Goal: Use online tool/utility: Utilize a website feature to perform a specific function

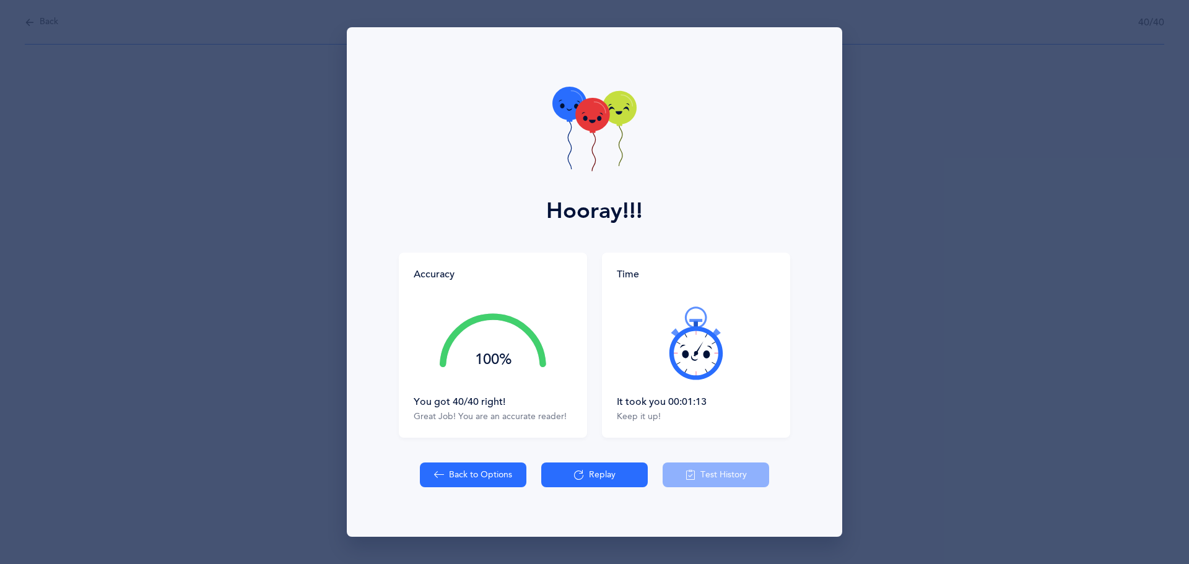
click at [501, 467] on button "Back to Options" at bounding box center [473, 474] width 106 height 25
select select "27"
select select "single"
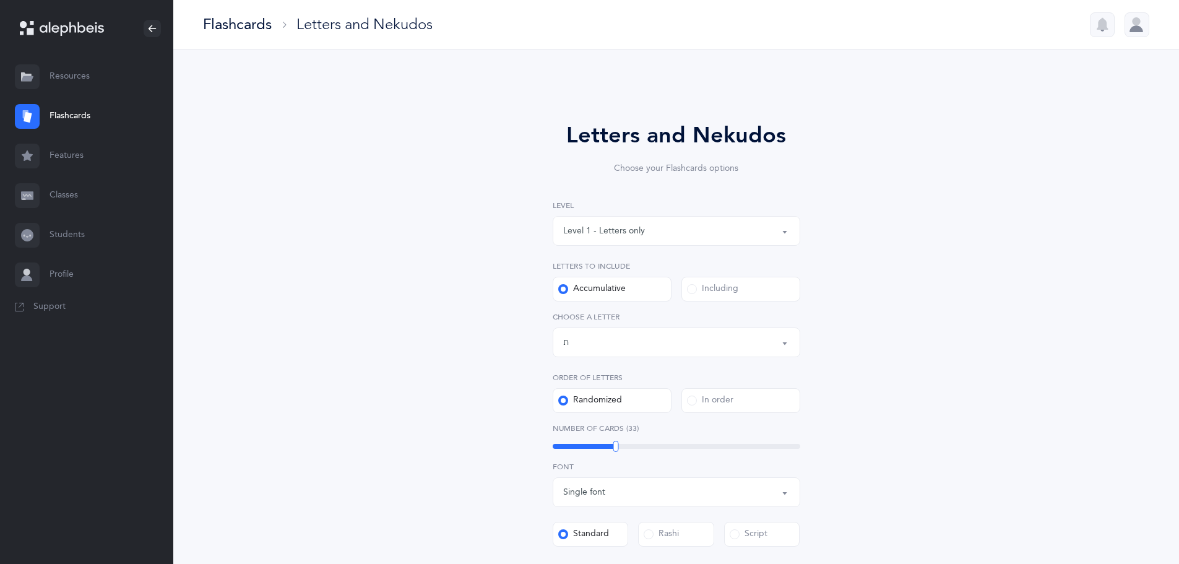
click at [501, 467] on div "Letters and Nekudos Choose your Flashcards options Level 1 - Letters only Level…" at bounding box center [676, 466] width 565 height 765
click at [643, 451] on div "43" at bounding box center [677, 446] width 248 height 10
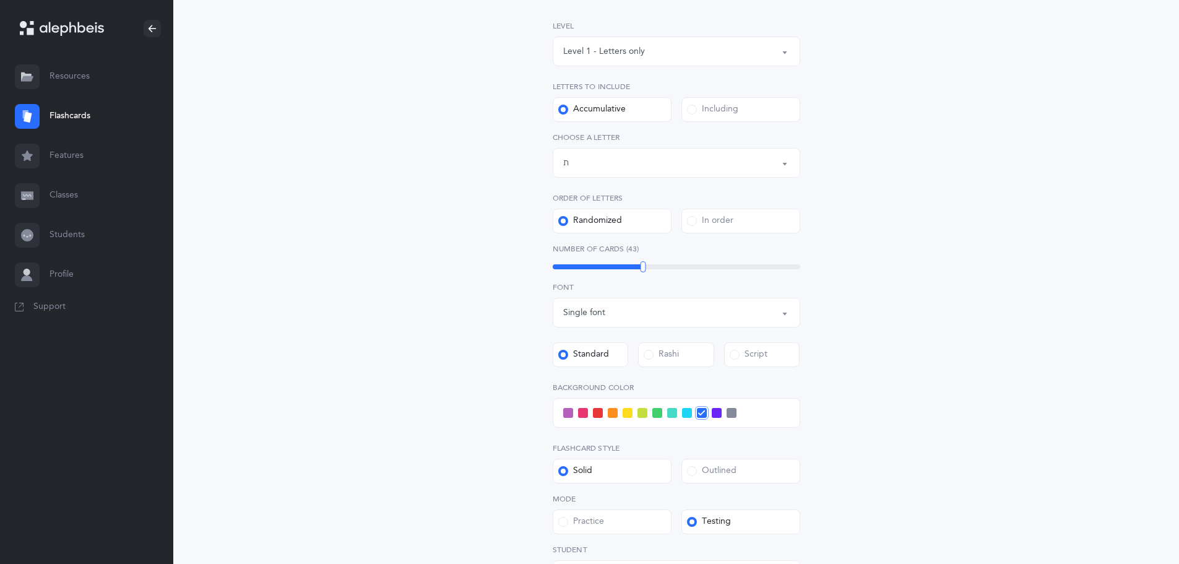
scroll to position [178, 0]
click at [562, 419] on div at bounding box center [677, 414] width 248 height 30
click at [568, 416] on span at bounding box center [568, 414] width 10 height 10
click at [0, 0] on input "checkbox" at bounding box center [0, 0] width 0 height 0
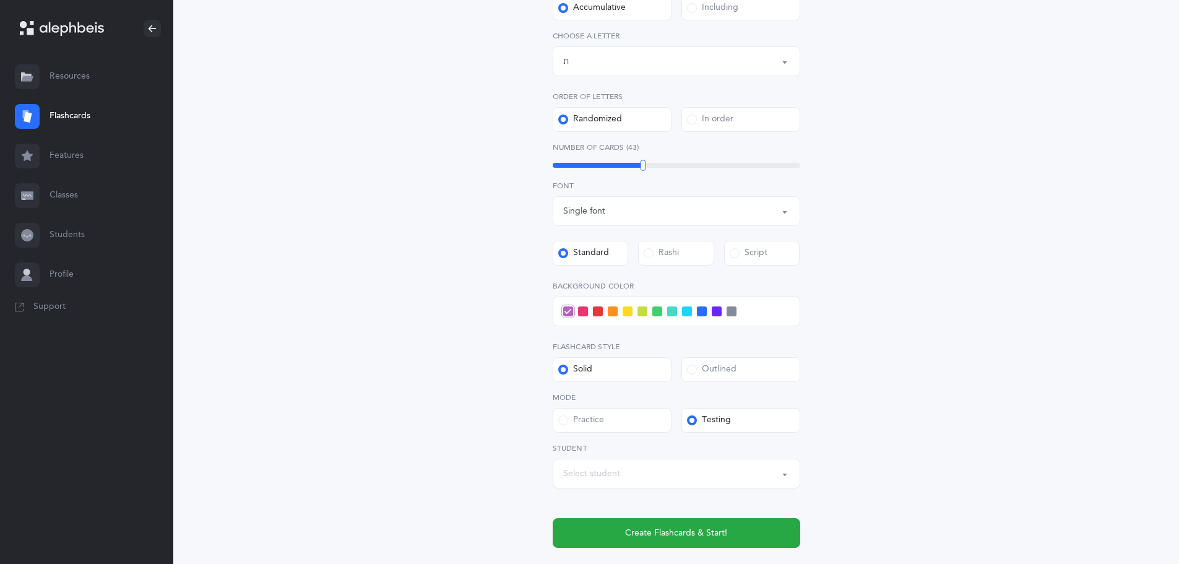
scroll to position [302, 0]
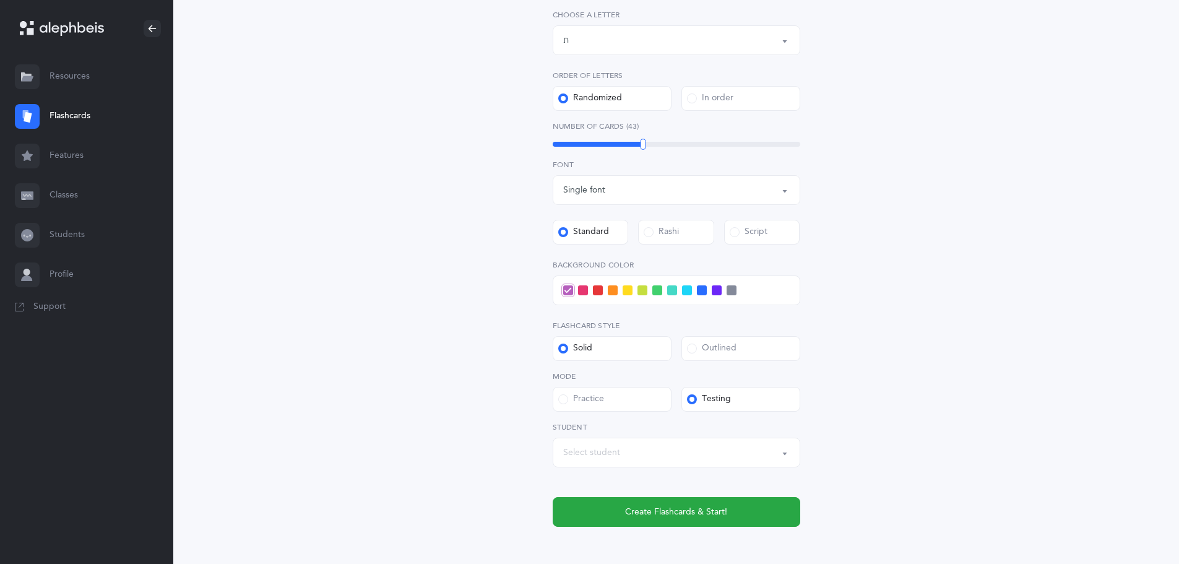
click at [585, 295] on span at bounding box center [583, 290] width 10 height 10
click at [0, 0] on input "checkbox" at bounding box center [0, 0] width 0 height 0
click at [625, 513] on button "Create Flashcards & Start!" at bounding box center [677, 512] width 248 height 30
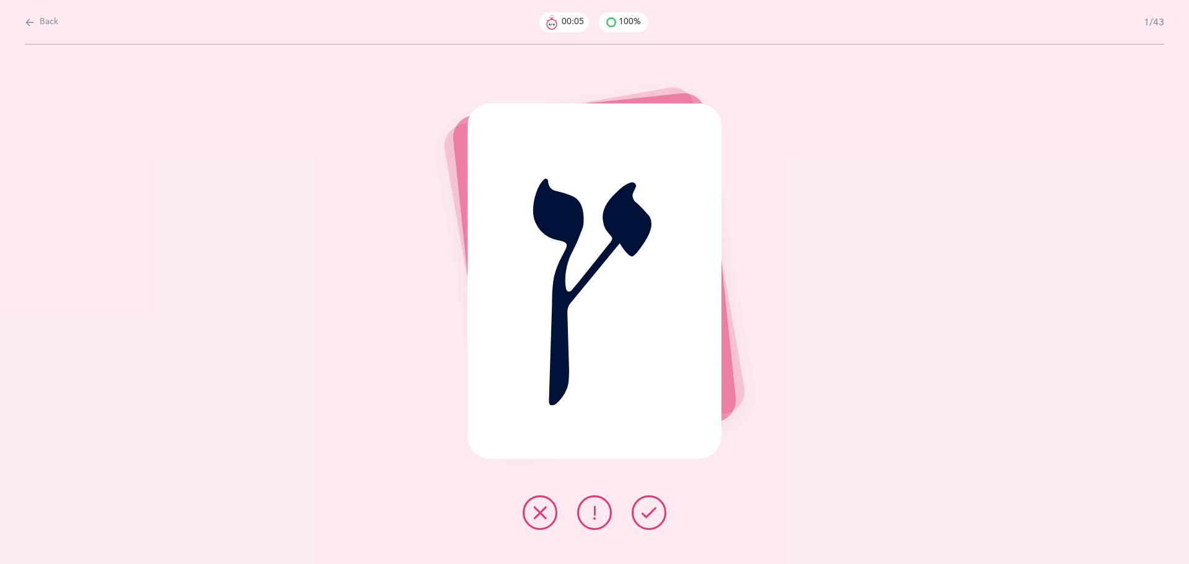
click at [662, 508] on button at bounding box center [648, 512] width 35 height 35
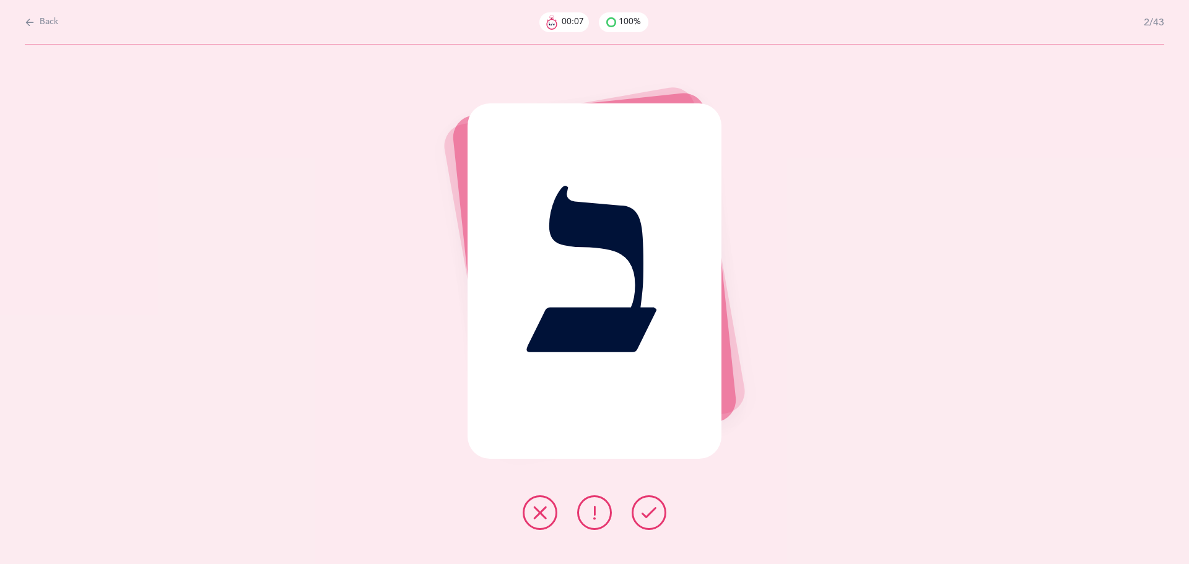
click at [662, 508] on button at bounding box center [648, 512] width 35 height 35
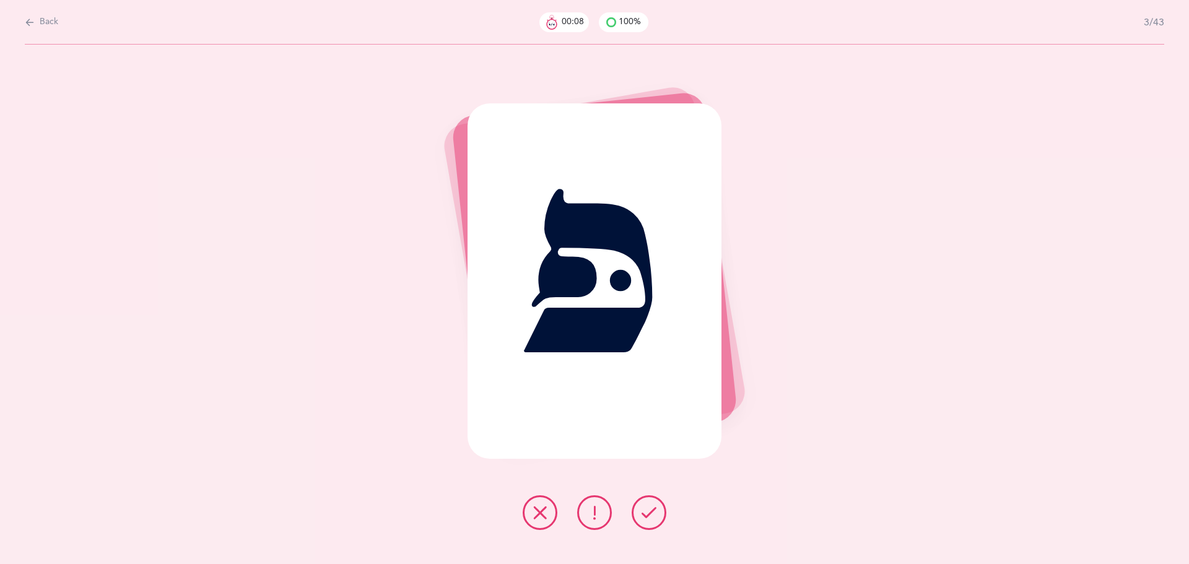
click at [662, 508] on button at bounding box center [648, 512] width 35 height 35
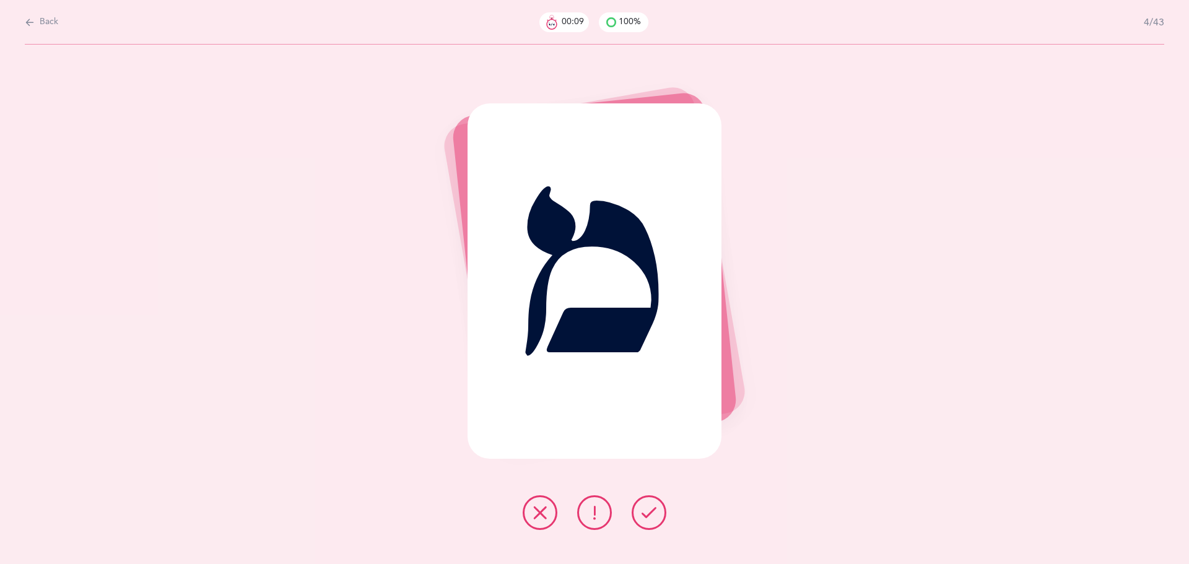
click at [662, 508] on button at bounding box center [648, 512] width 35 height 35
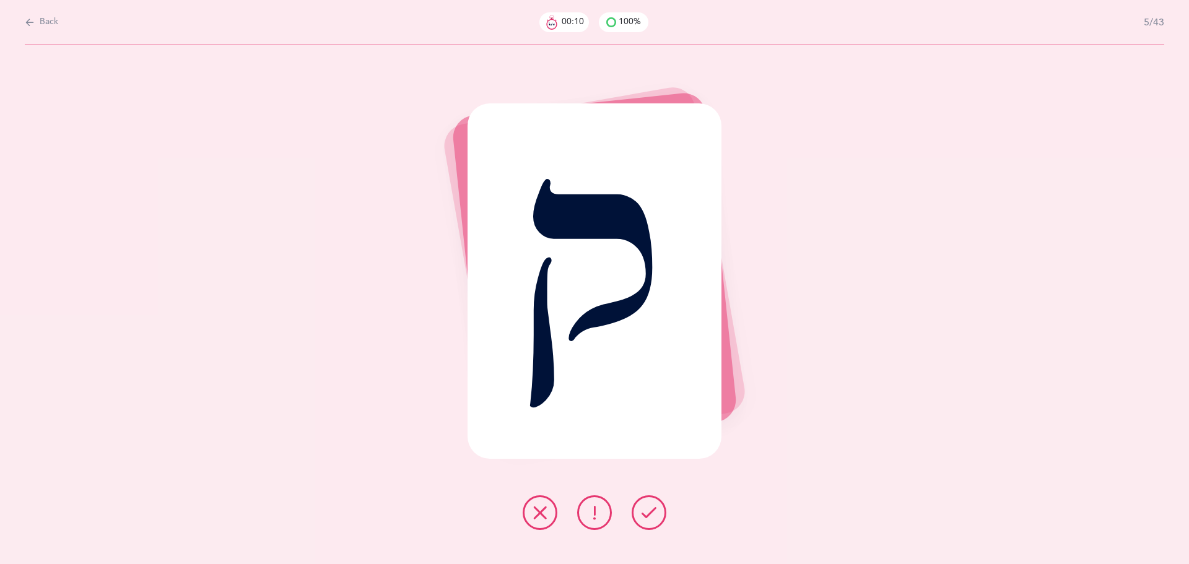
click at [662, 508] on button at bounding box center [648, 512] width 35 height 35
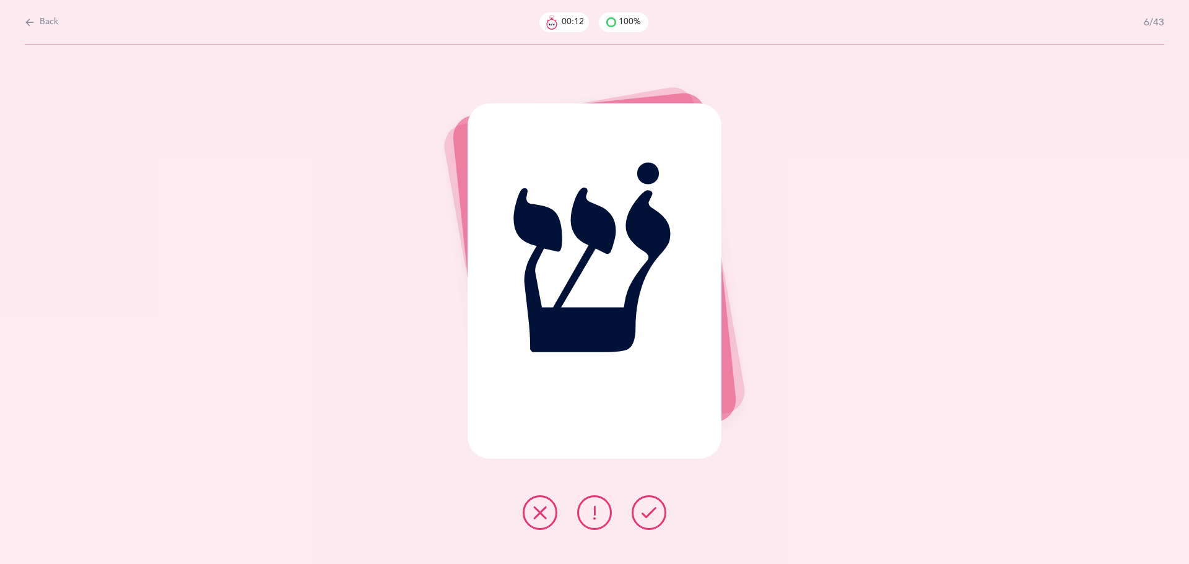
click at [662, 508] on button at bounding box center [648, 512] width 35 height 35
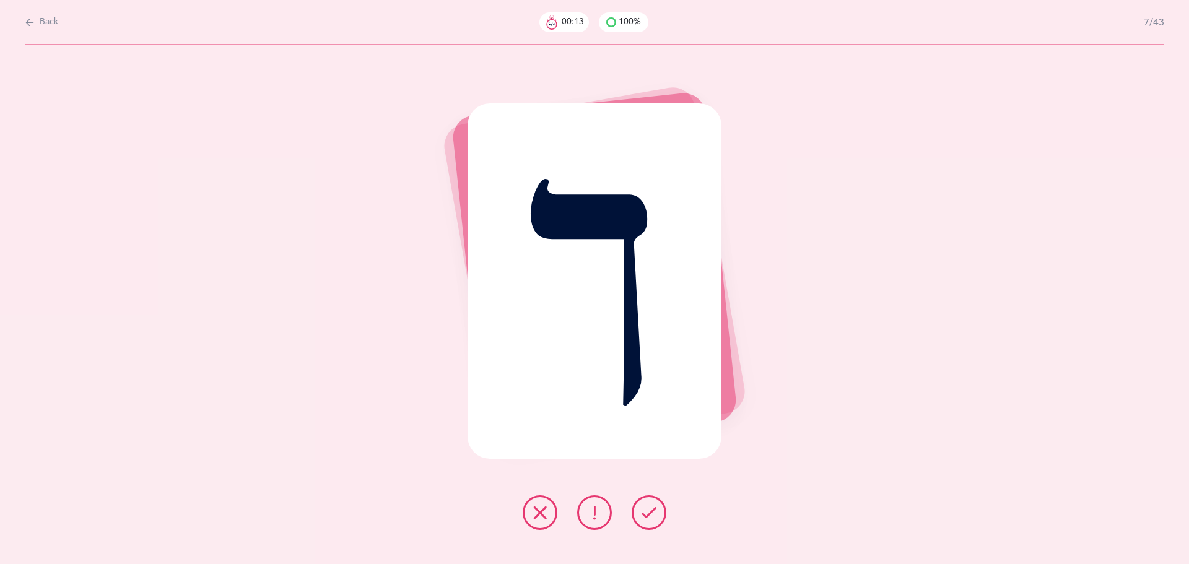
click at [662, 508] on button at bounding box center [648, 512] width 35 height 35
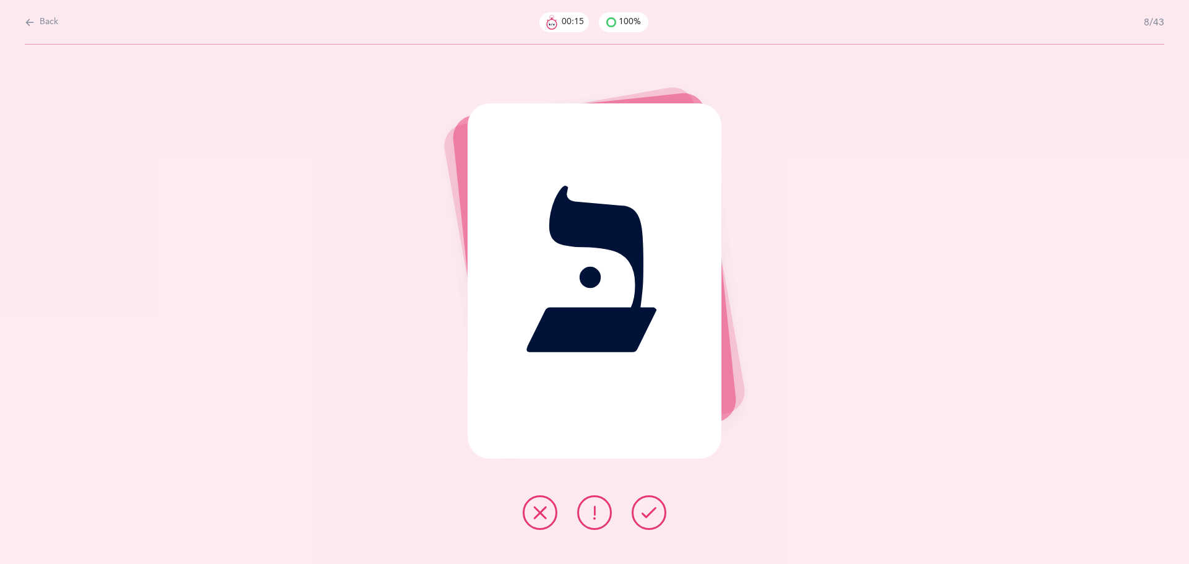
click at [662, 508] on button at bounding box center [648, 512] width 35 height 35
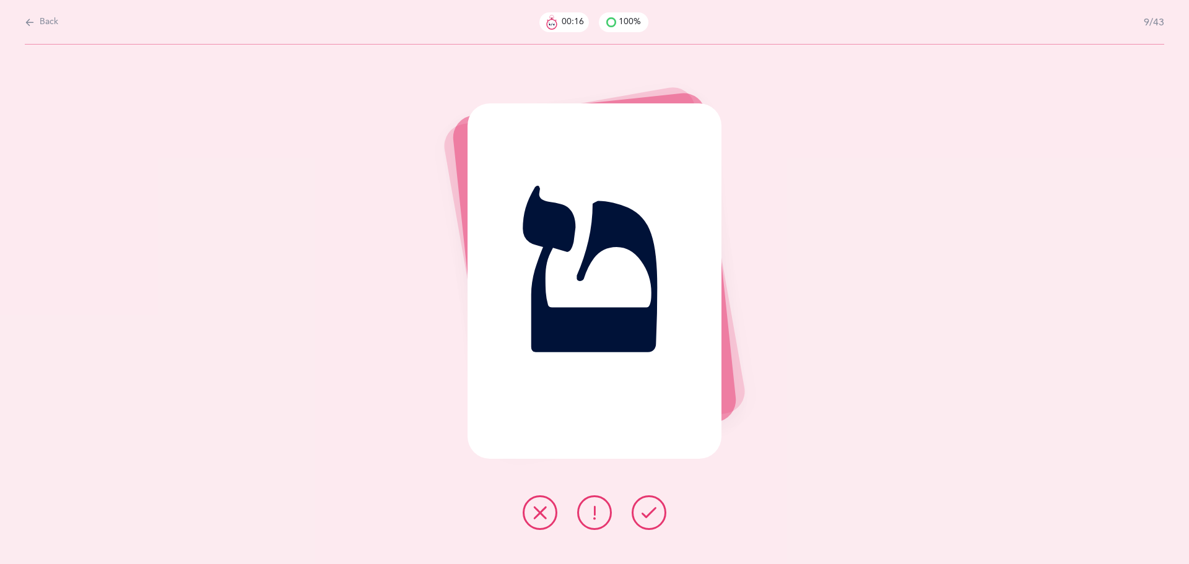
click at [662, 508] on button at bounding box center [648, 512] width 35 height 35
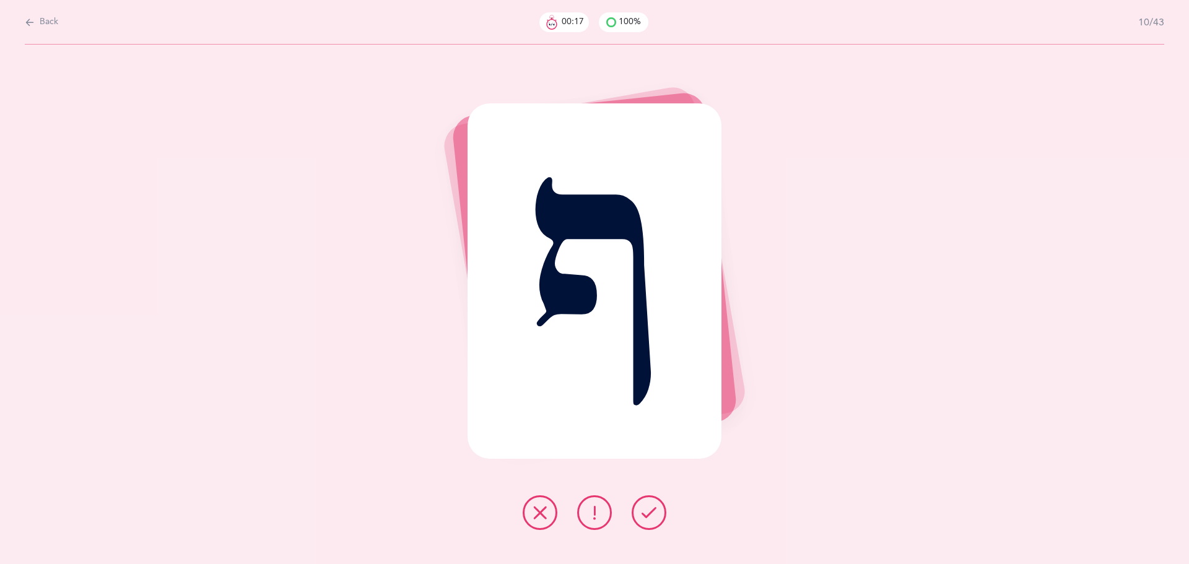
click at [662, 508] on button at bounding box center [648, 512] width 35 height 35
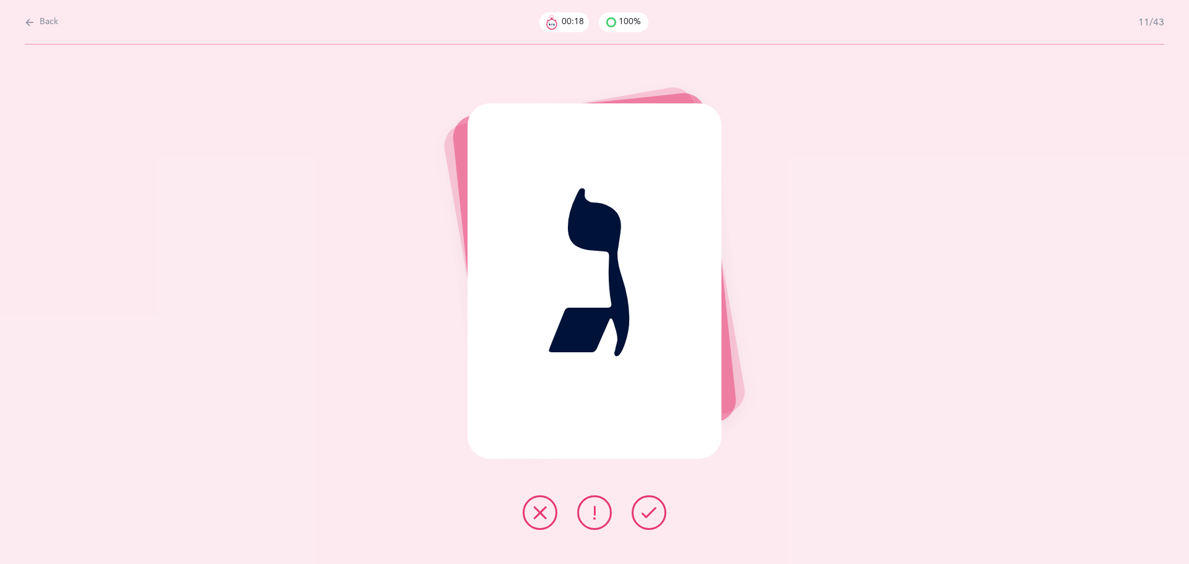
click at [662, 508] on button at bounding box center [648, 512] width 35 height 35
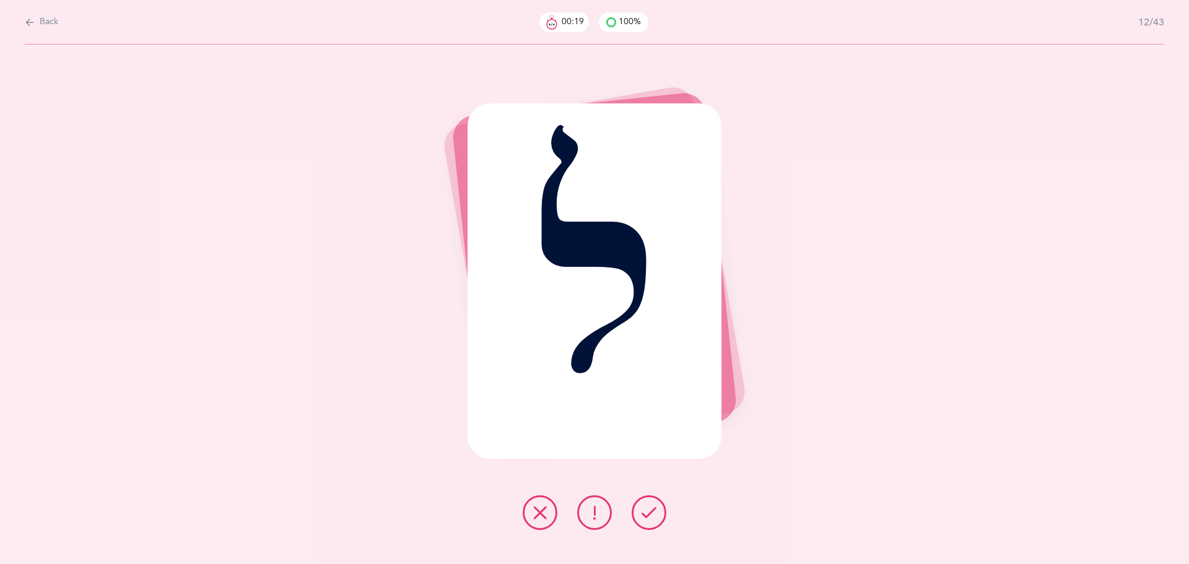
click at [662, 508] on button at bounding box center [648, 512] width 35 height 35
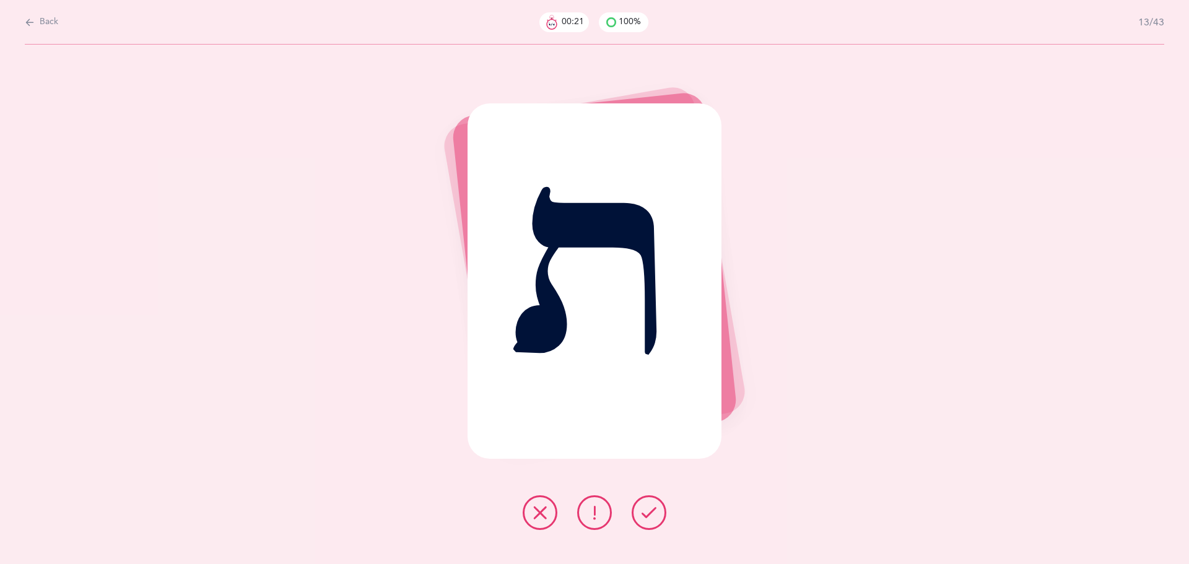
click at [662, 508] on button at bounding box center [648, 512] width 35 height 35
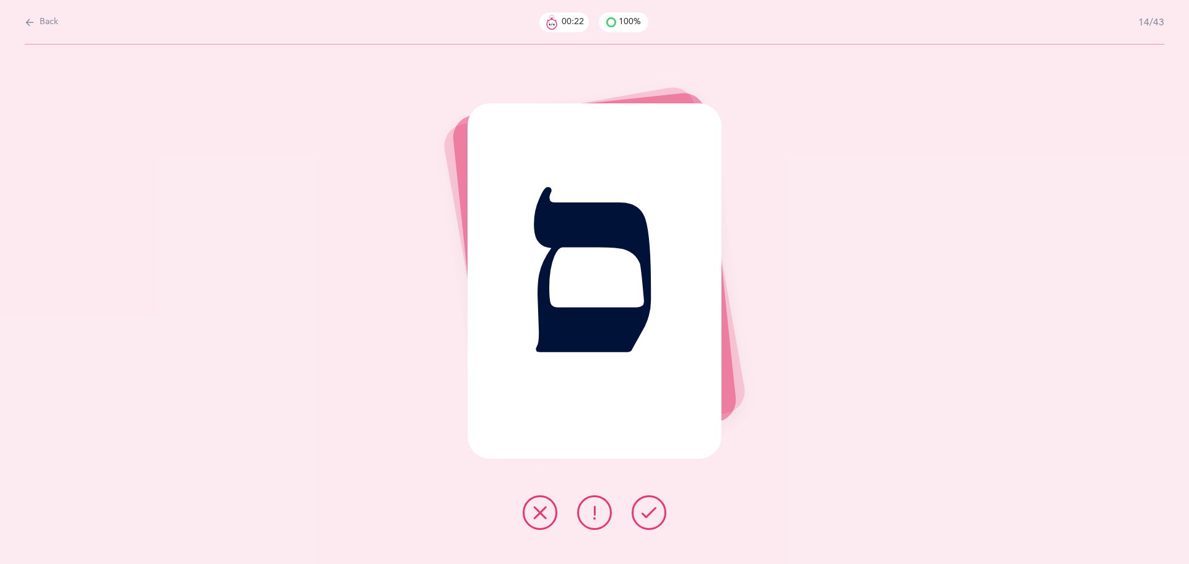
click at [662, 508] on button at bounding box center [648, 512] width 35 height 35
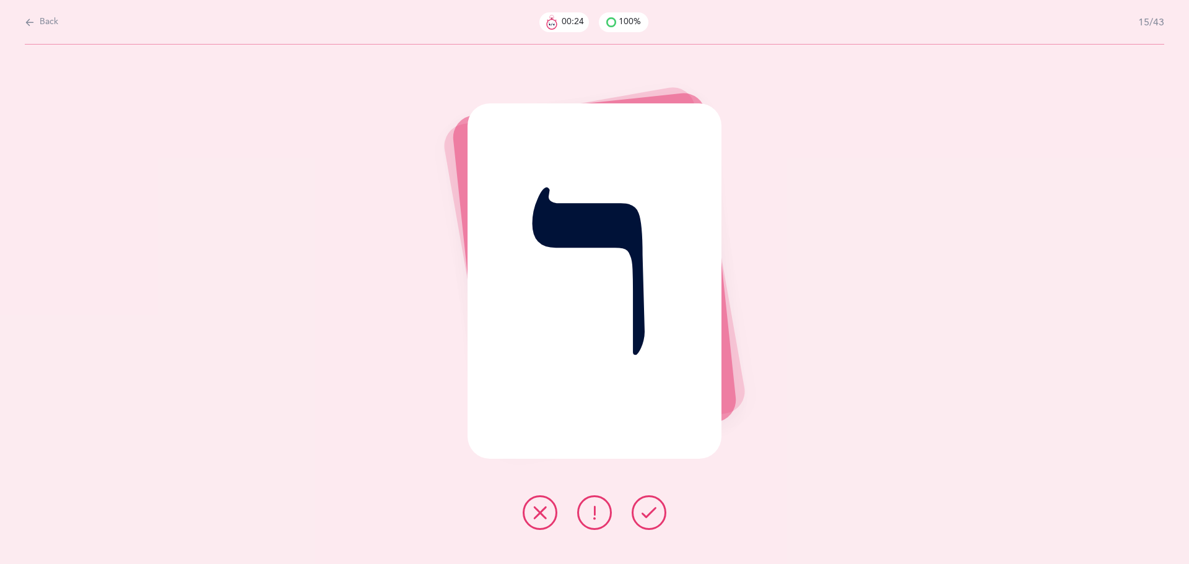
click at [662, 508] on button at bounding box center [648, 512] width 35 height 35
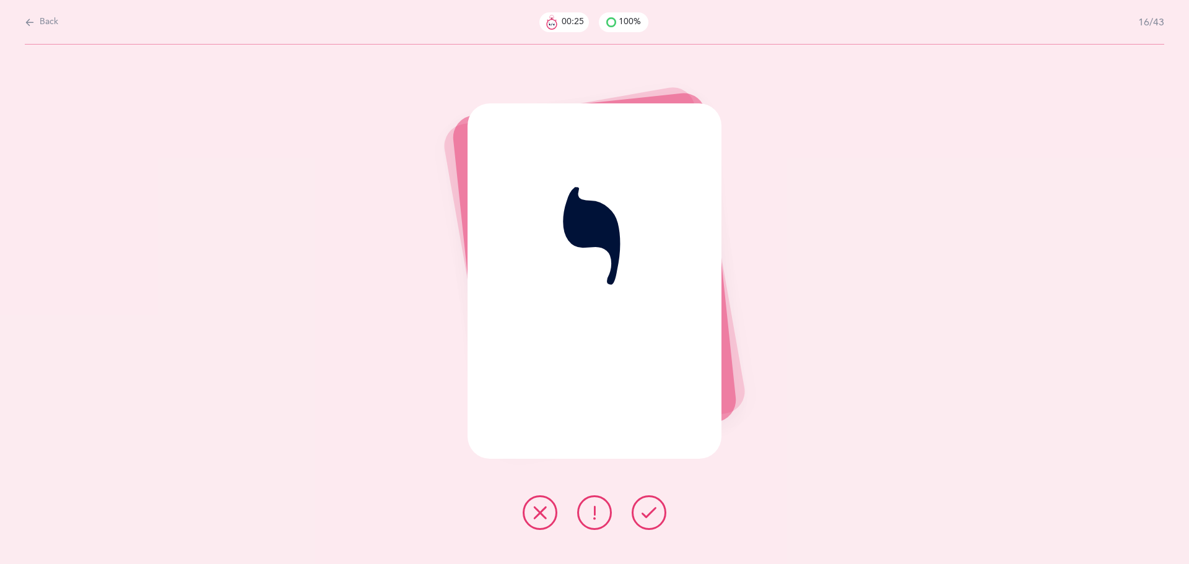
click at [662, 508] on button at bounding box center [648, 512] width 35 height 35
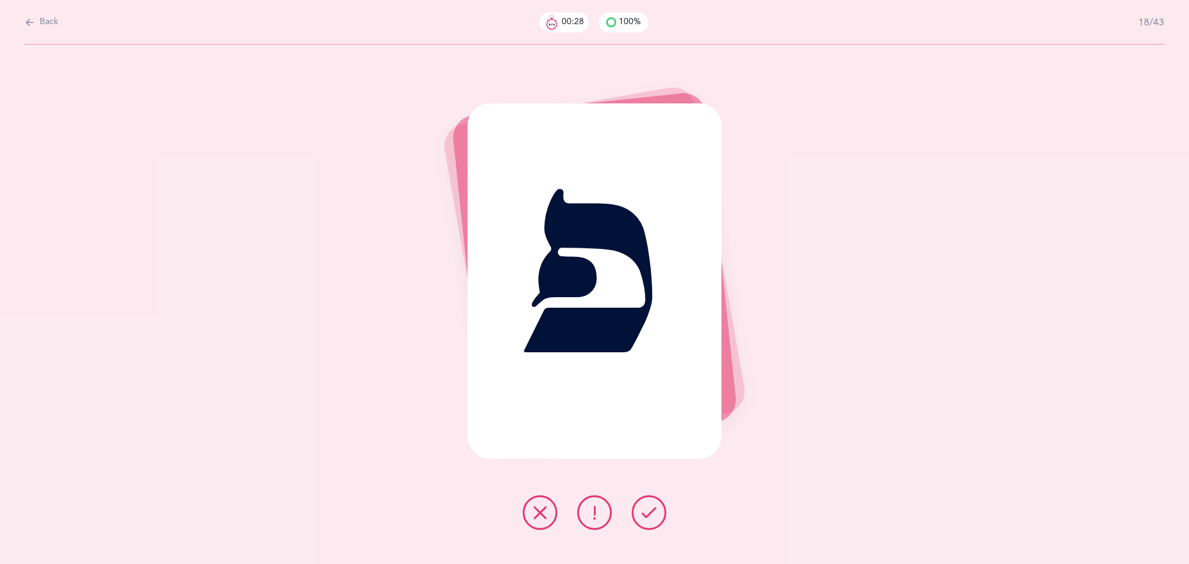
click at [662, 508] on button at bounding box center [648, 512] width 35 height 35
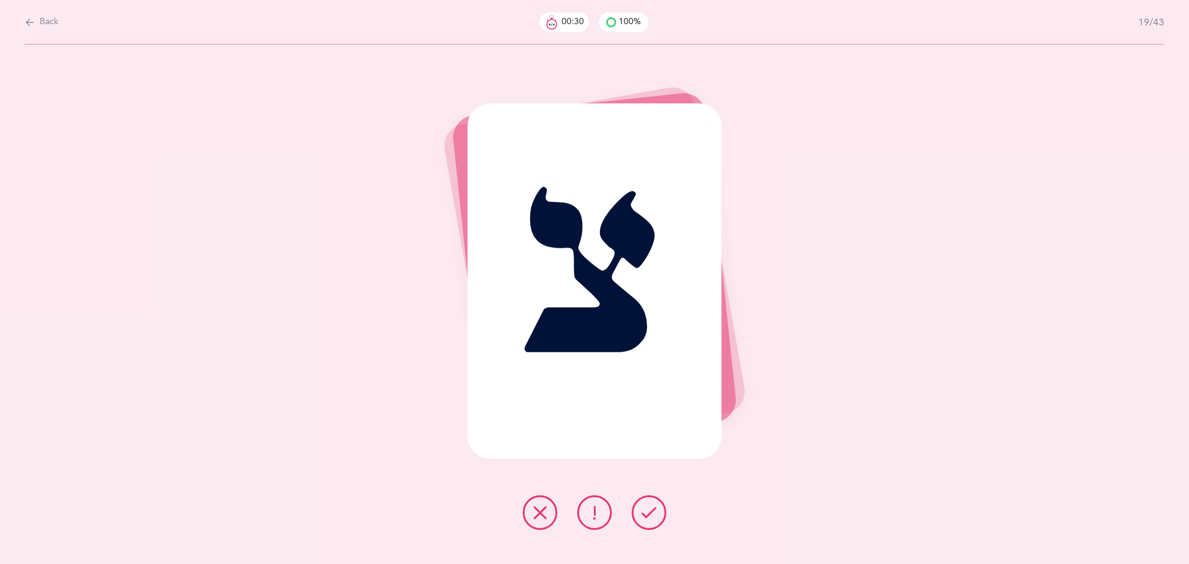
click at [662, 508] on button at bounding box center [648, 512] width 35 height 35
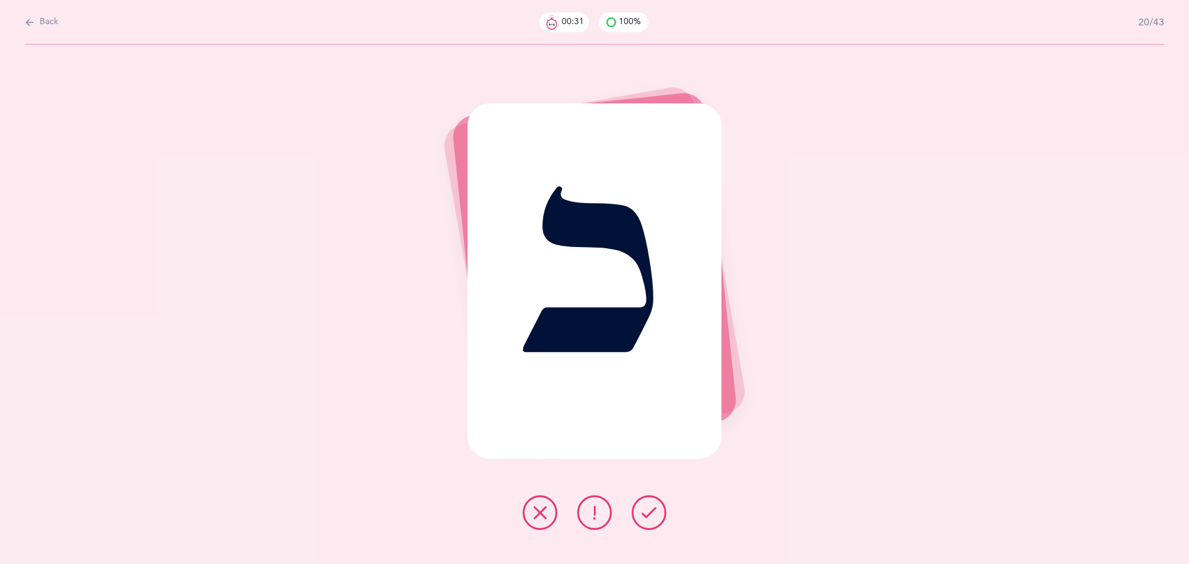
click at [662, 508] on button at bounding box center [648, 512] width 35 height 35
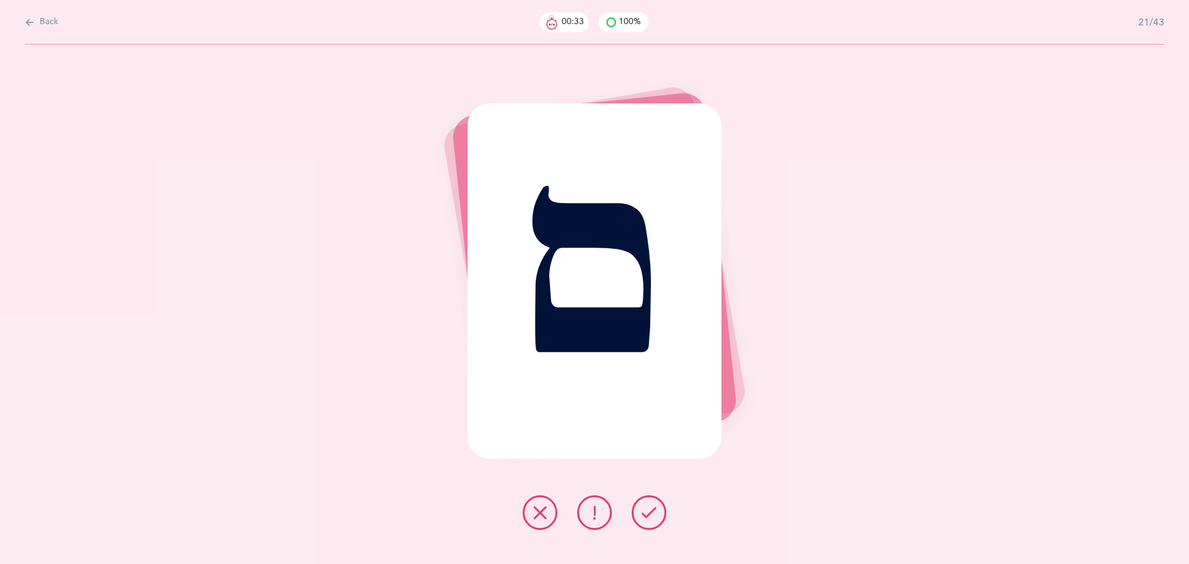
click at [662, 508] on button at bounding box center [648, 512] width 35 height 35
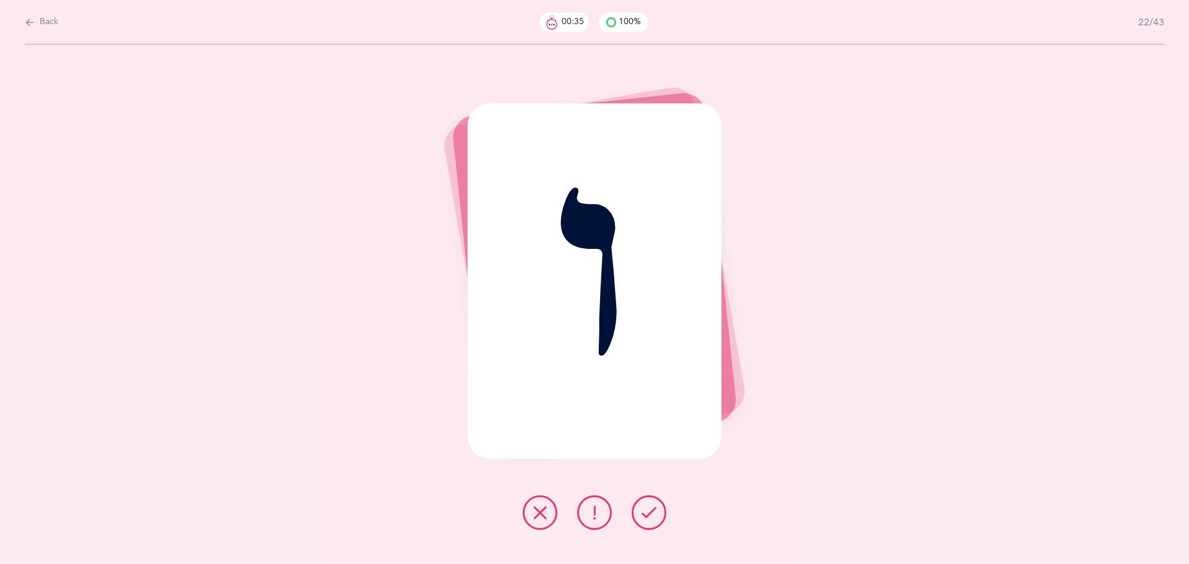
click at [662, 508] on button at bounding box center [648, 512] width 35 height 35
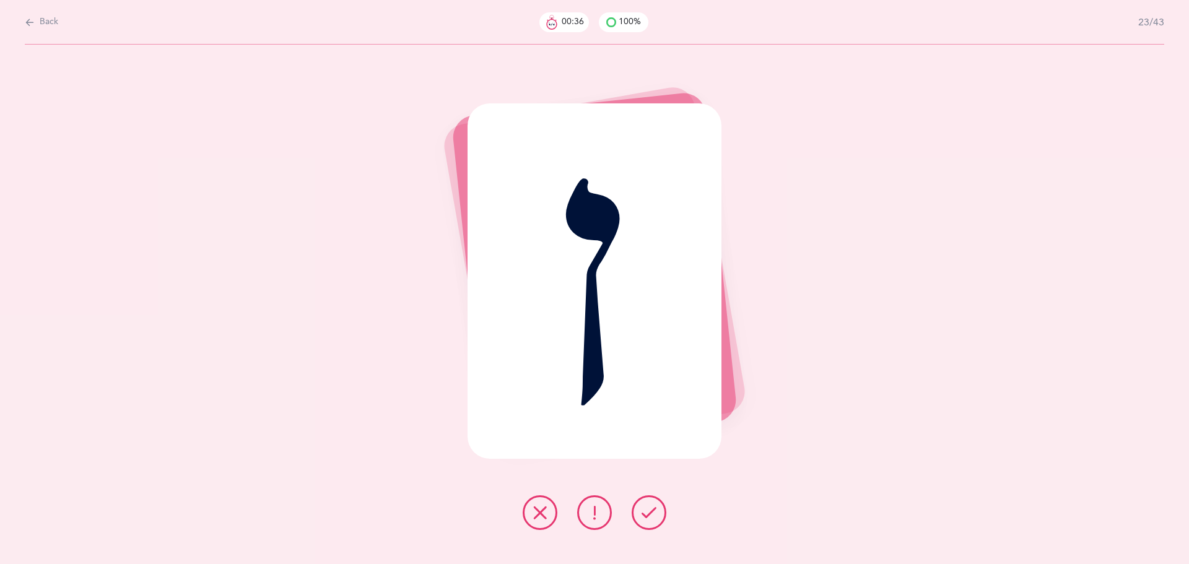
click at [662, 508] on button at bounding box center [648, 512] width 35 height 35
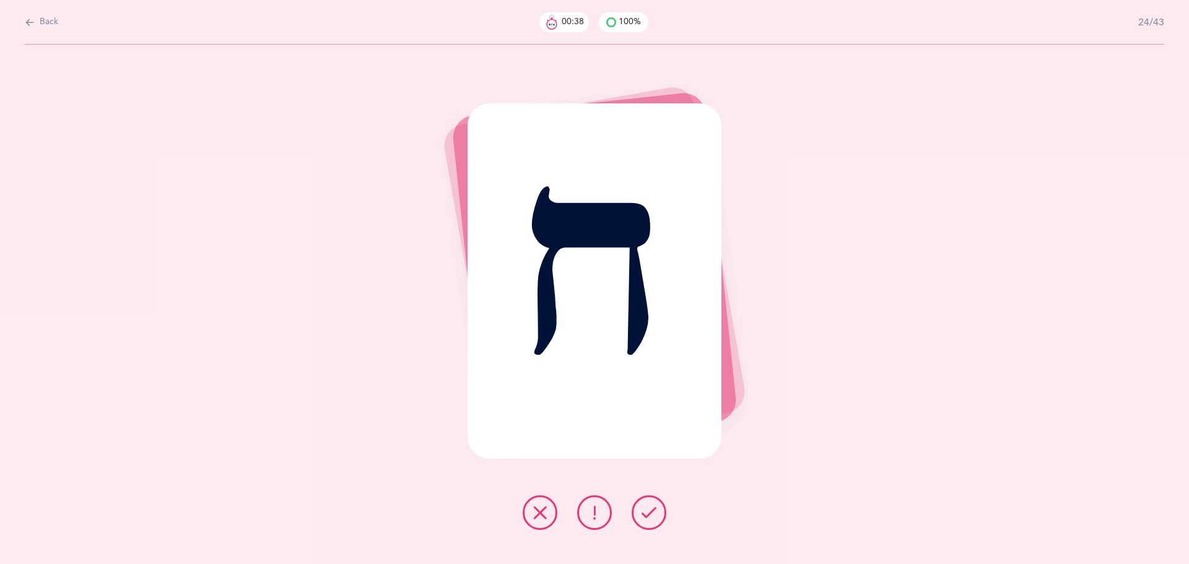
click at [662, 508] on button at bounding box center [648, 512] width 35 height 35
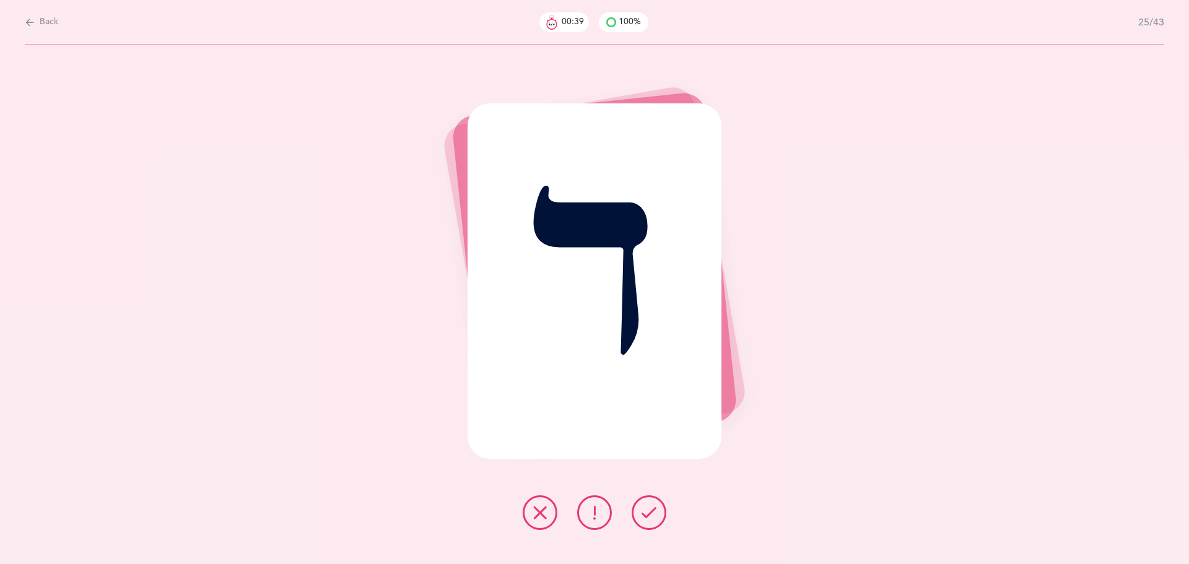
click at [662, 508] on button at bounding box center [648, 512] width 35 height 35
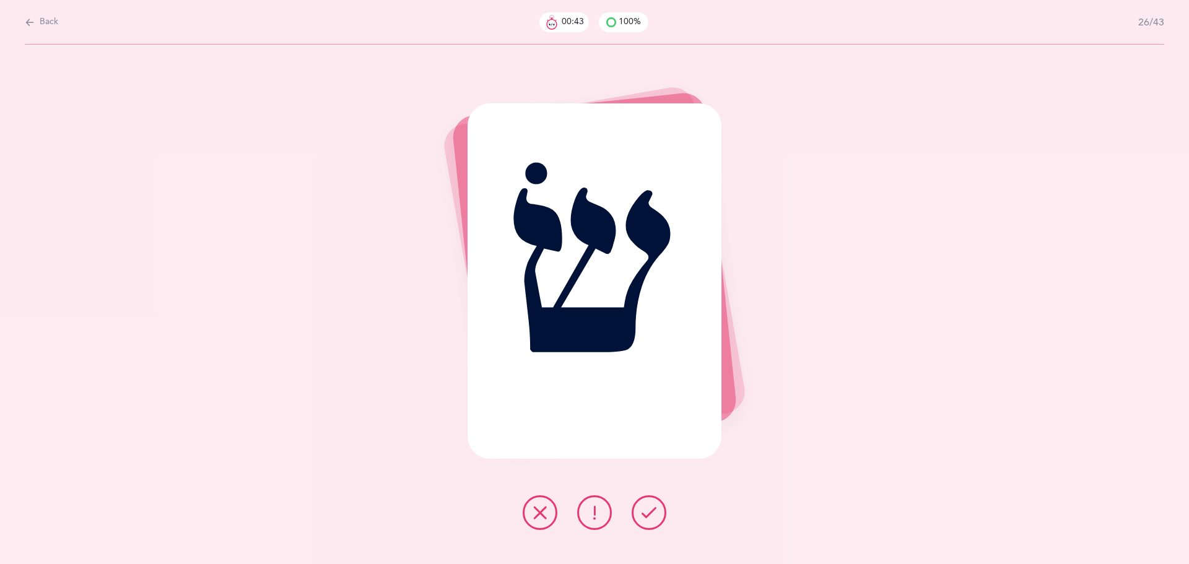
click at [662, 508] on button at bounding box center [648, 512] width 35 height 35
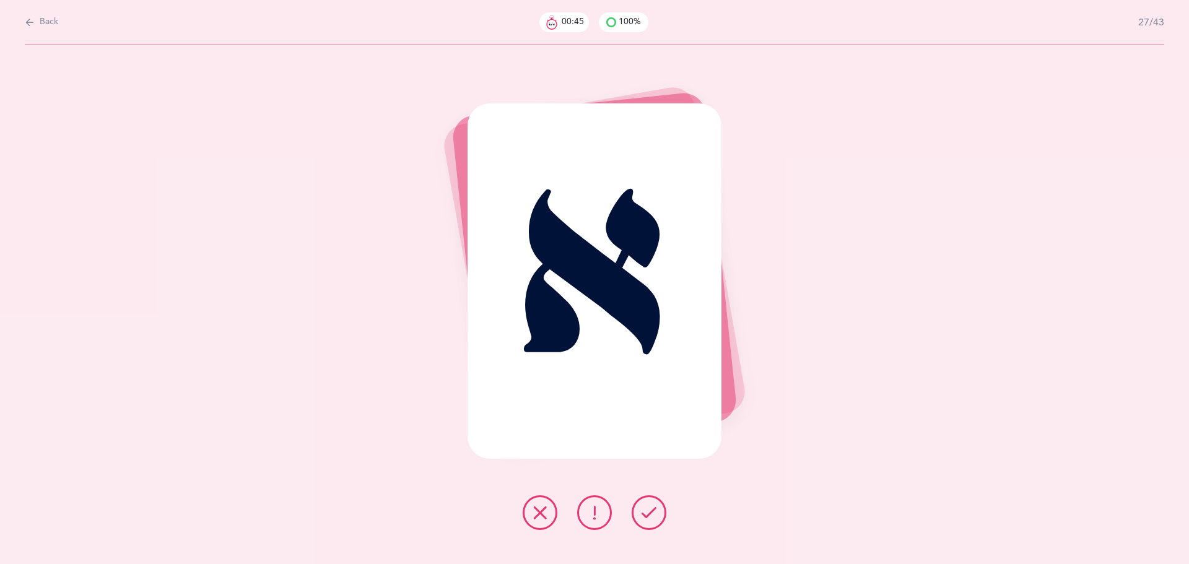
click at [662, 508] on button at bounding box center [648, 512] width 35 height 35
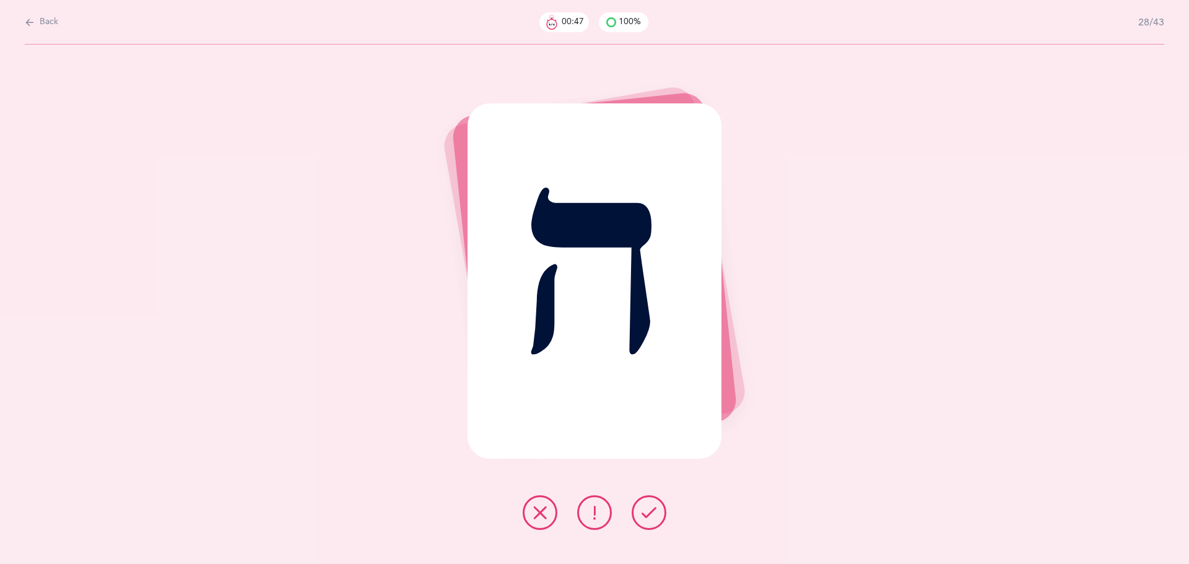
click at [662, 508] on button at bounding box center [648, 512] width 35 height 35
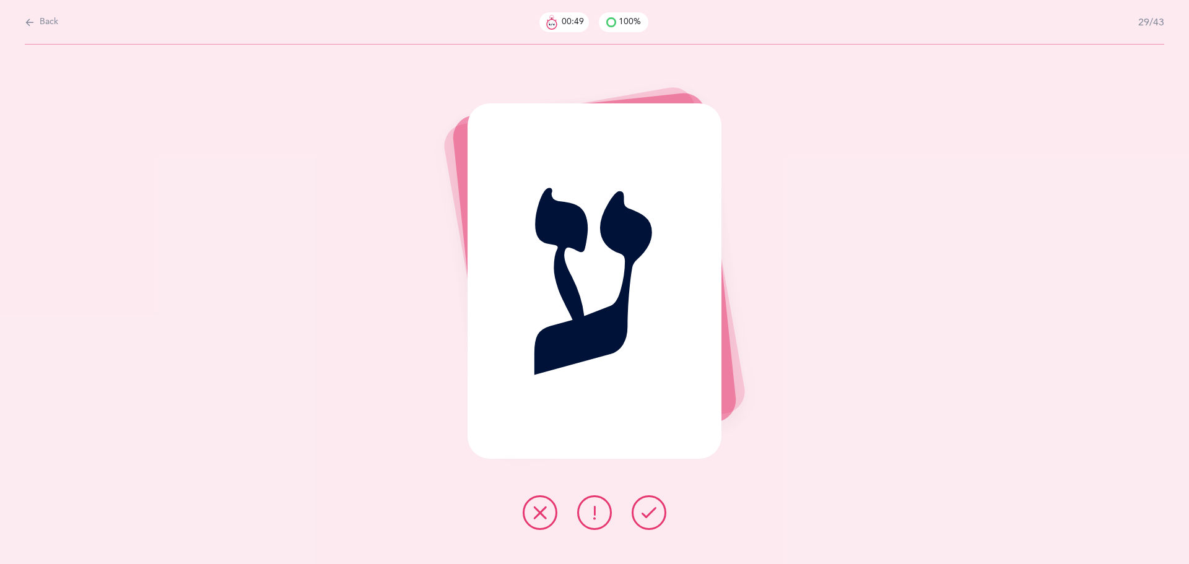
click at [662, 508] on button at bounding box center [648, 512] width 35 height 35
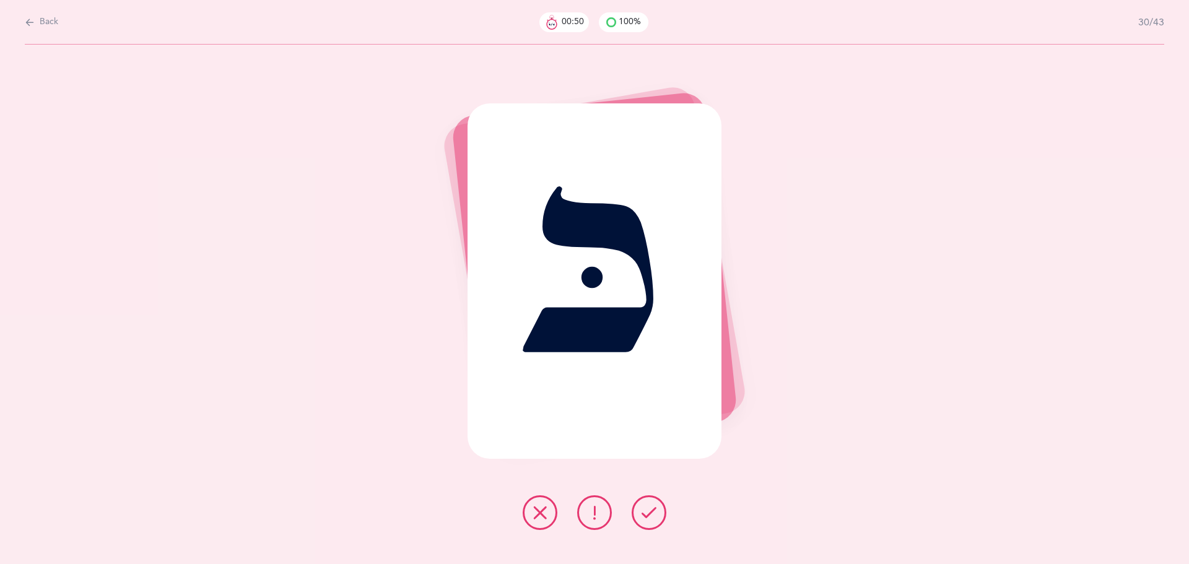
click at [662, 508] on button at bounding box center [648, 512] width 35 height 35
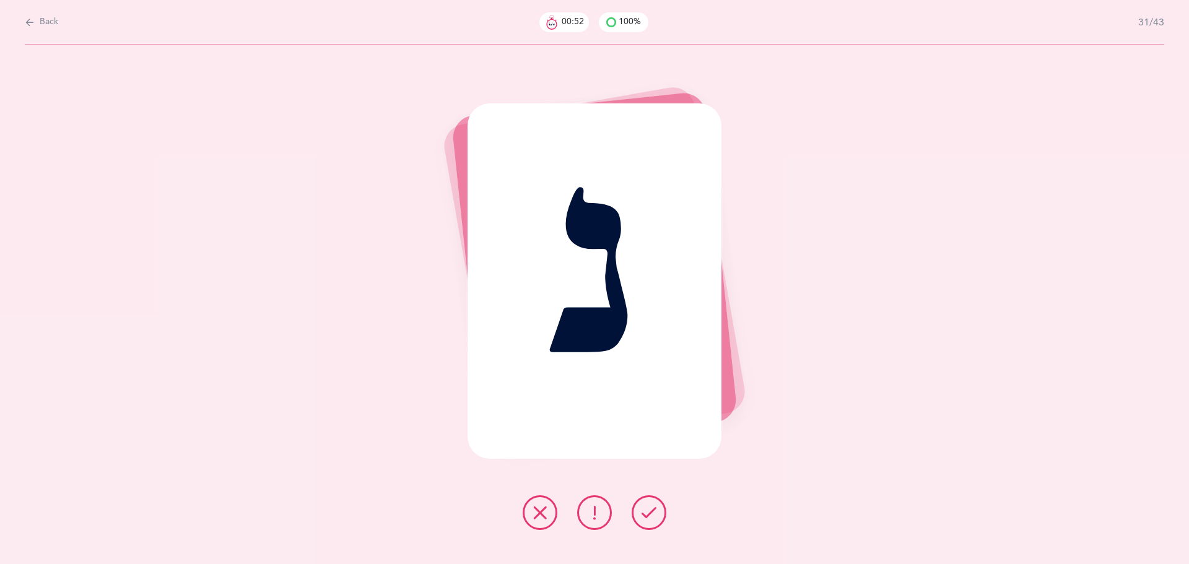
click at [662, 508] on button at bounding box center [648, 512] width 35 height 35
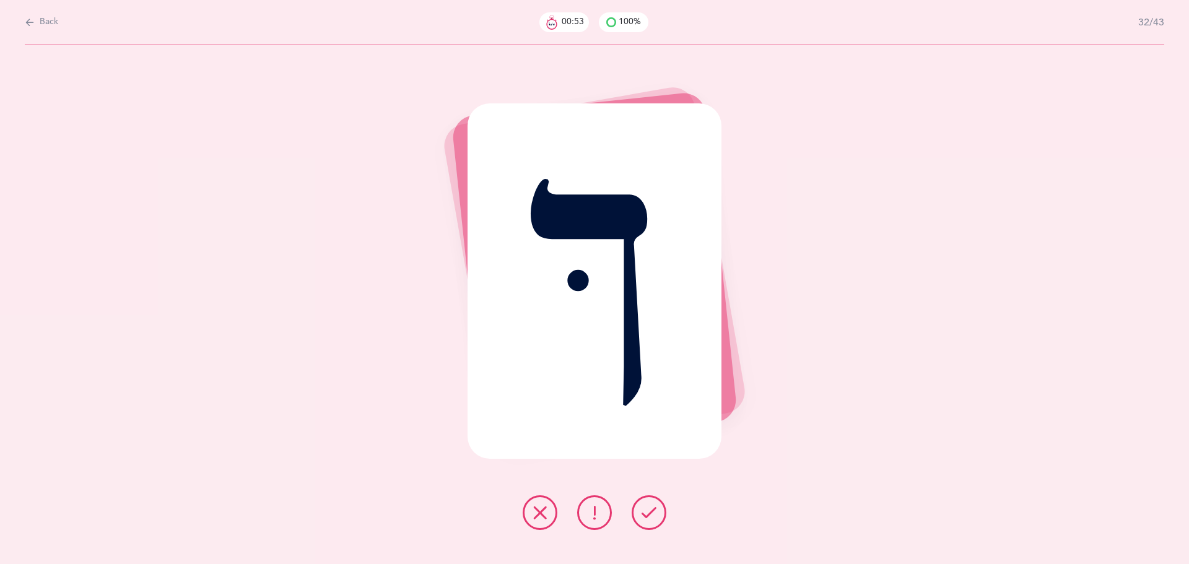
click at [661, 509] on button at bounding box center [648, 512] width 35 height 35
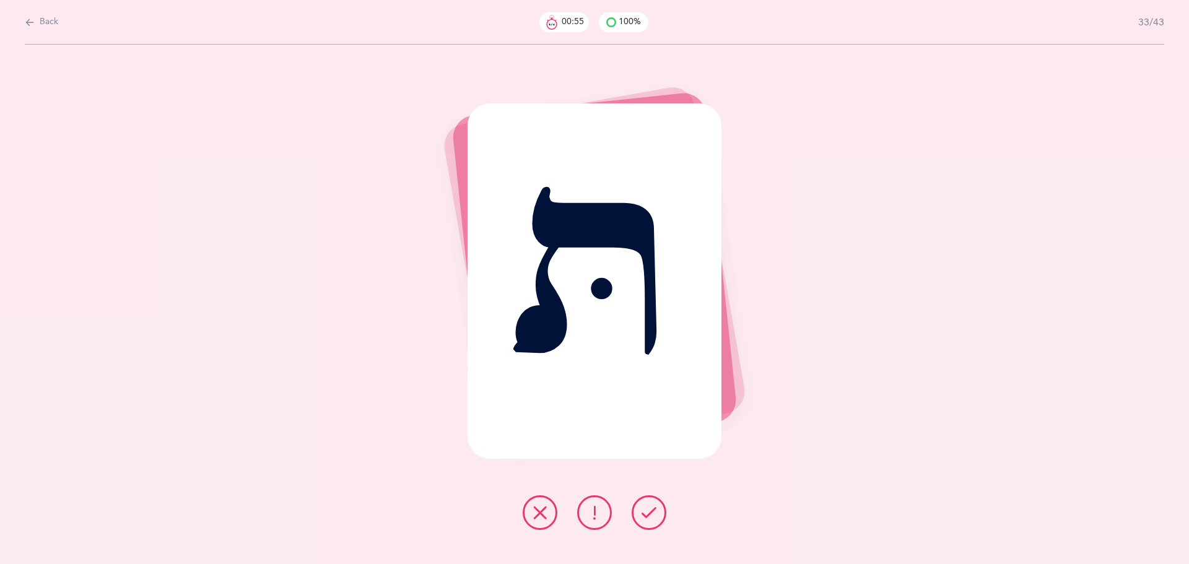
click at [661, 509] on button at bounding box center [648, 512] width 35 height 35
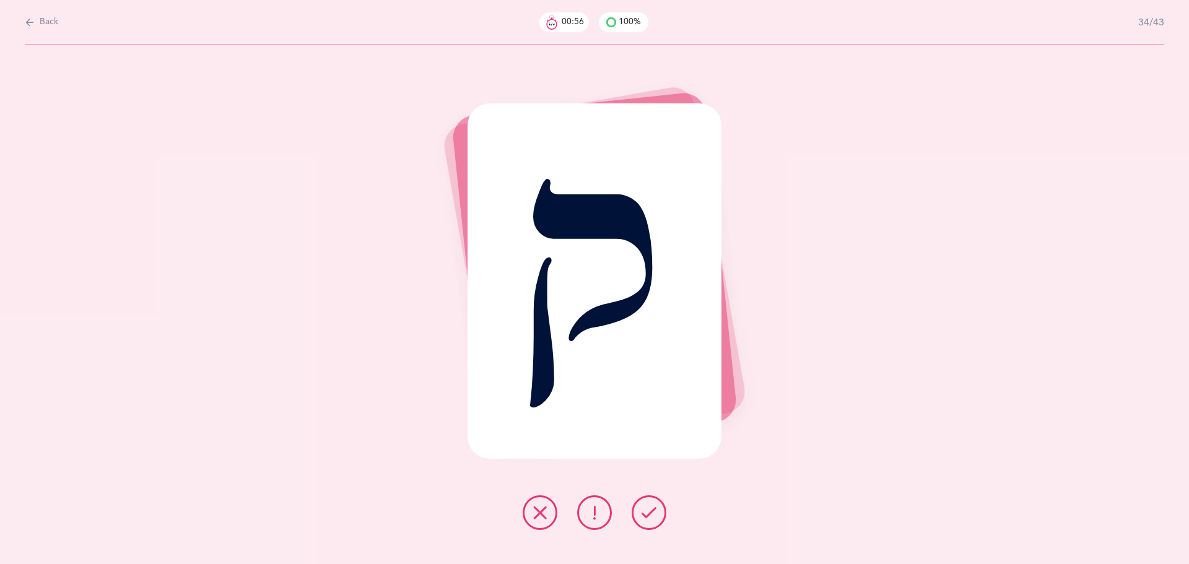
click at [661, 509] on button at bounding box center [648, 512] width 35 height 35
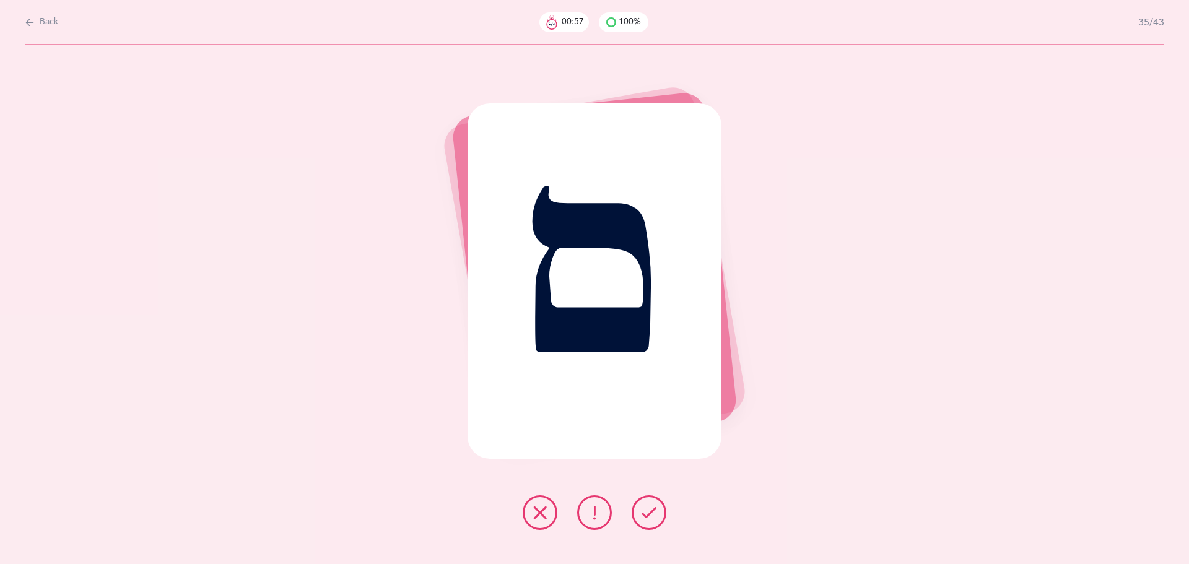
click at [661, 509] on button at bounding box center [648, 512] width 35 height 35
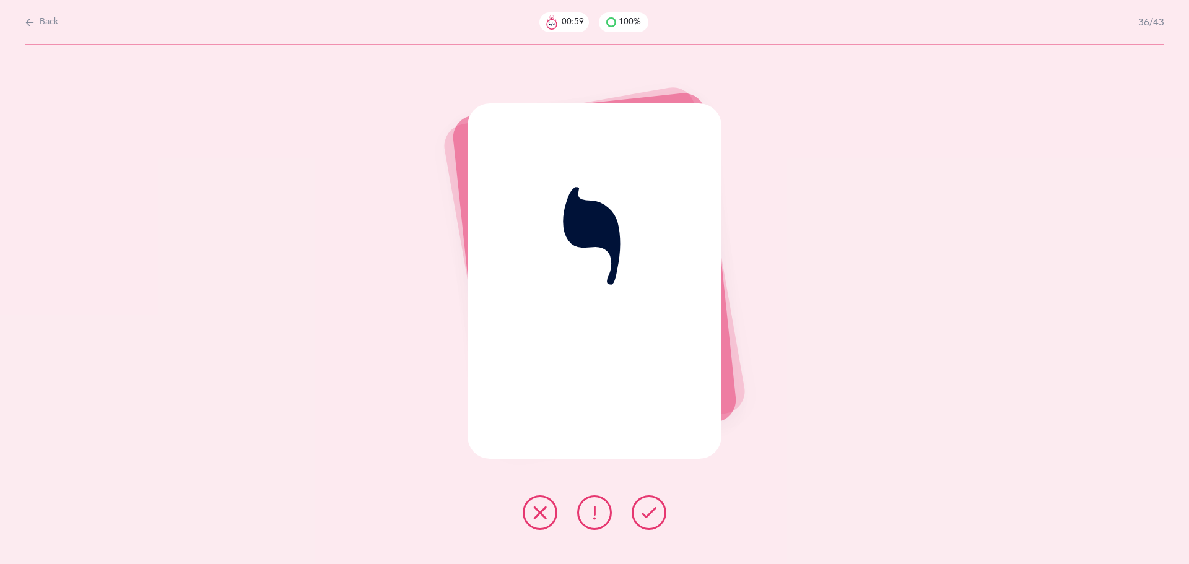
click at [661, 509] on button at bounding box center [648, 512] width 35 height 35
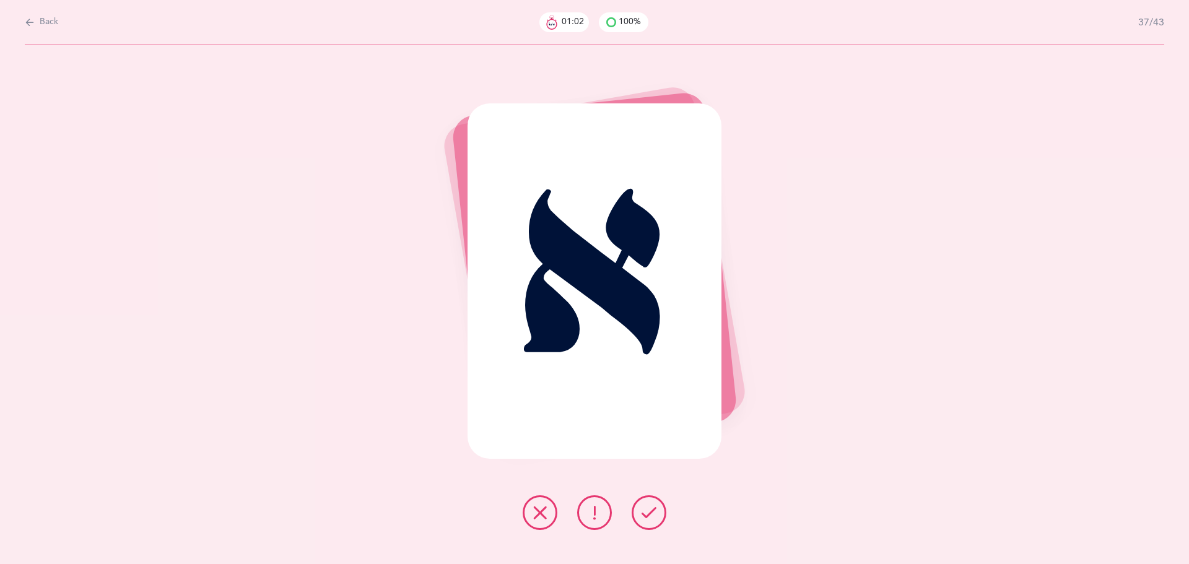
click at [647, 513] on icon at bounding box center [648, 512] width 15 height 15
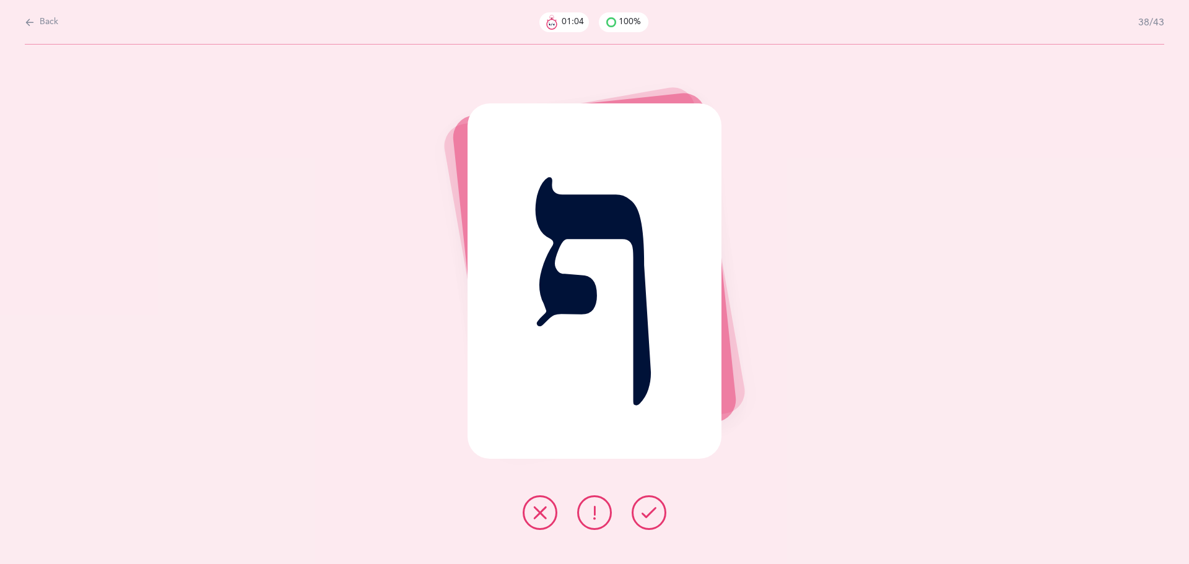
click at [647, 513] on icon at bounding box center [648, 512] width 15 height 15
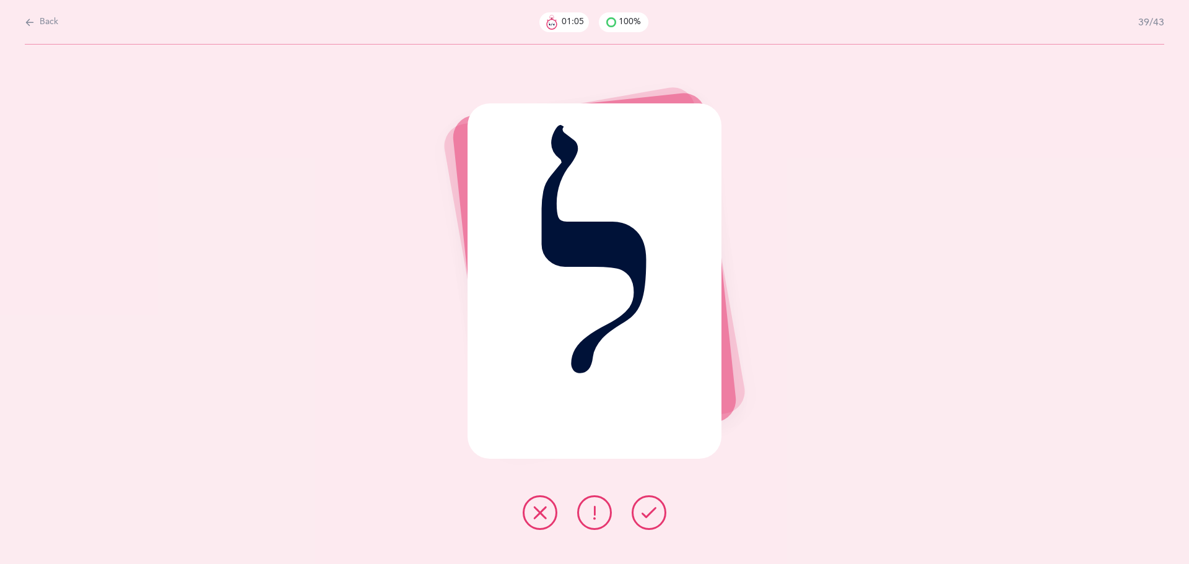
click at [647, 513] on icon at bounding box center [648, 512] width 15 height 15
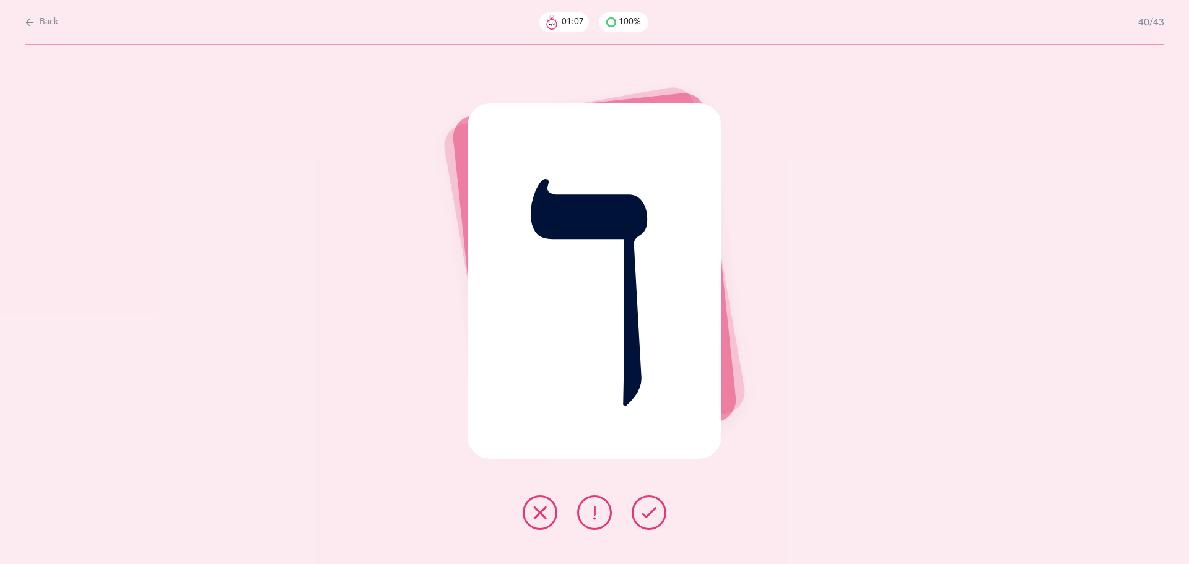
click at [647, 513] on icon at bounding box center [648, 512] width 15 height 15
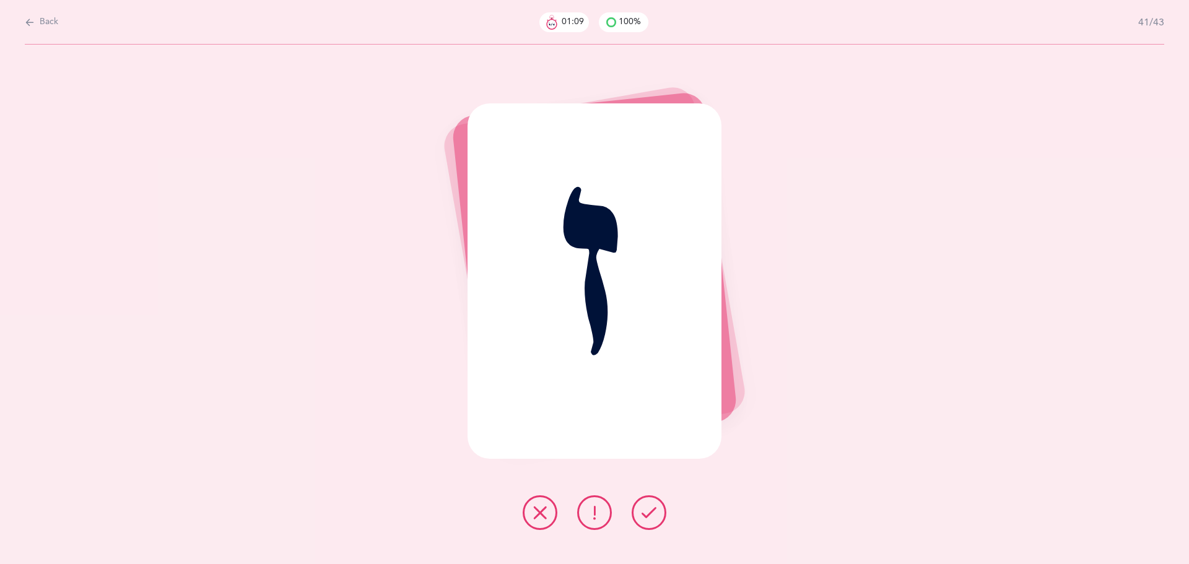
click at [647, 514] on icon at bounding box center [648, 512] width 15 height 15
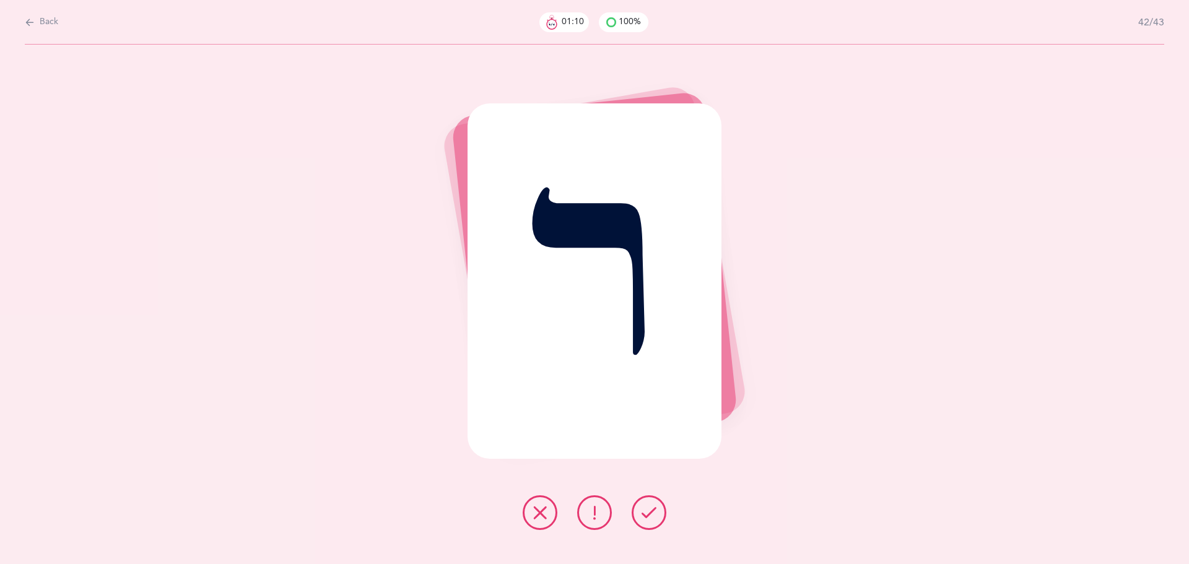
click at [647, 514] on icon at bounding box center [648, 512] width 15 height 15
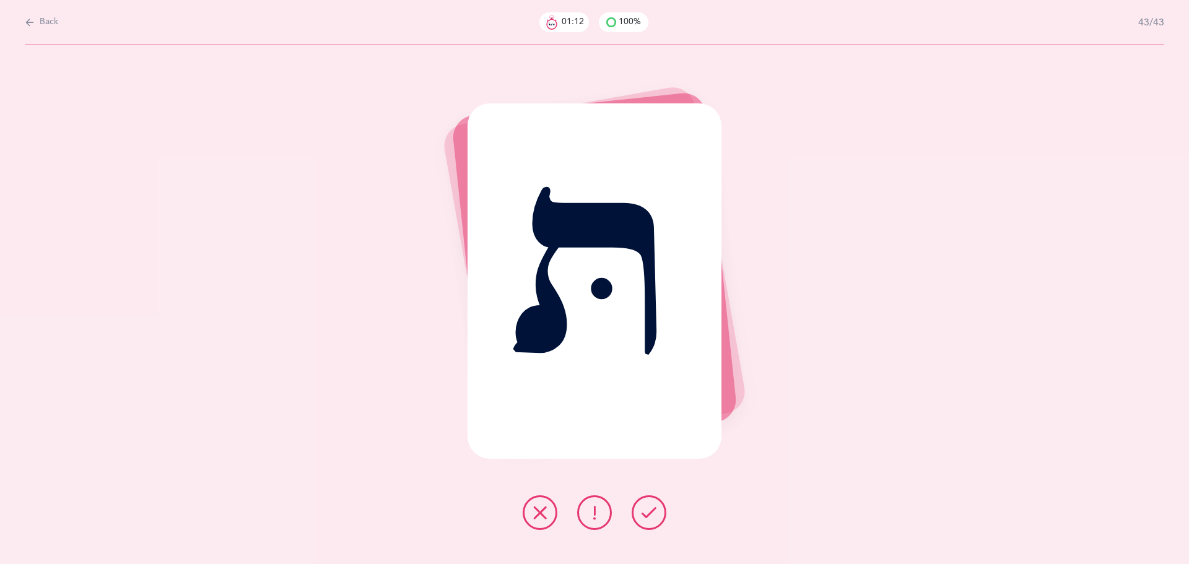
click at [647, 514] on icon at bounding box center [648, 512] width 15 height 15
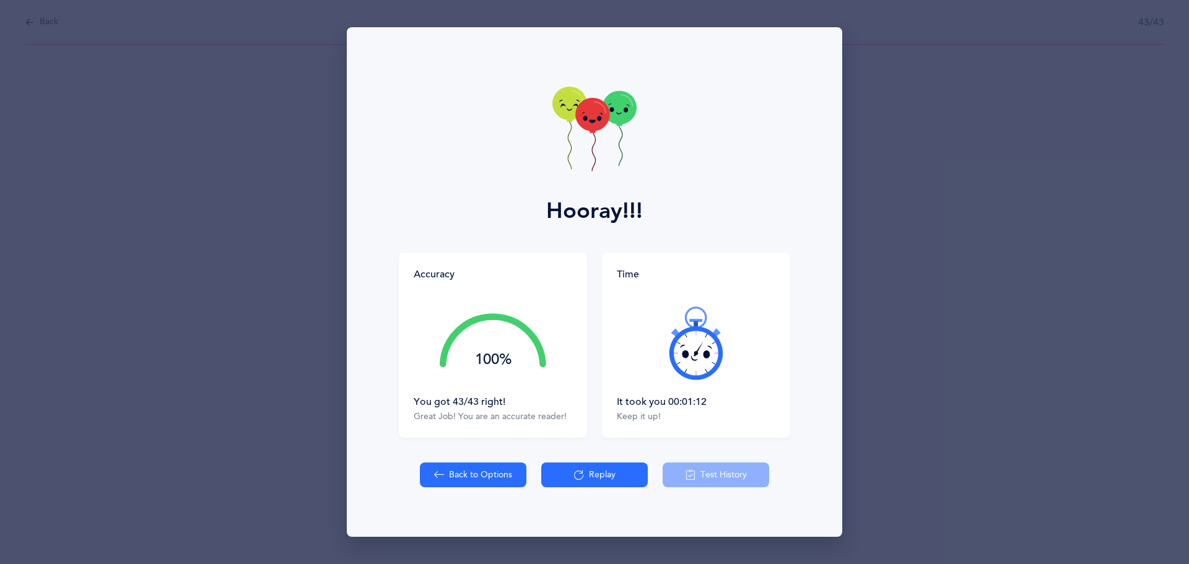
click at [450, 476] on button "Back to Options" at bounding box center [473, 474] width 106 height 25
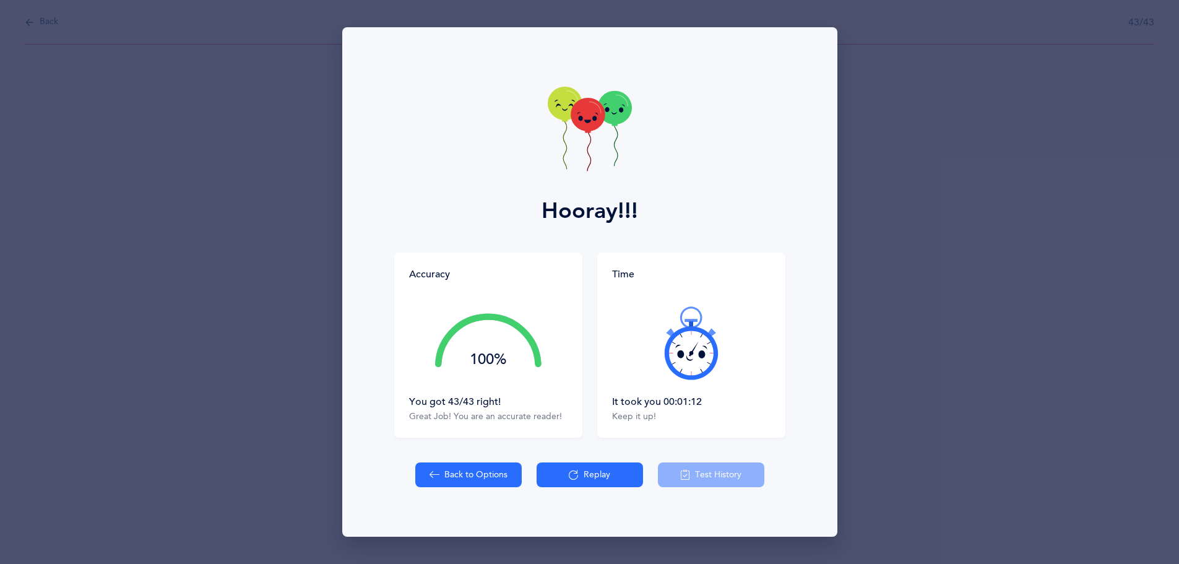
select select "27"
select select "single"
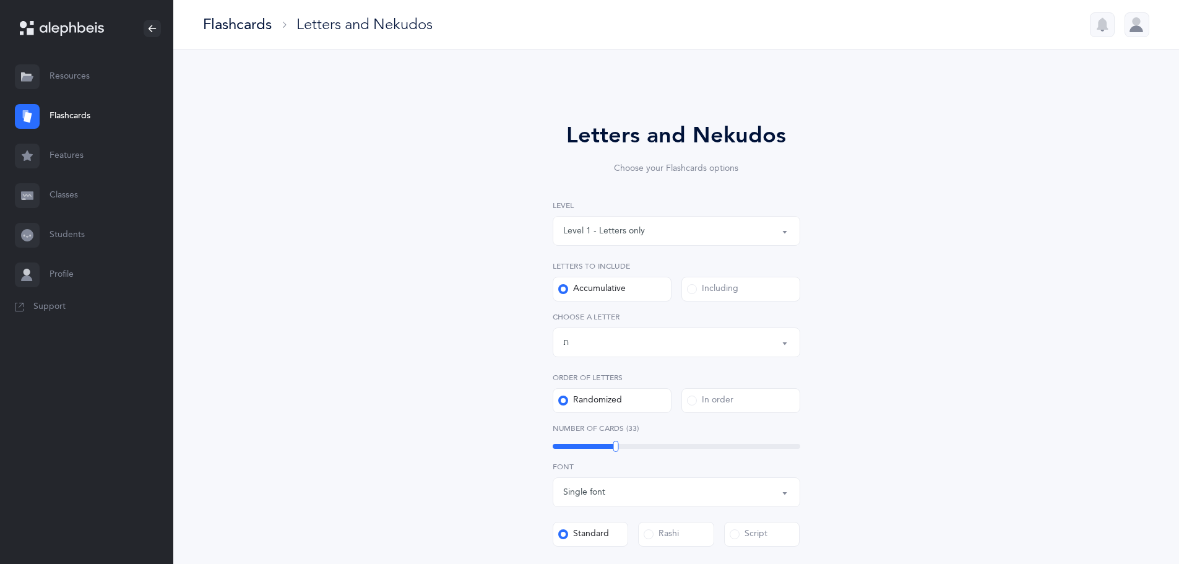
click at [575, 233] on div "Level 1 - Letters only" at bounding box center [604, 231] width 82 height 13
click at [578, 290] on span "Level 2 - Nekudos only" at bounding box center [617, 292] width 90 height 11
select select "2"
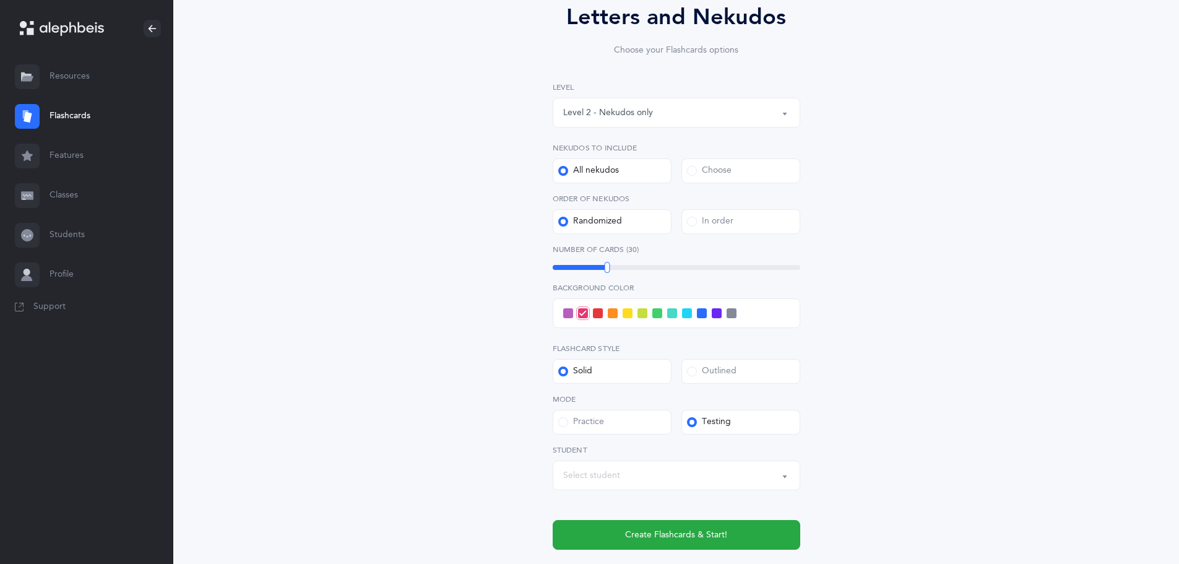
scroll to position [79, 0]
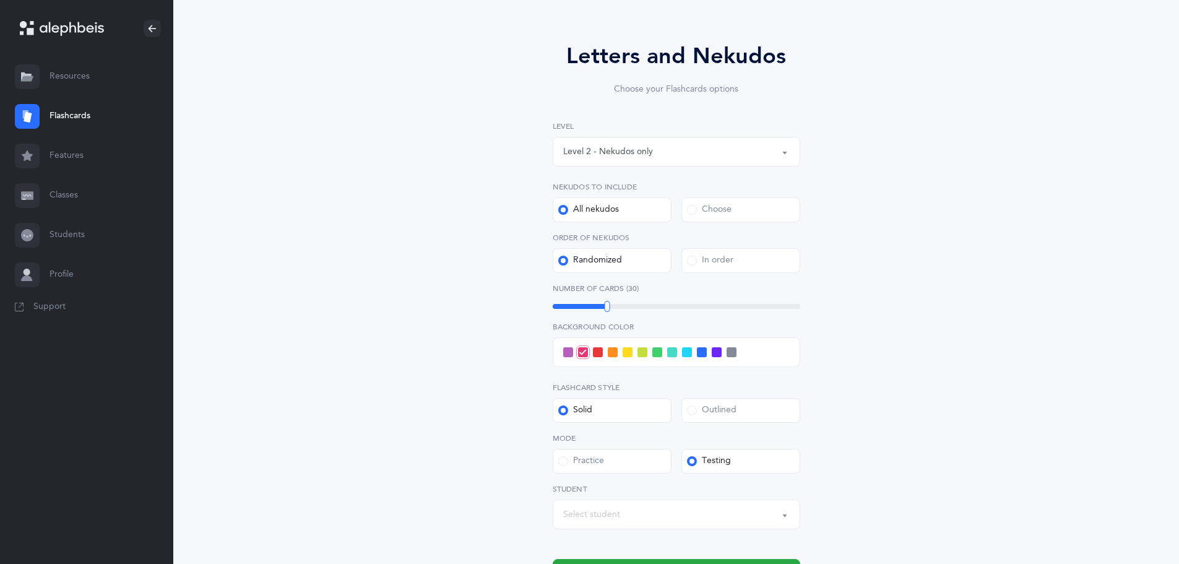
click at [618, 351] on div at bounding box center [677, 352] width 248 height 30
click at [622, 351] on div at bounding box center [677, 352] width 248 height 30
click at [631, 355] on span at bounding box center [628, 352] width 10 height 10
click at [0, 0] on input "checkbox" at bounding box center [0, 0] width 0 height 0
drag, startPoint x: 581, startPoint y: 284, endPoint x: 581, endPoint y: 292, distance: 8.0
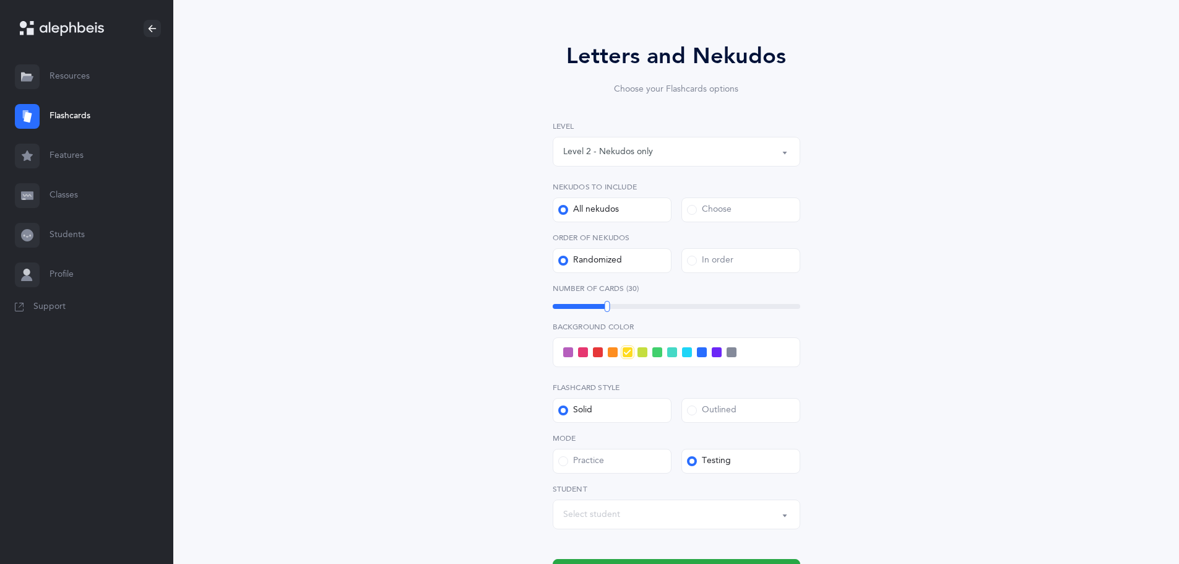
click at [581, 290] on label "Number of Cards (30)" at bounding box center [677, 288] width 248 height 11
drag, startPoint x: 581, startPoint y: 293, endPoint x: 583, endPoint y: 302, distance: 9.5
click at [583, 302] on div "Number of Cards (30) 30" at bounding box center [677, 297] width 248 height 28
click at [584, 303] on div "21" at bounding box center [677, 306] width 248 height 10
click at [584, 303] on div at bounding box center [583, 306] width 6 height 11
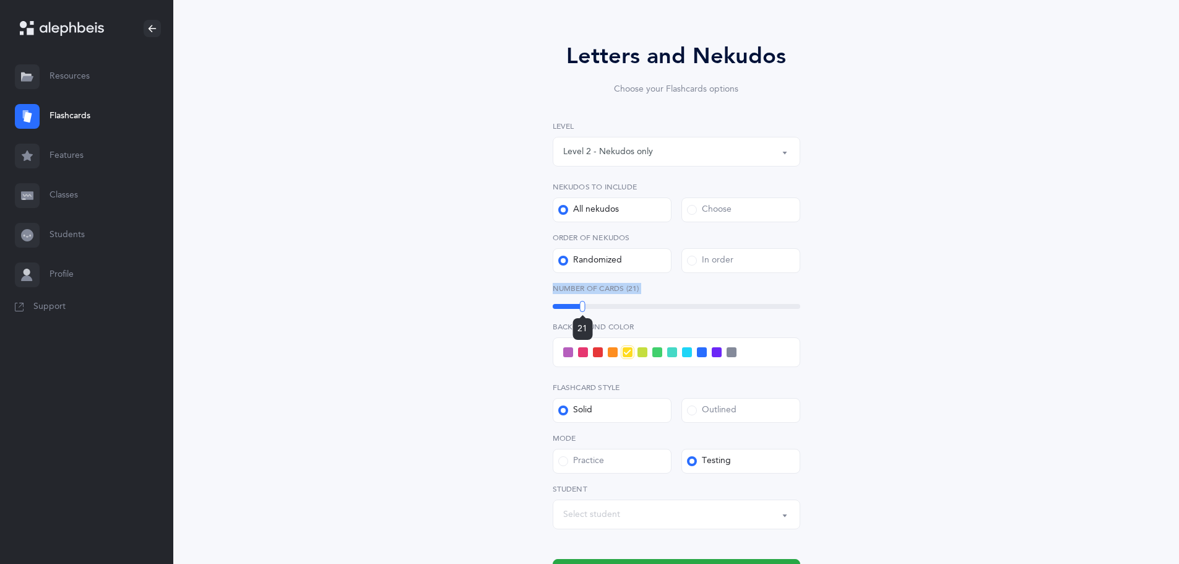
click at [584, 303] on div at bounding box center [583, 306] width 6 height 11
click at [581, 305] on div "20" at bounding box center [677, 306] width 248 height 5
click at [578, 306] on div at bounding box center [580, 306] width 6 height 11
click at [586, 306] on div "22" at bounding box center [677, 306] width 248 height 5
click at [586, 306] on div at bounding box center [586, 306] width 6 height 11
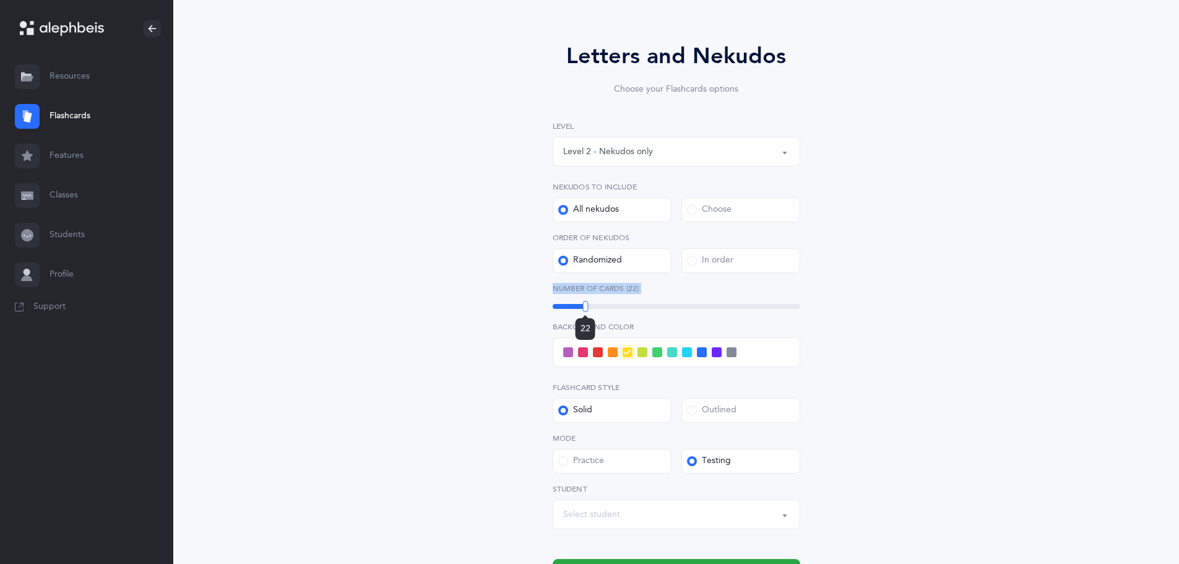
click at [586, 306] on div at bounding box center [586, 306] width 6 height 11
click at [745, 312] on div "Level 1 - Letters only Level 2 - Nekudos only Level 3 - Letters and Nekudos Lev…" at bounding box center [677, 355] width 248 height 468
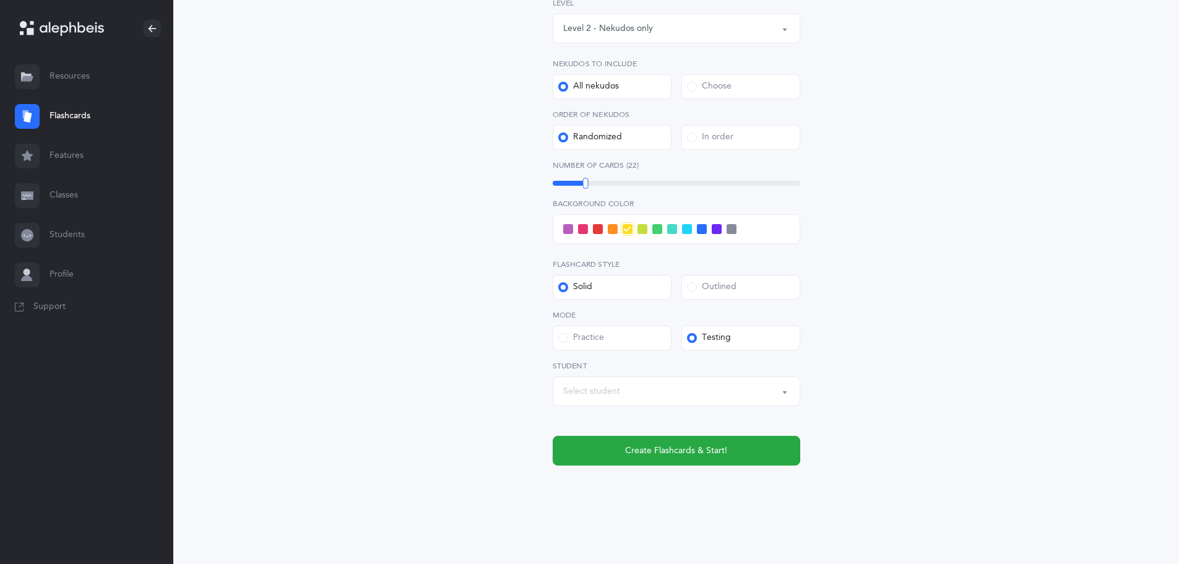
scroll to position [203, 0]
drag, startPoint x: 671, startPoint y: 498, endPoint x: 675, endPoint y: 483, distance: 14.7
click at [671, 498] on div "Letters and Nekudos Choose your Flashcards options Level 1 - Letters only Level…" at bounding box center [676, 197] width 565 height 633
click at [689, 447] on span "Create Flashcards & Start!" at bounding box center [676, 450] width 102 height 13
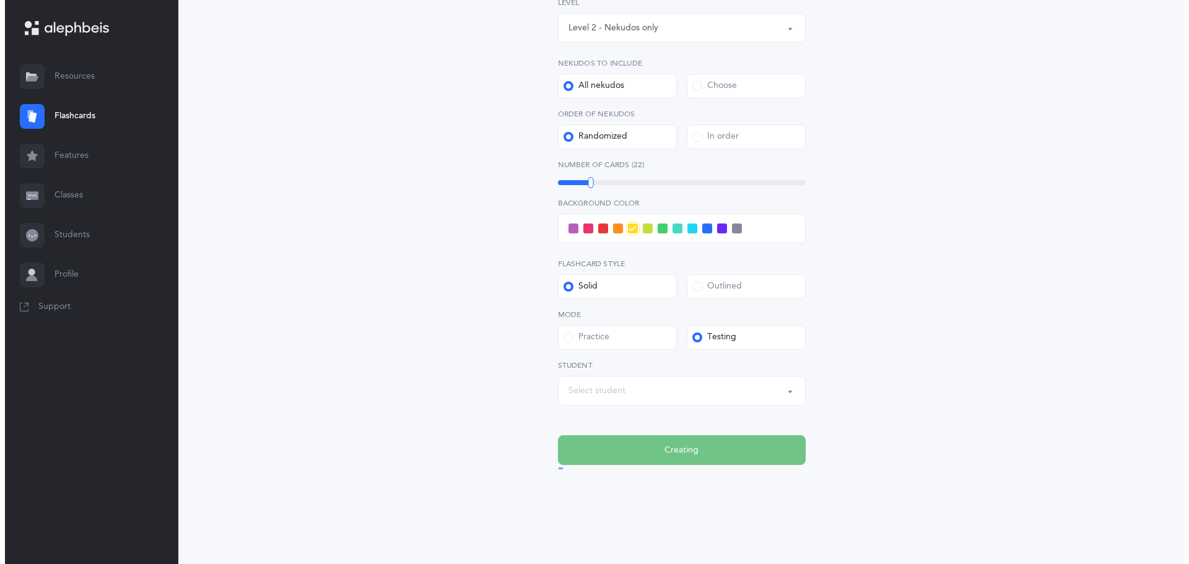
scroll to position [0, 0]
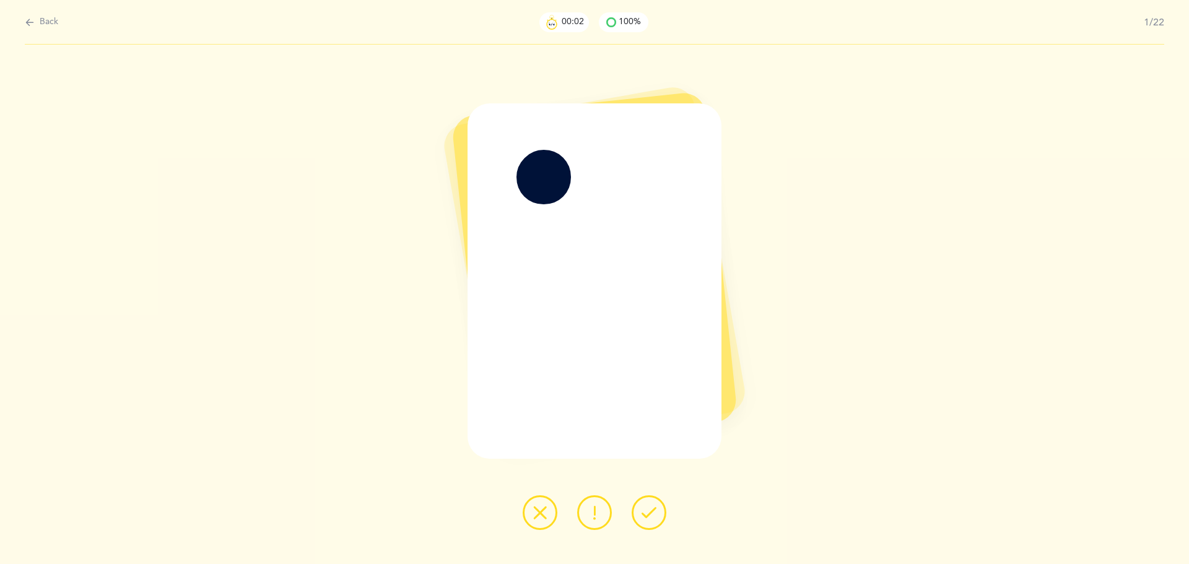
click at [651, 518] on icon at bounding box center [648, 512] width 15 height 15
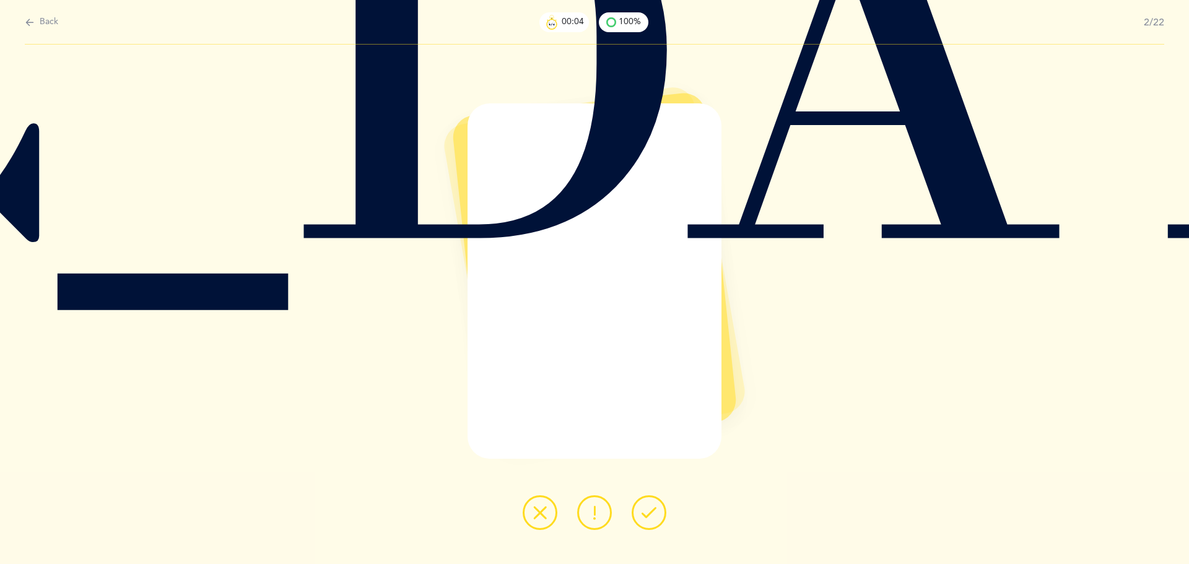
click at [651, 518] on icon at bounding box center [648, 512] width 15 height 15
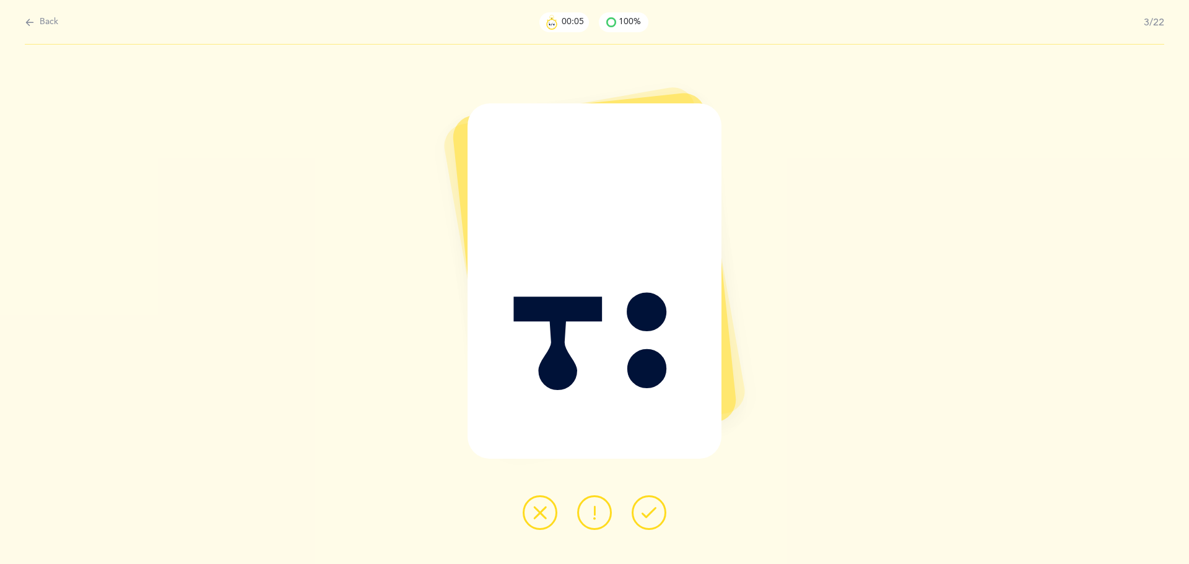
click at [651, 518] on icon at bounding box center [648, 512] width 15 height 15
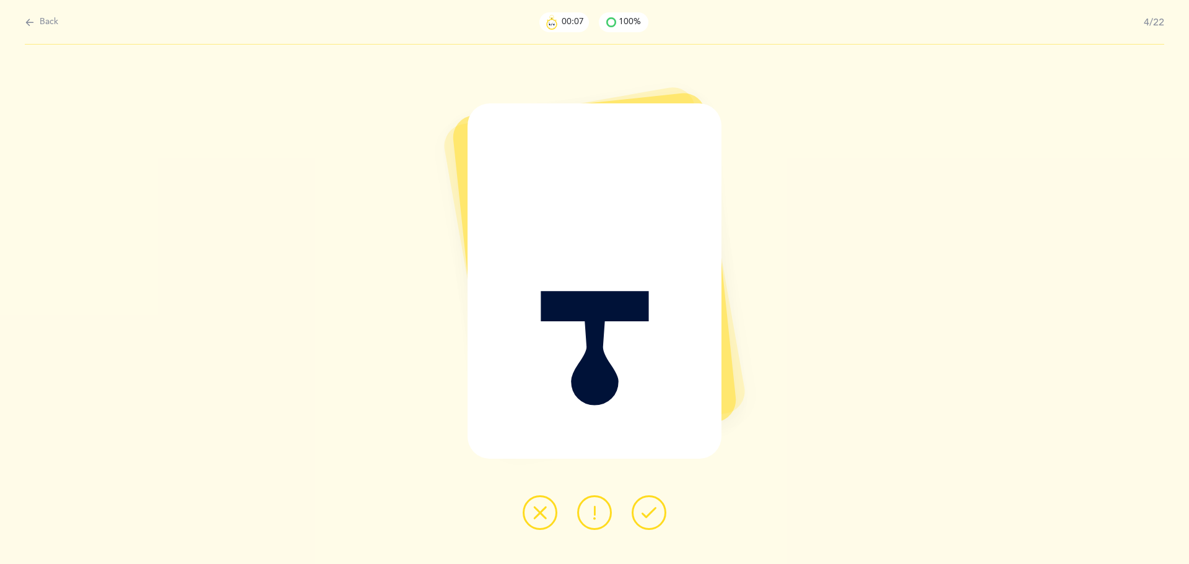
click at [651, 518] on icon at bounding box center [648, 512] width 15 height 15
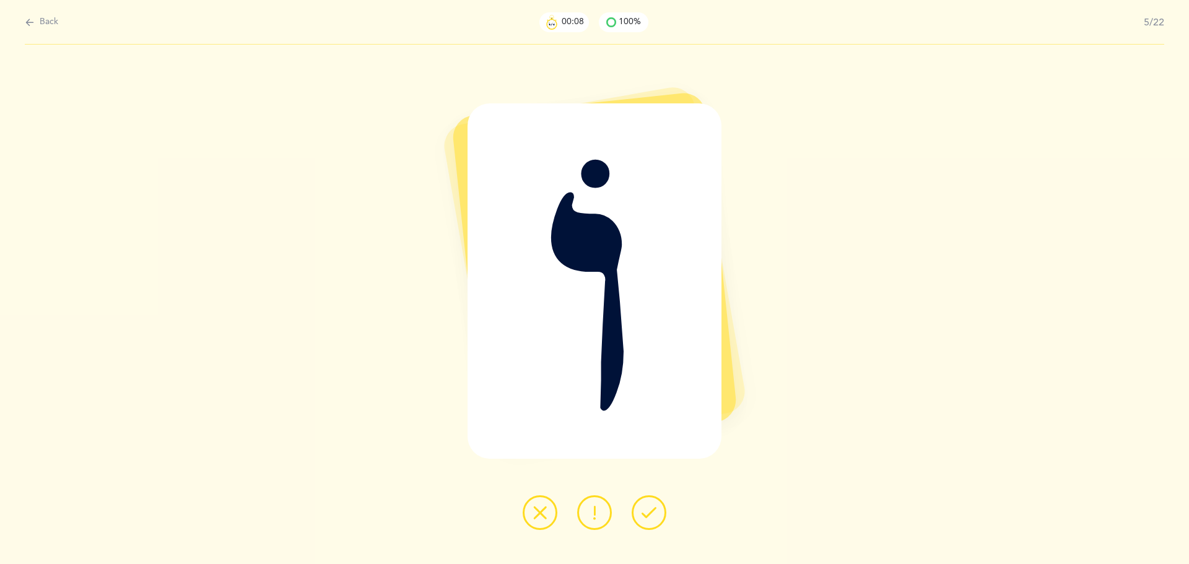
click at [651, 518] on icon at bounding box center [648, 512] width 15 height 15
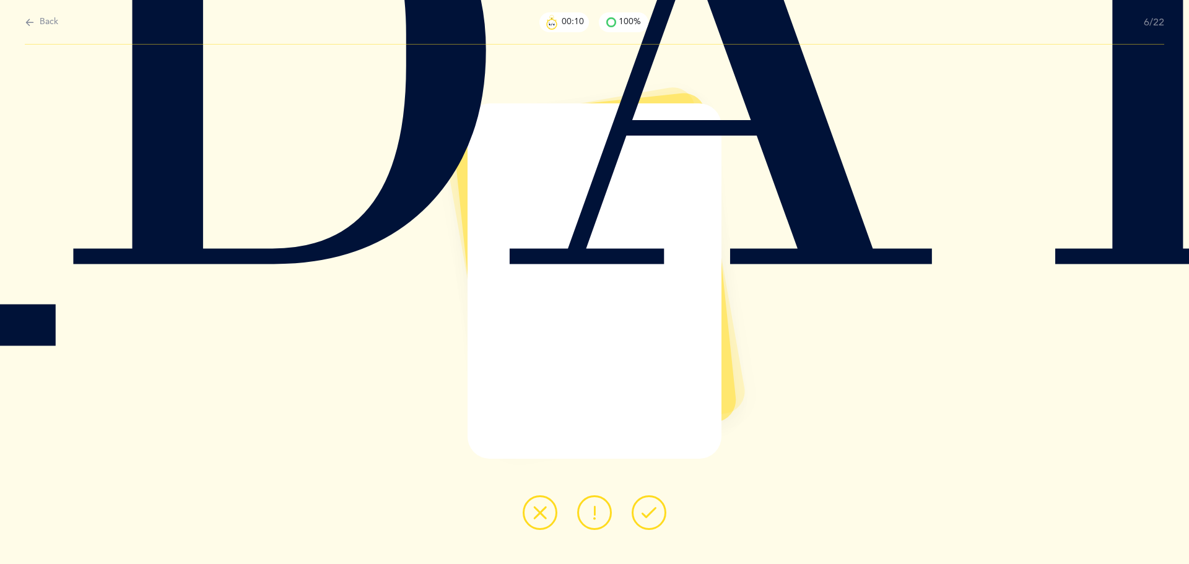
click at [651, 518] on icon at bounding box center [648, 512] width 15 height 15
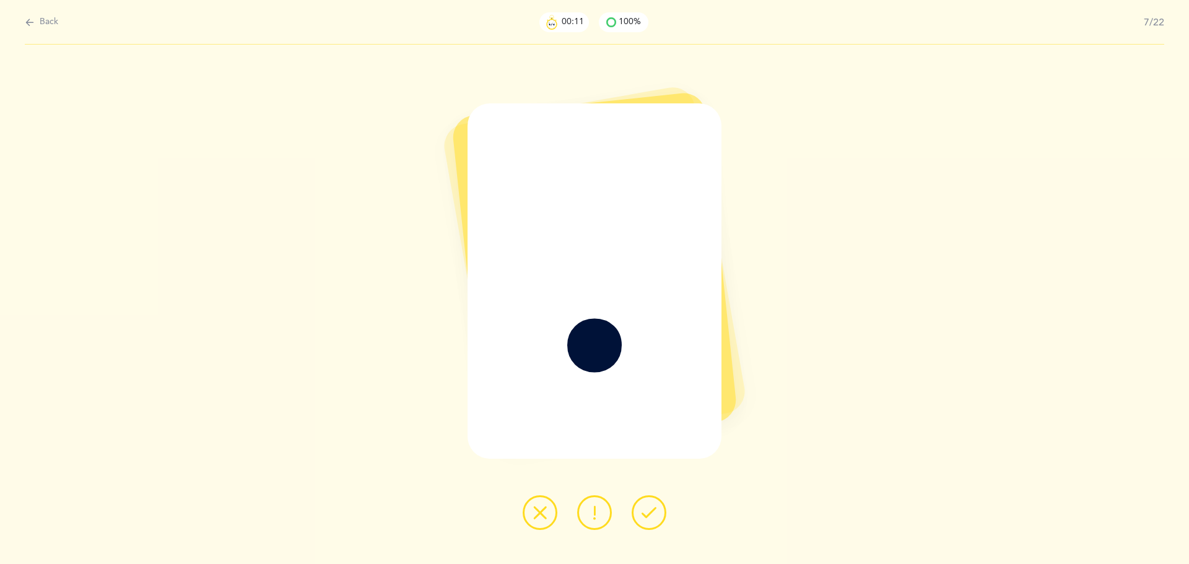
click at [651, 518] on icon at bounding box center [648, 512] width 15 height 15
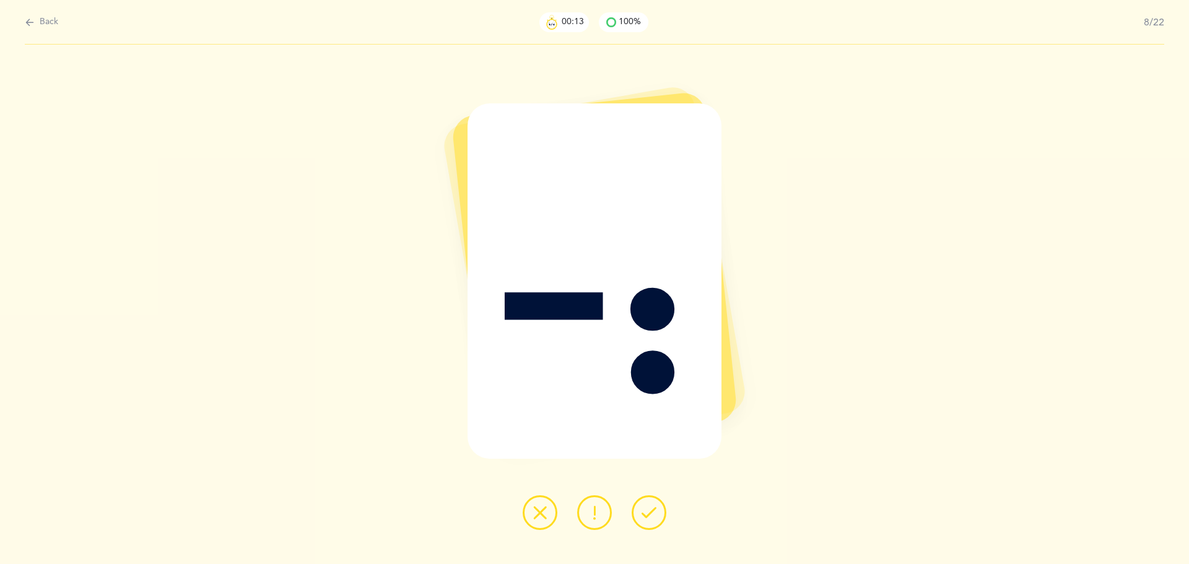
click at [651, 518] on icon at bounding box center [648, 512] width 15 height 15
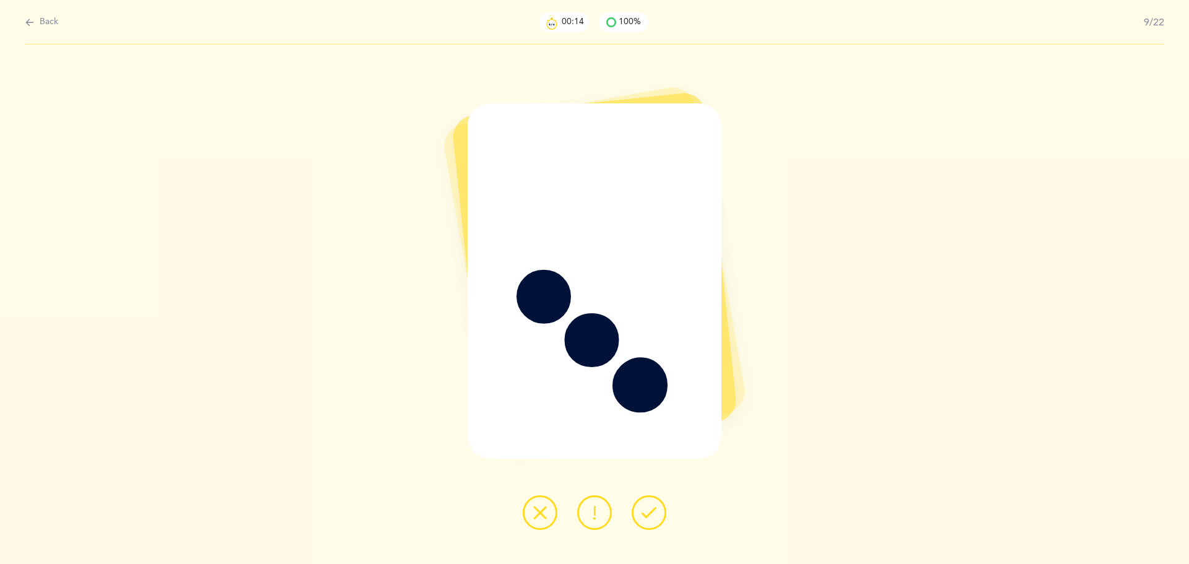
click at [651, 518] on icon at bounding box center [648, 512] width 15 height 15
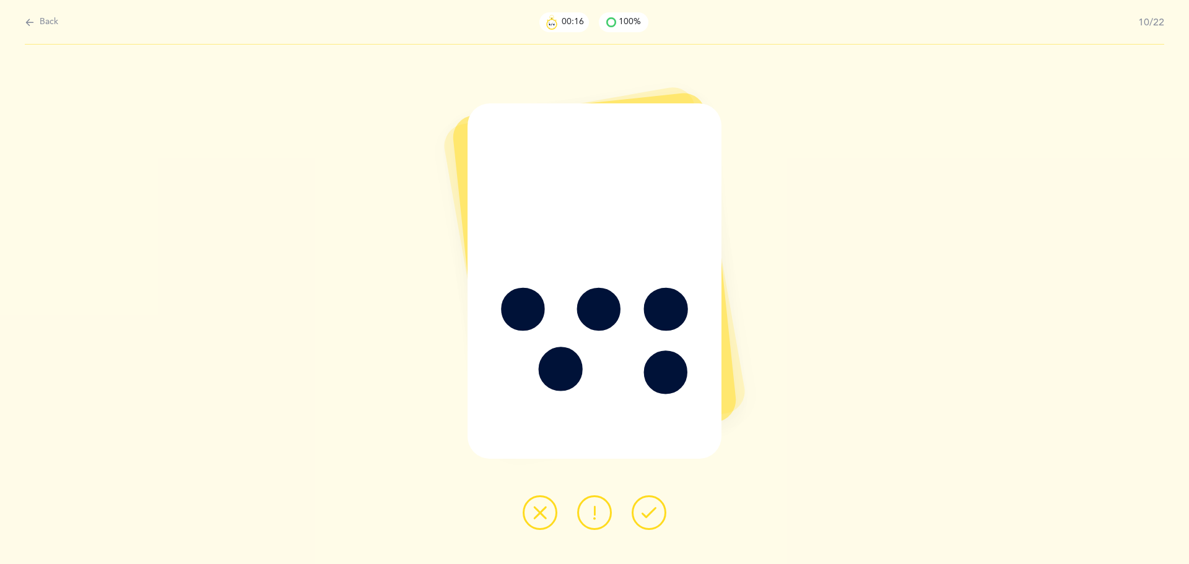
click at [651, 518] on icon at bounding box center [648, 512] width 15 height 15
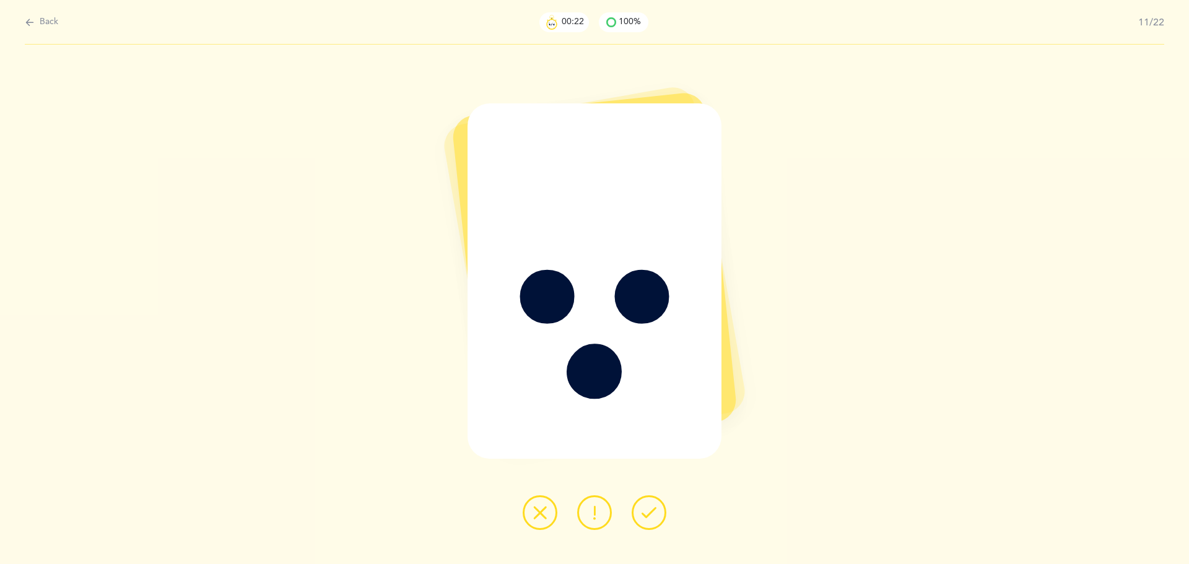
click at [651, 518] on icon at bounding box center [648, 512] width 15 height 15
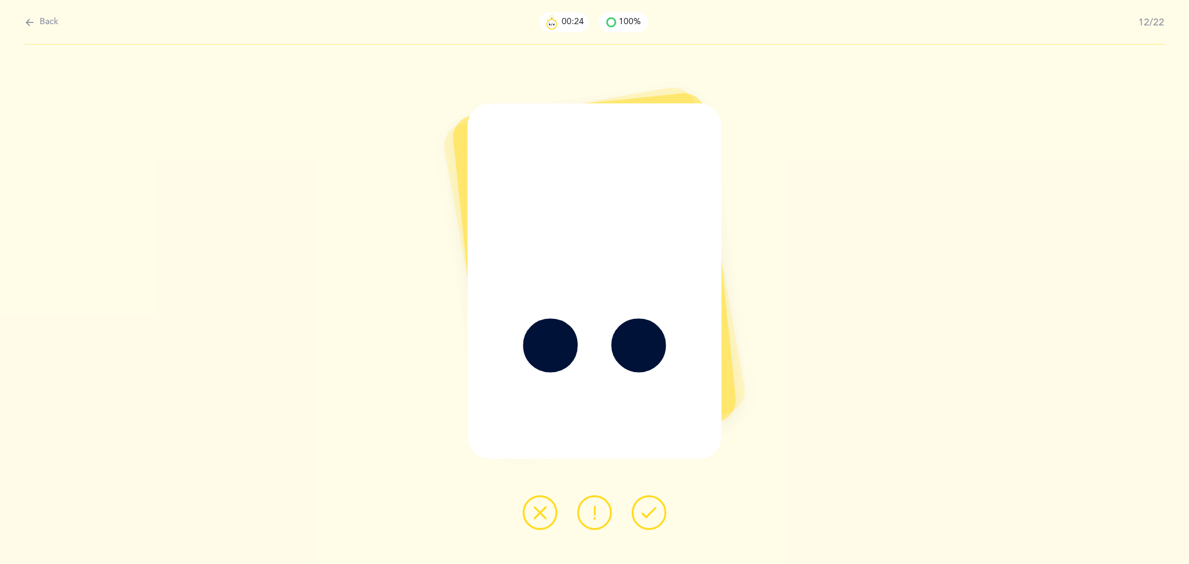
click at [651, 518] on icon at bounding box center [648, 512] width 15 height 15
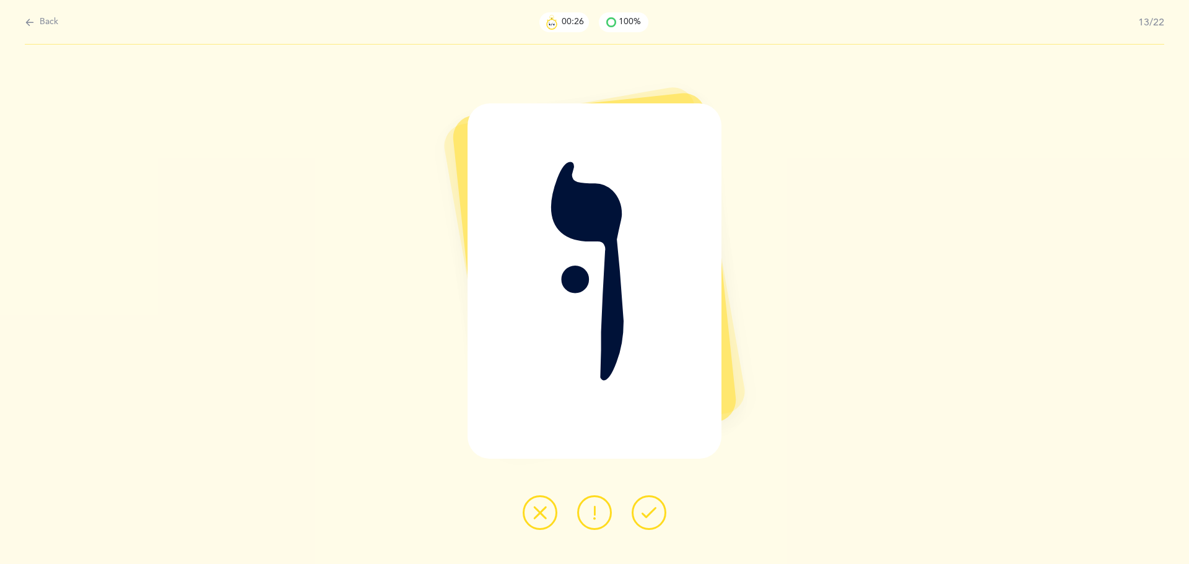
click at [651, 518] on icon at bounding box center [648, 512] width 15 height 15
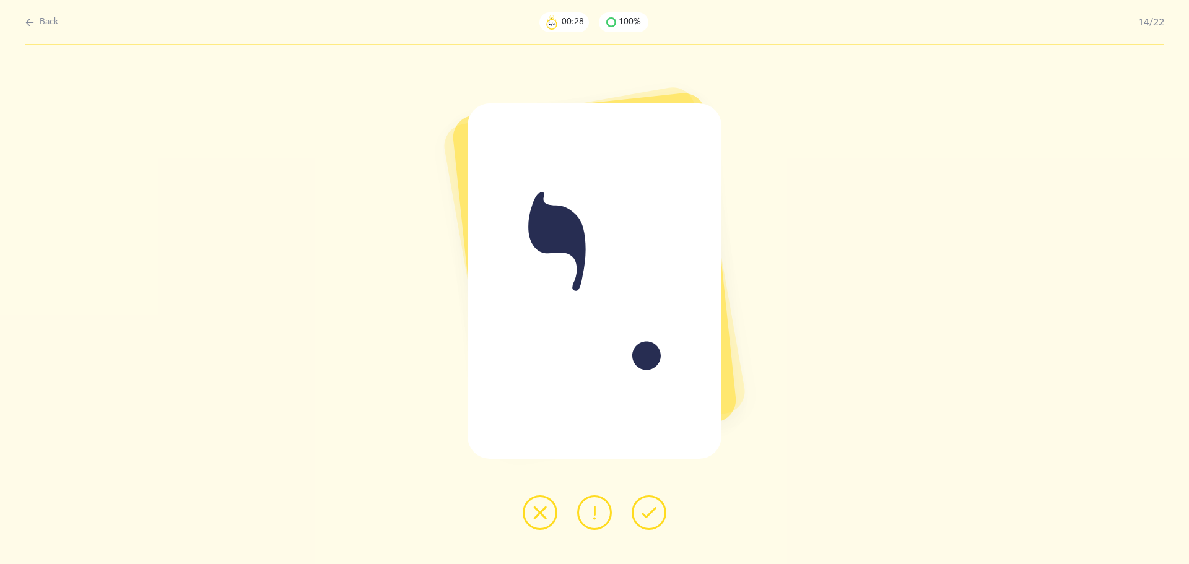
click at [651, 518] on icon at bounding box center [648, 512] width 15 height 15
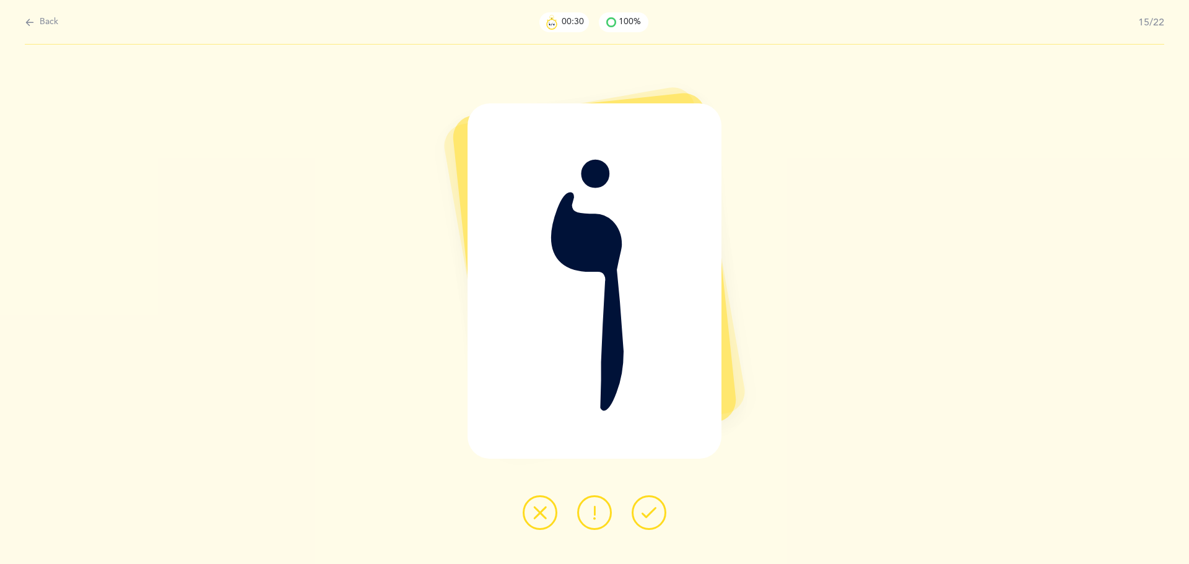
click at [651, 518] on icon at bounding box center [648, 512] width 15 height 15
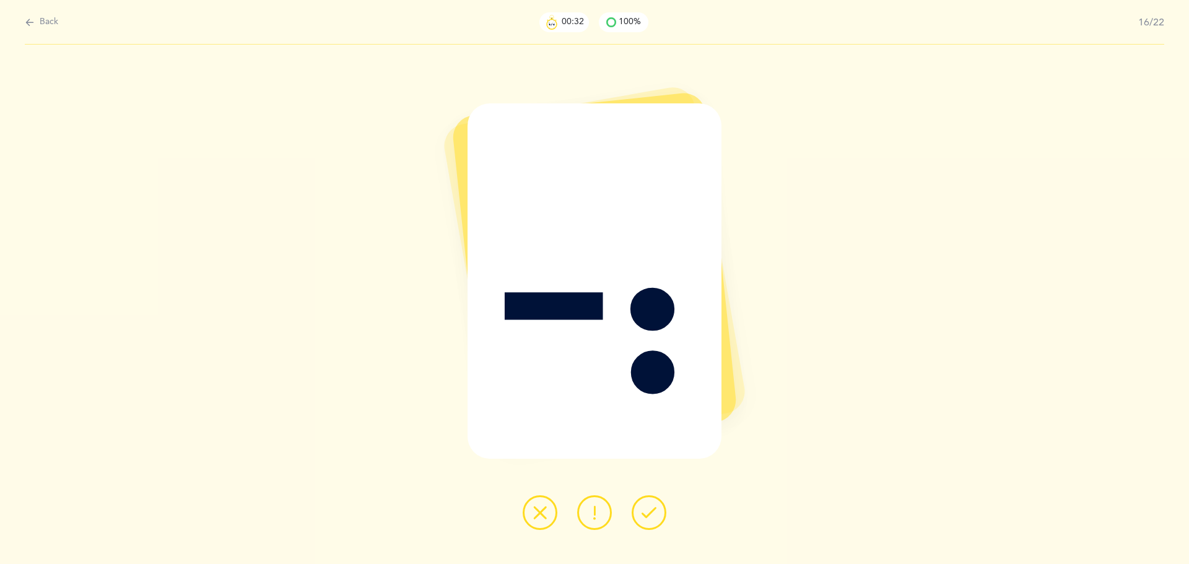
click at [651, 518] on icon at bounding box center [648, 512] width 15 height 15
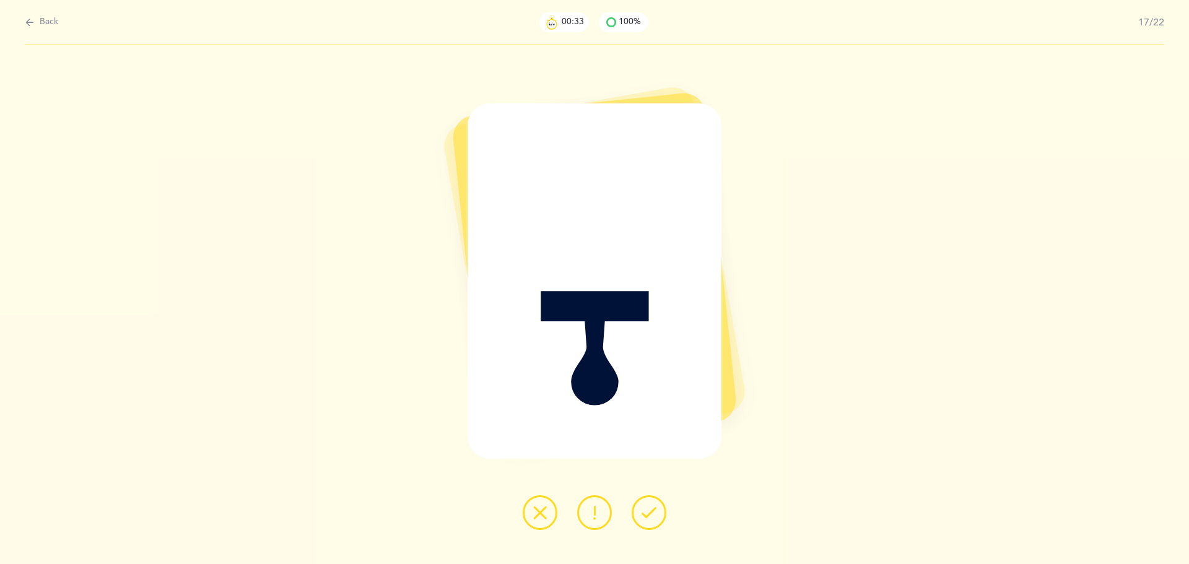
click at [651, 518] on icon at bounding box center [648, 512] width 15 height 15
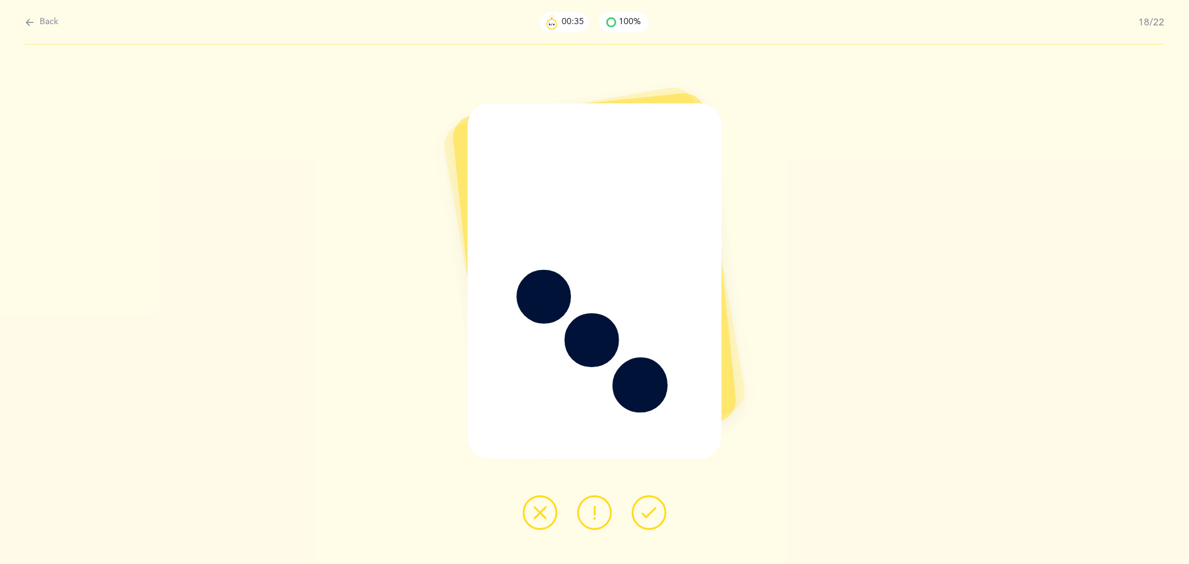
click at [651, 518] on icon at bounding box center [648, 512] width 15 height 15
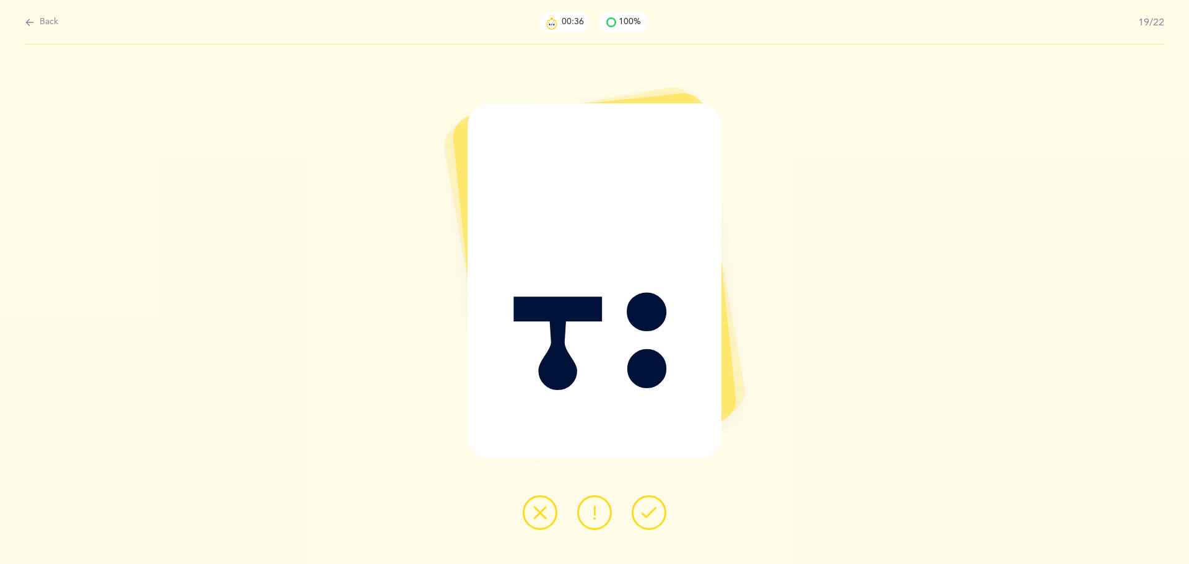
click at [651, 518] on icon at bounding box center [648, 512] width 15 height 15
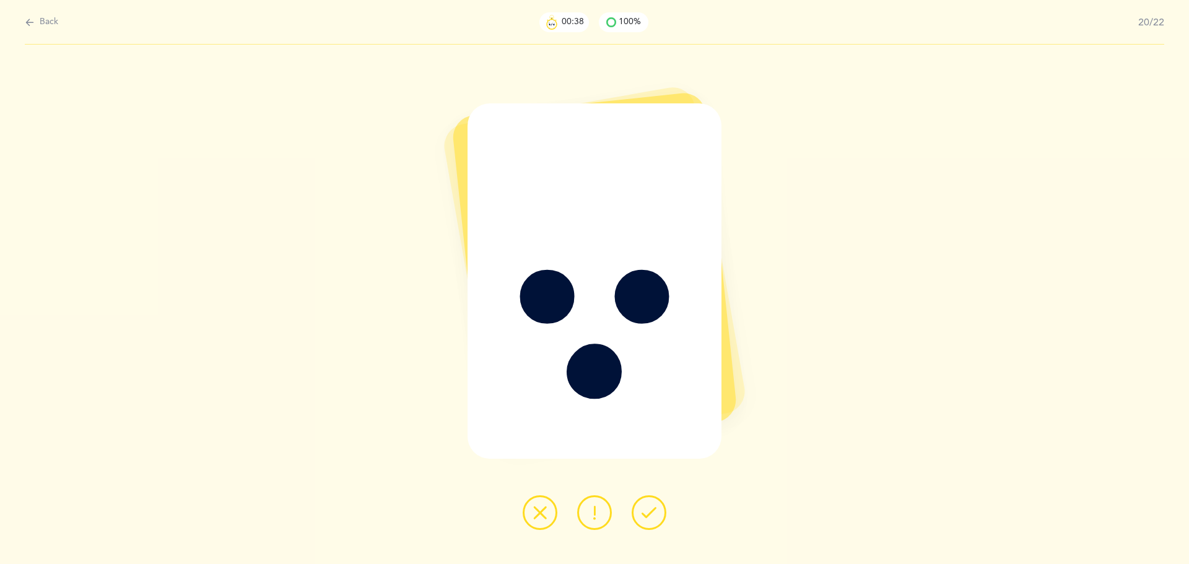
click at [651, 518] on icon at bounding box center [648, 512] width 15 height 15
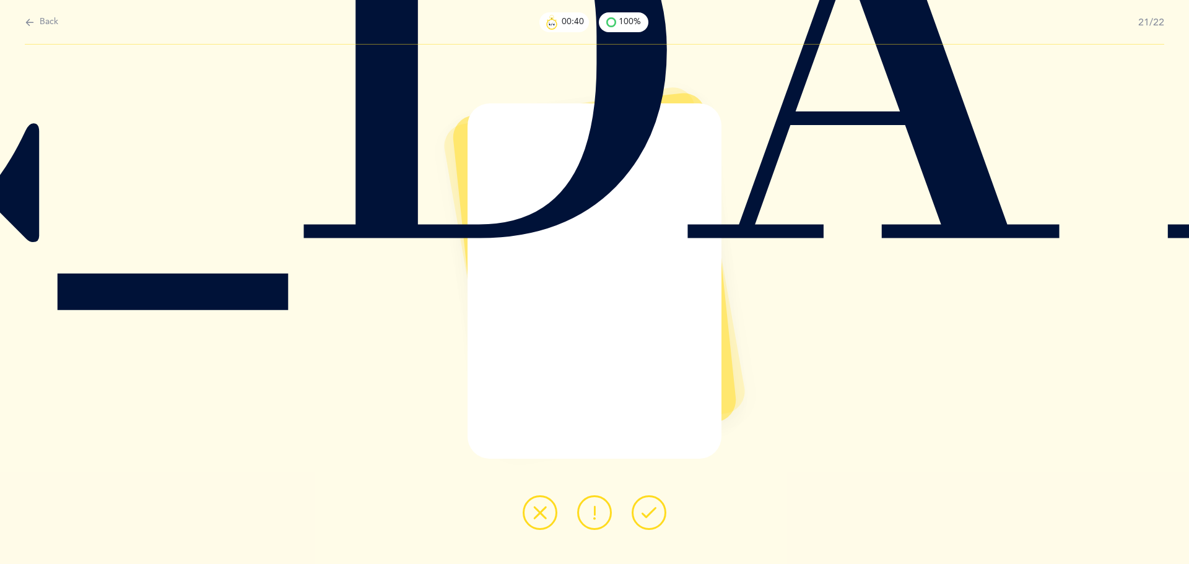
click at [651, 518] on icon at bounding box center [648, 512] width 15 height 15
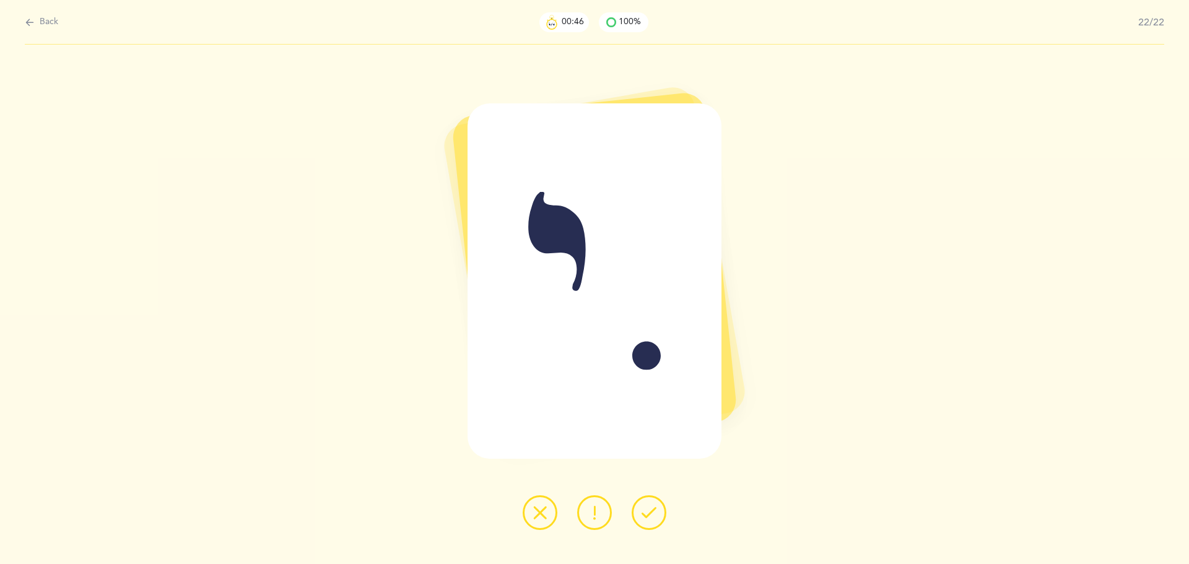
click at [651, 518] on icon at bounding box center [648, 512] width 15 height 15
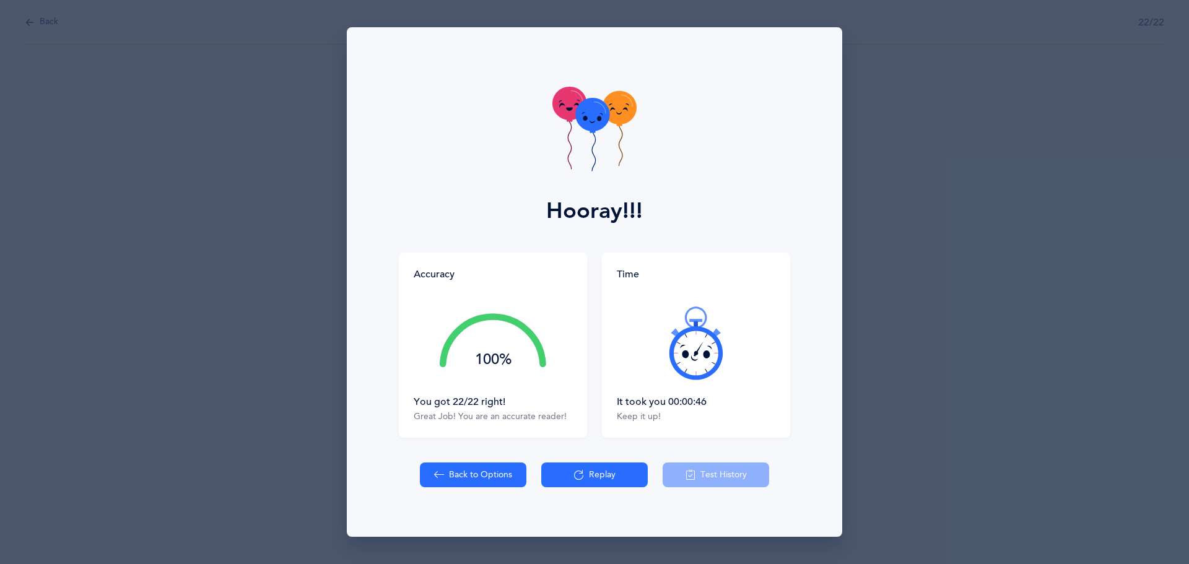
click at [630, 478] on button "Replay" at bounding box center [594, 474] width 106 height 25
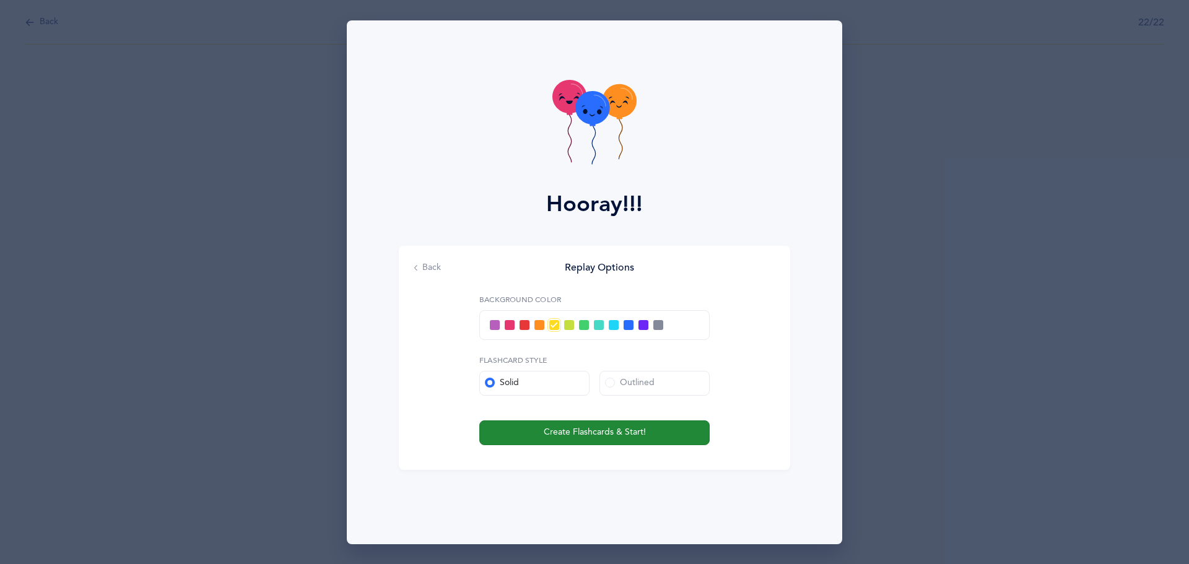
click at [631, 441] on button "Create Flashcards & Start!" at bounding box center [594, 432] width 230 height 25
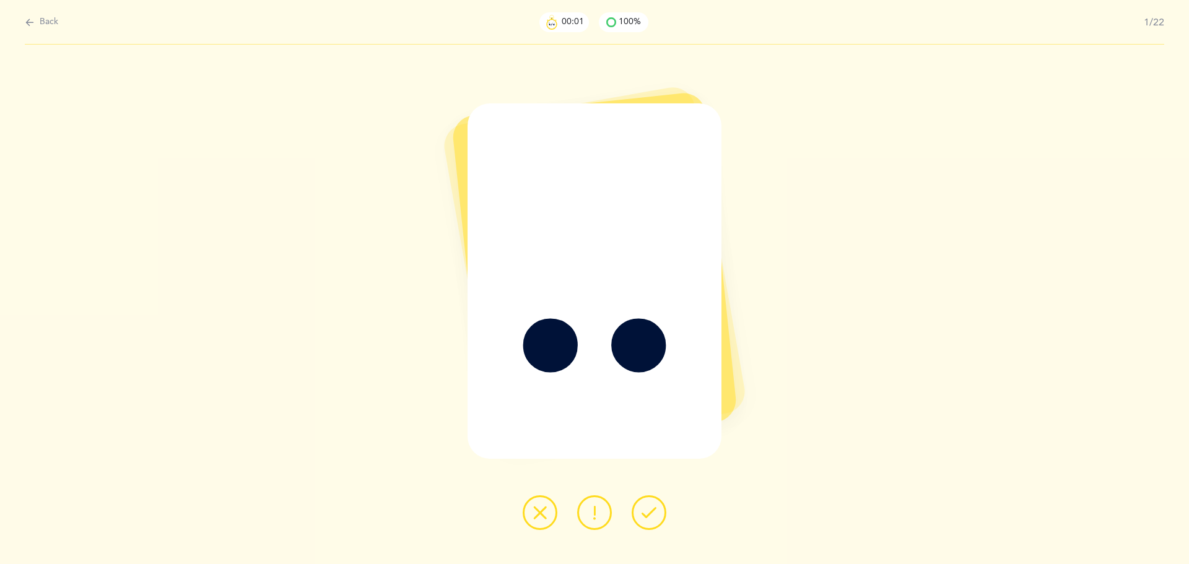
click at [650, 518] on icon at bounding box center [648, 512] width 15 height 15
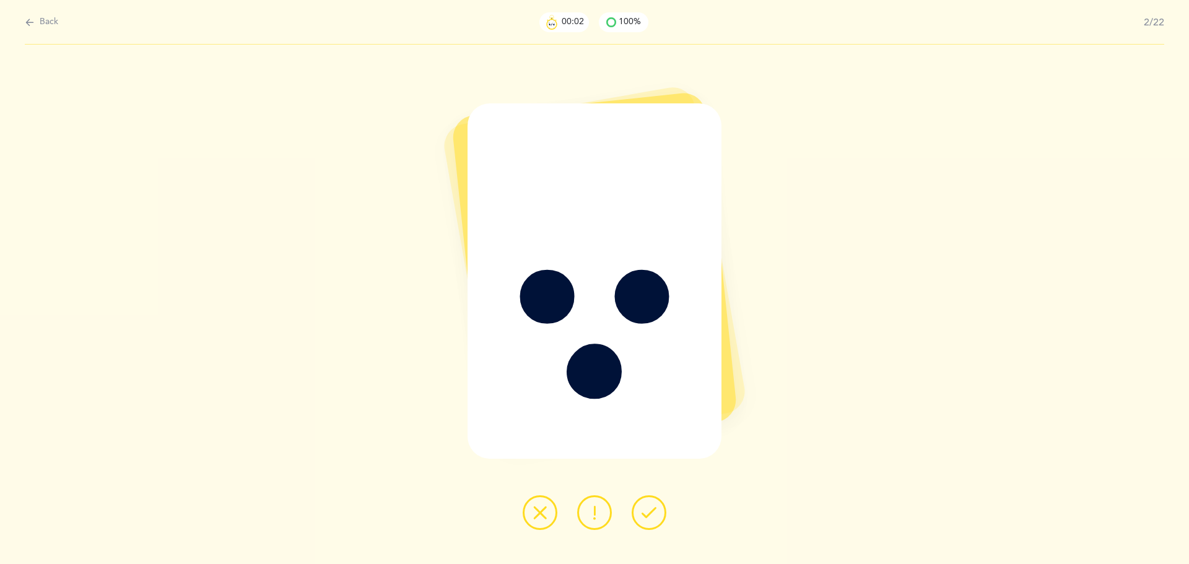
click at [650, 518] on icon at bounding box center [648, 512] width 15 height 15
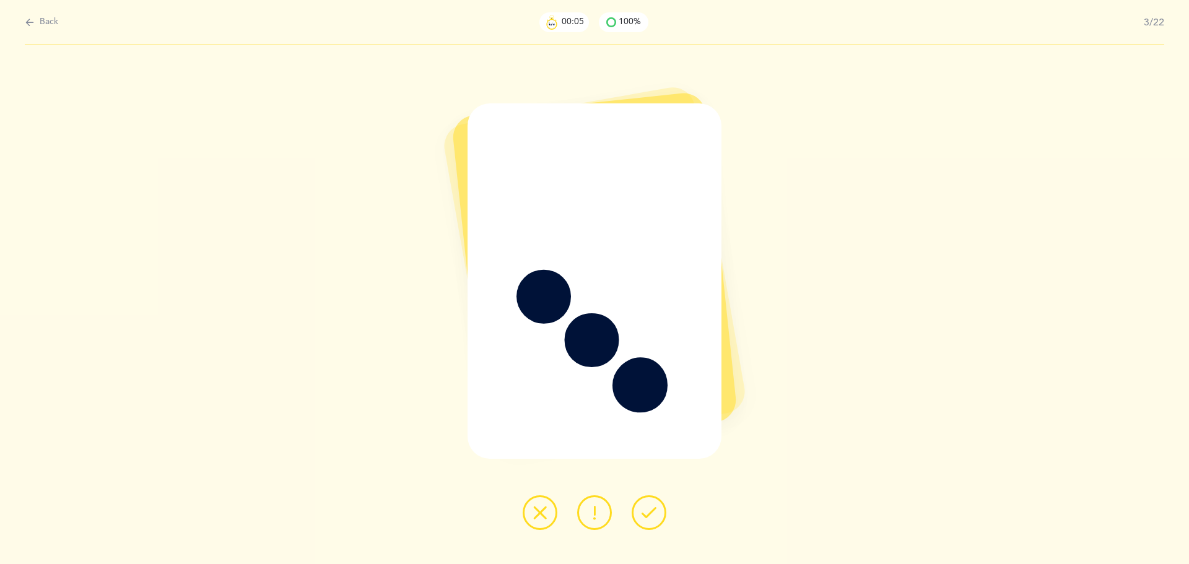
click at [650, 518] on icon at bounding box center [648, 512] width 15 height 15
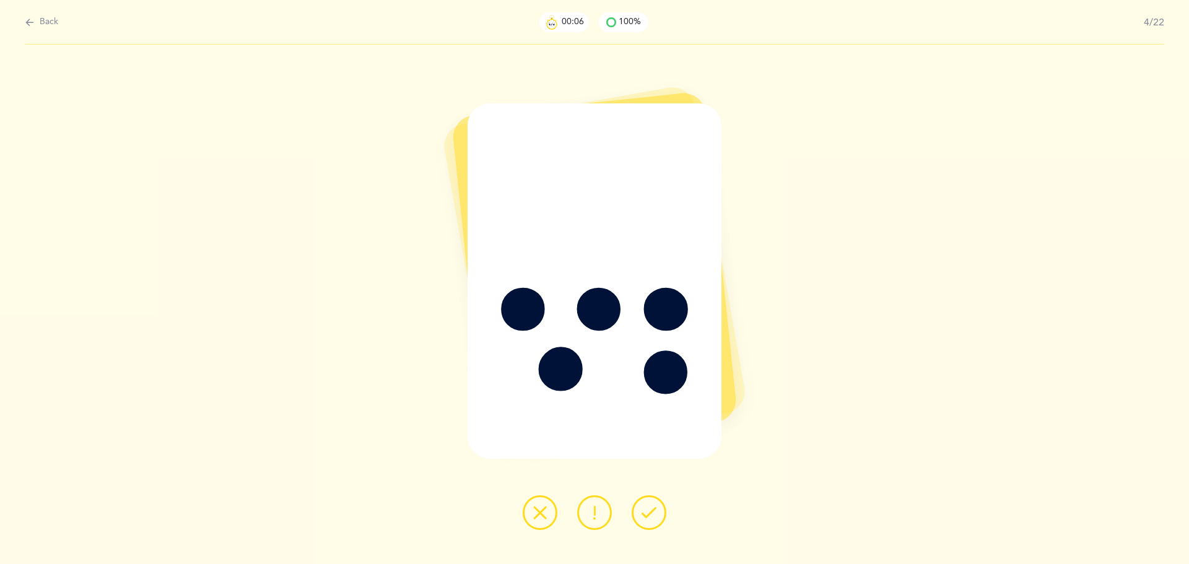
click at [650, 518] on icon at bounding box center [648, 512] width 15 height 15
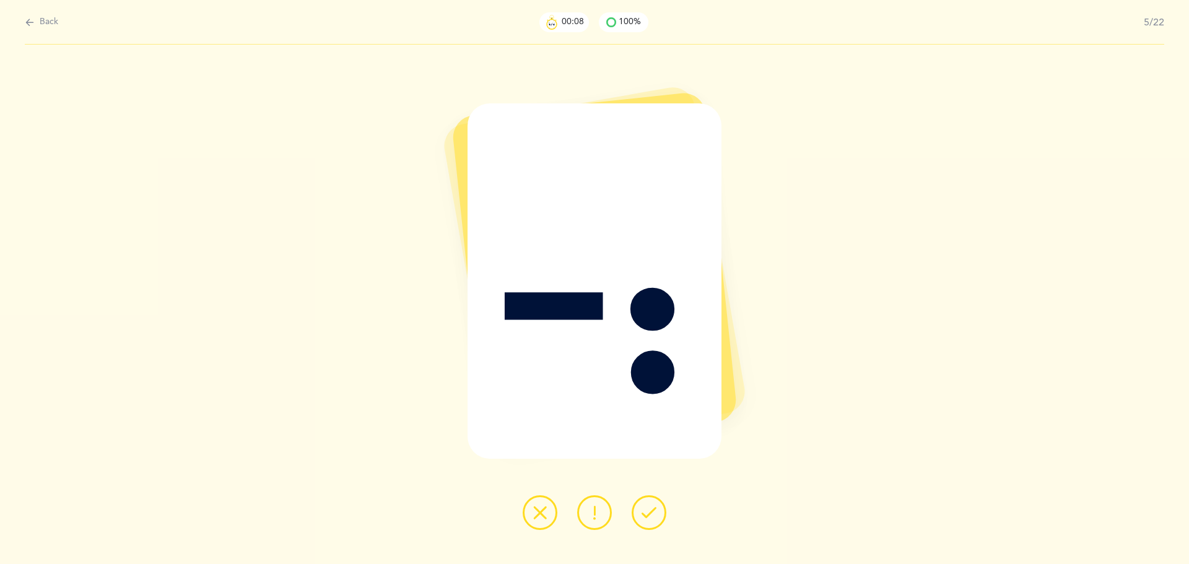
click at [650, 518] on icon at bounding box center [648, 512] width 15 height 15
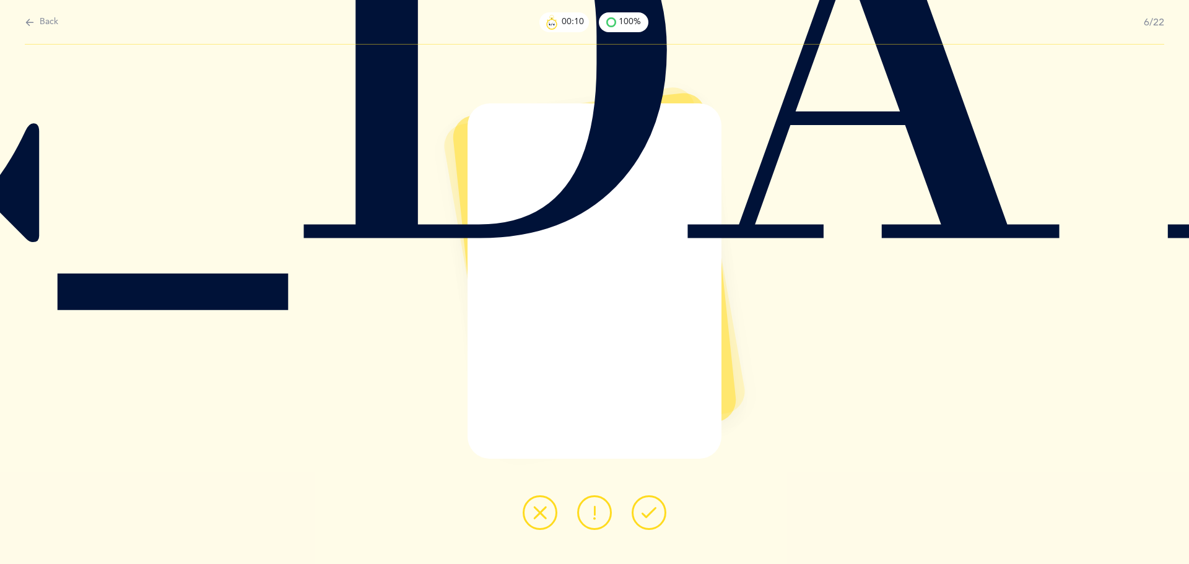
click at [650, 518] on icon at bounding box center [648, 512] width 15 height 15
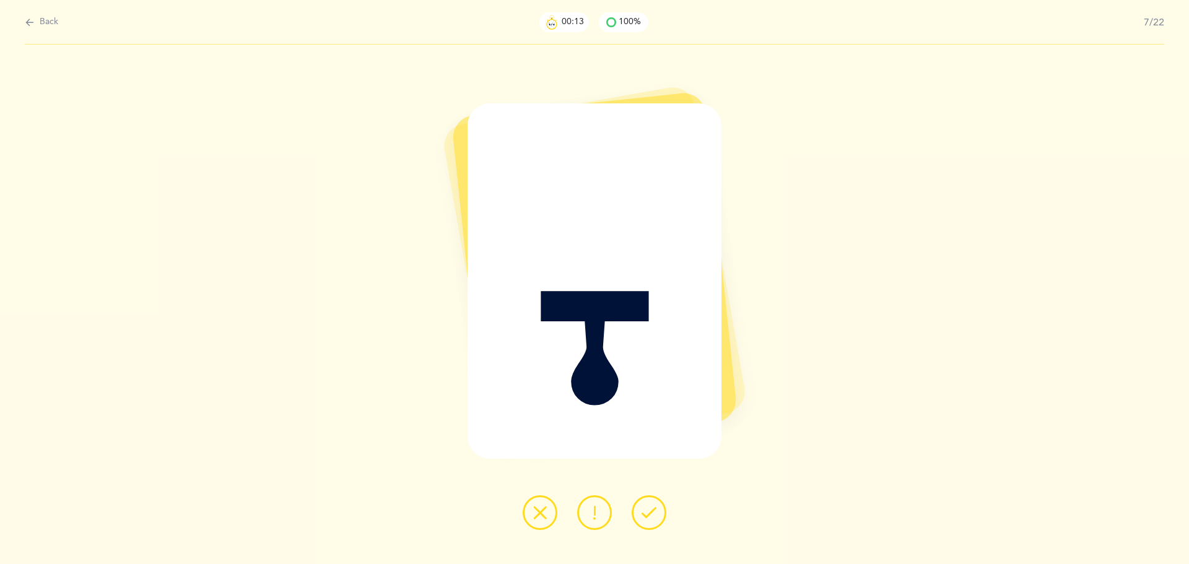
click at [650, 518] on icon at bounding box center [648, 512] width 15 height 15
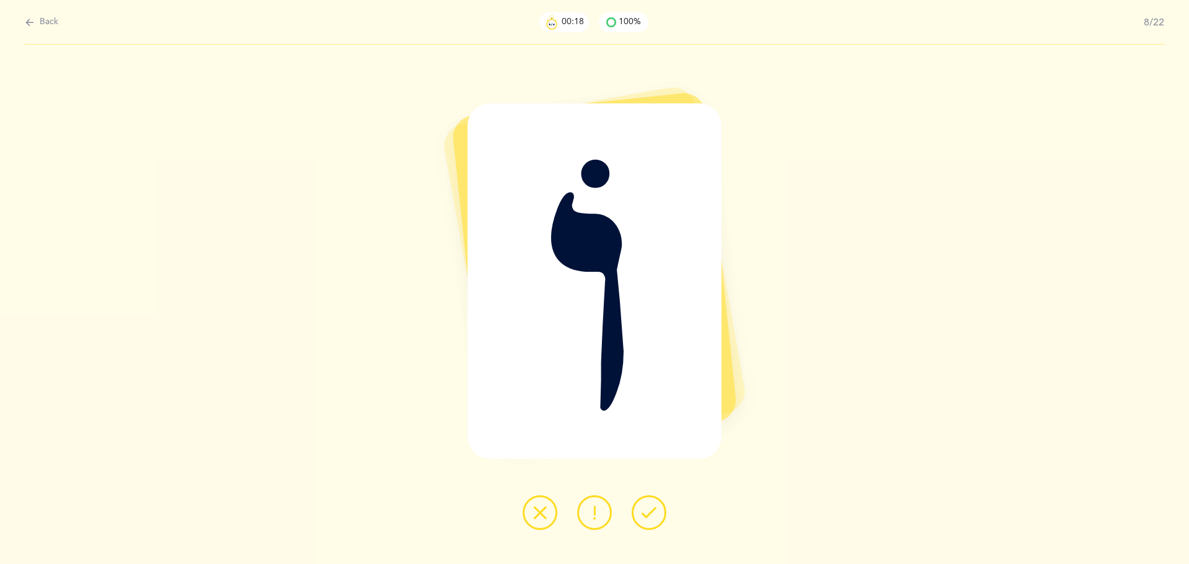
click at [650, 518] on icon at bounding box center [648, 512] width 15 height 15
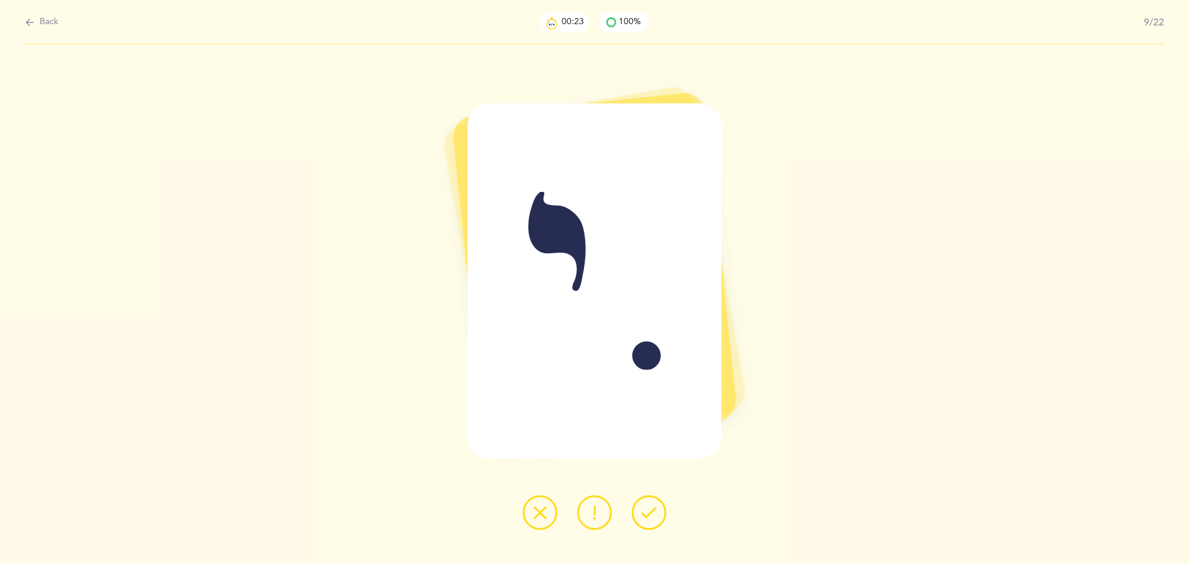
click at [650, 518] on icon at bounding box center [648, 512] width 15 height 15
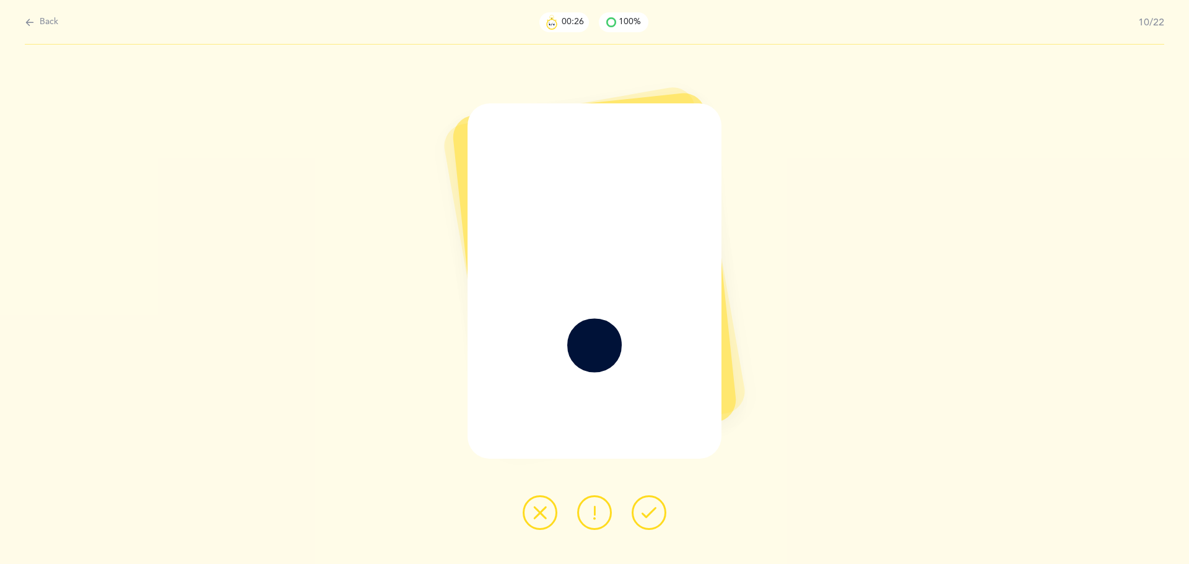
click at [650, 518] on icon at bounding box center [648, 512] width 15 height 15
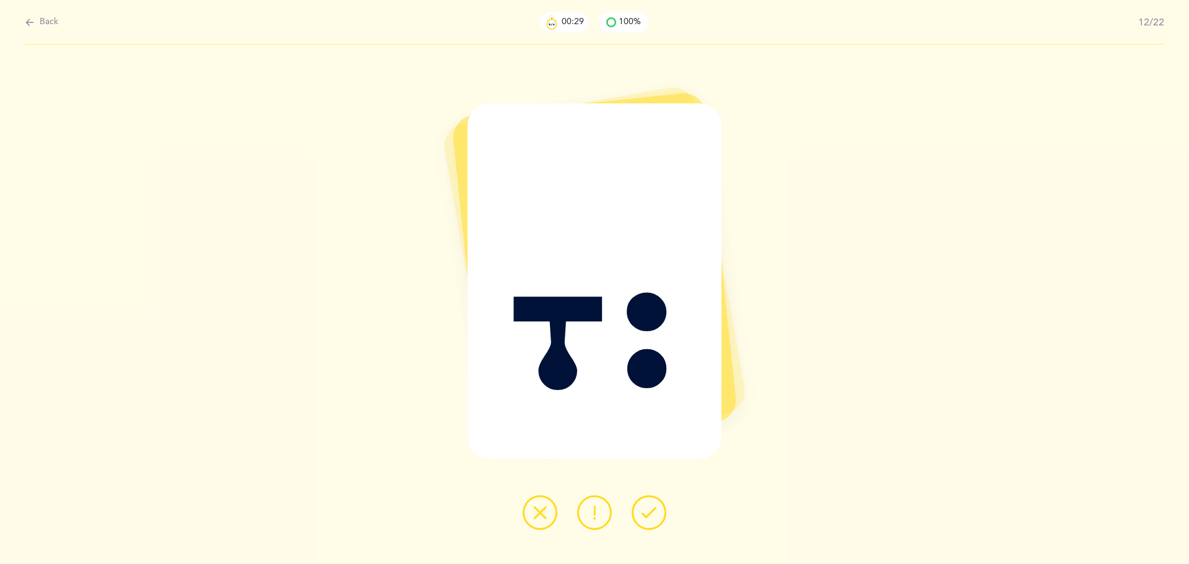
click at [650, 518] on icon at bounding box center [648, 512] width 15 height 15
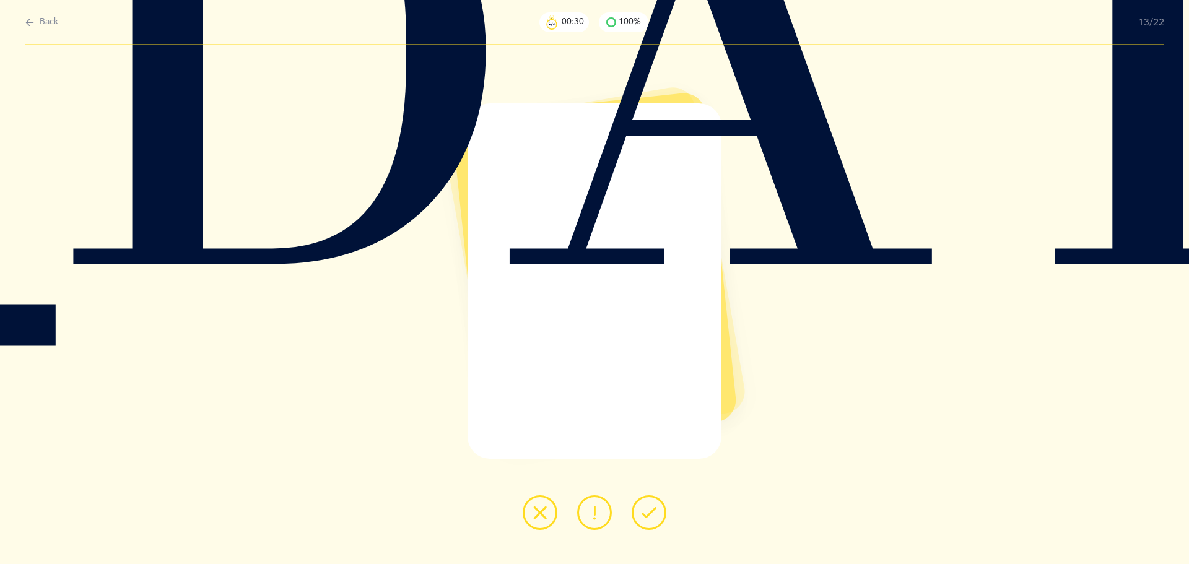
click at [650, 518] on icon at bounding box center [648, 512] width 15 height 15
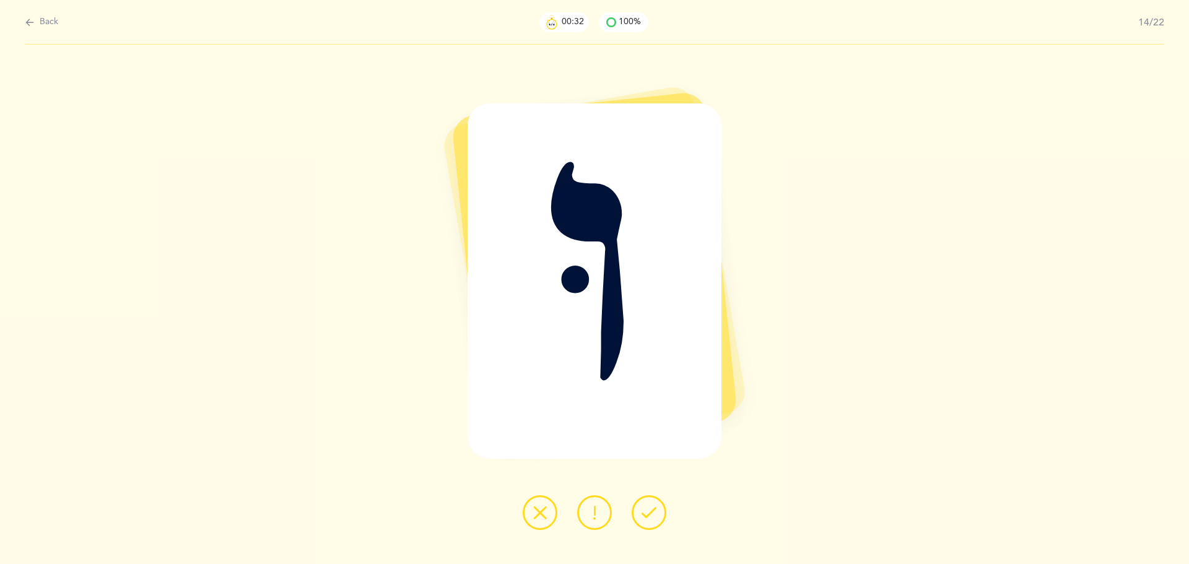
click at [650, 518] on icon at bounding box center [648, 512] width 15 height 15
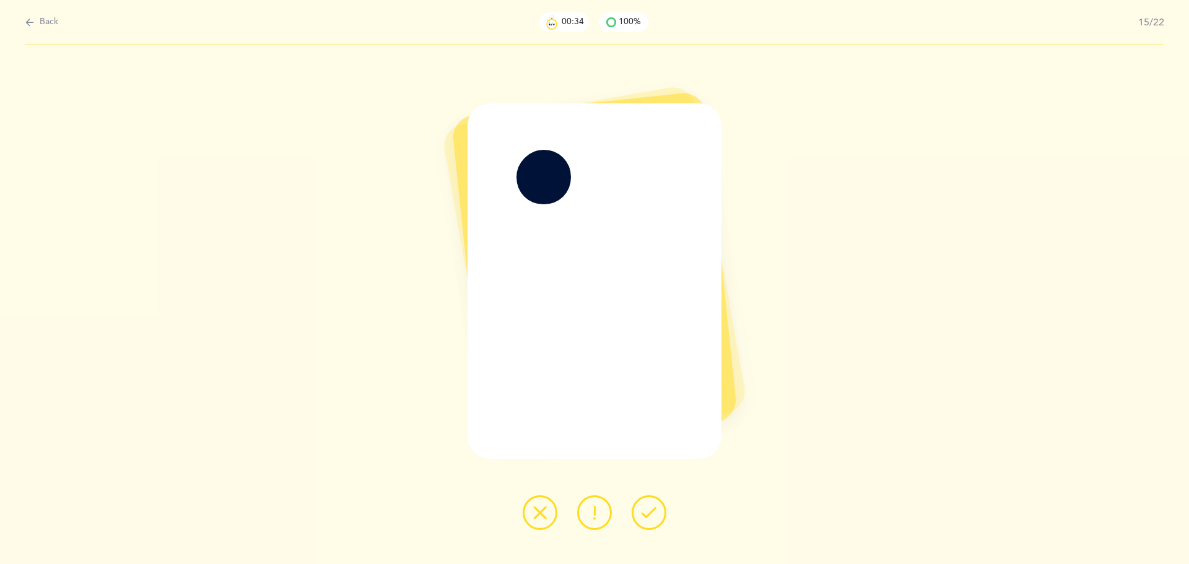
click at [650, 518] on icon at bounding box center [648, 512] width 15 height 15
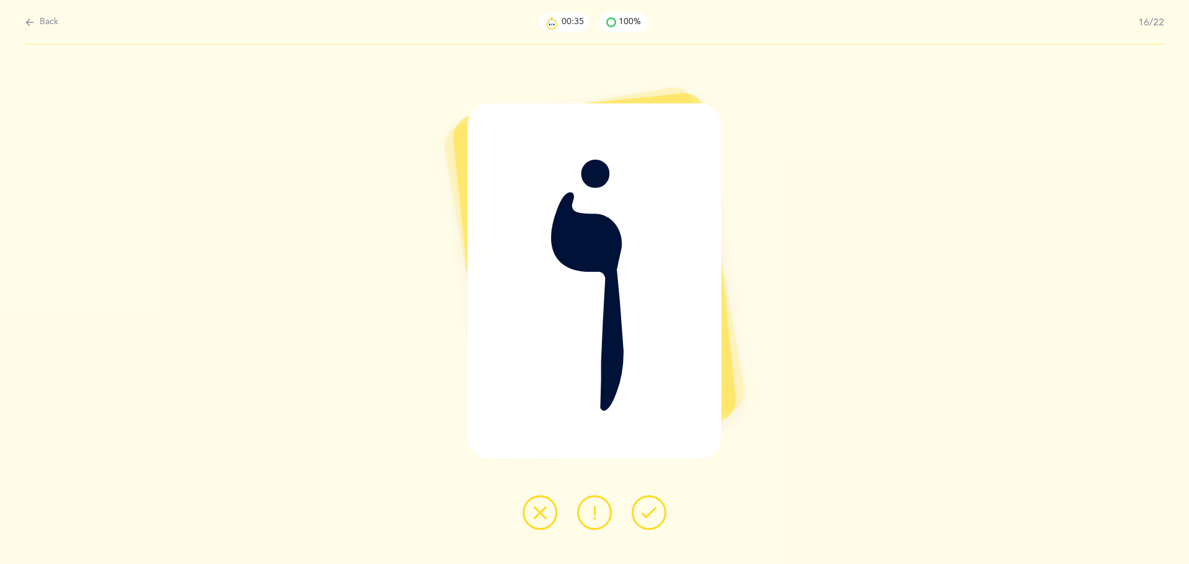
click at [650, 518] on icon at bounding box center [648, 512] width 15 height 15
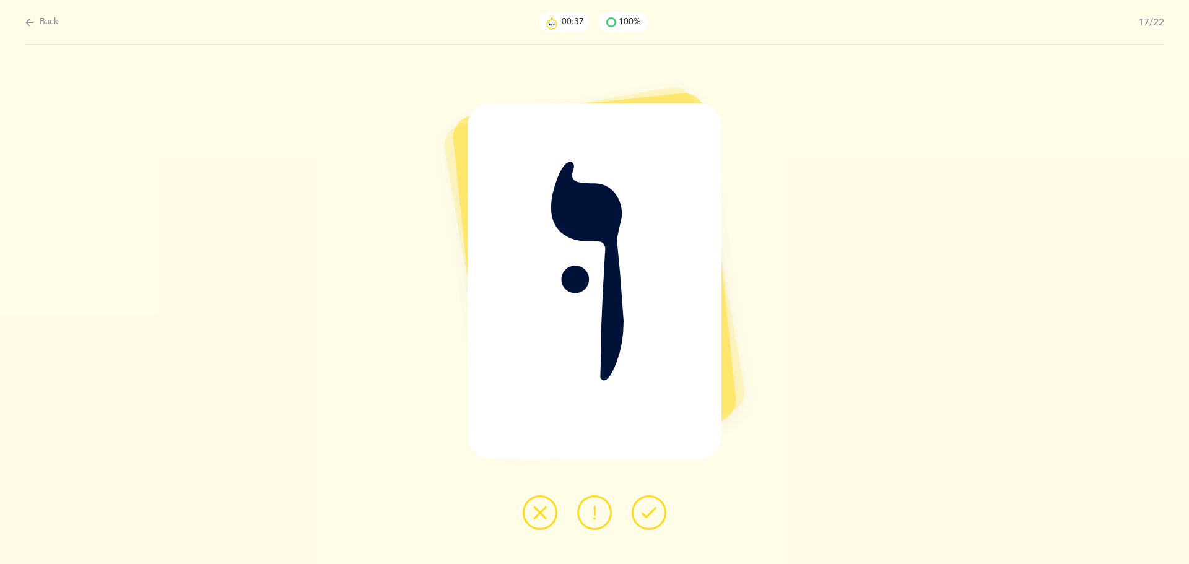
click at [650, 518] on icon at bounding box center [648, 512] width 15 height 15
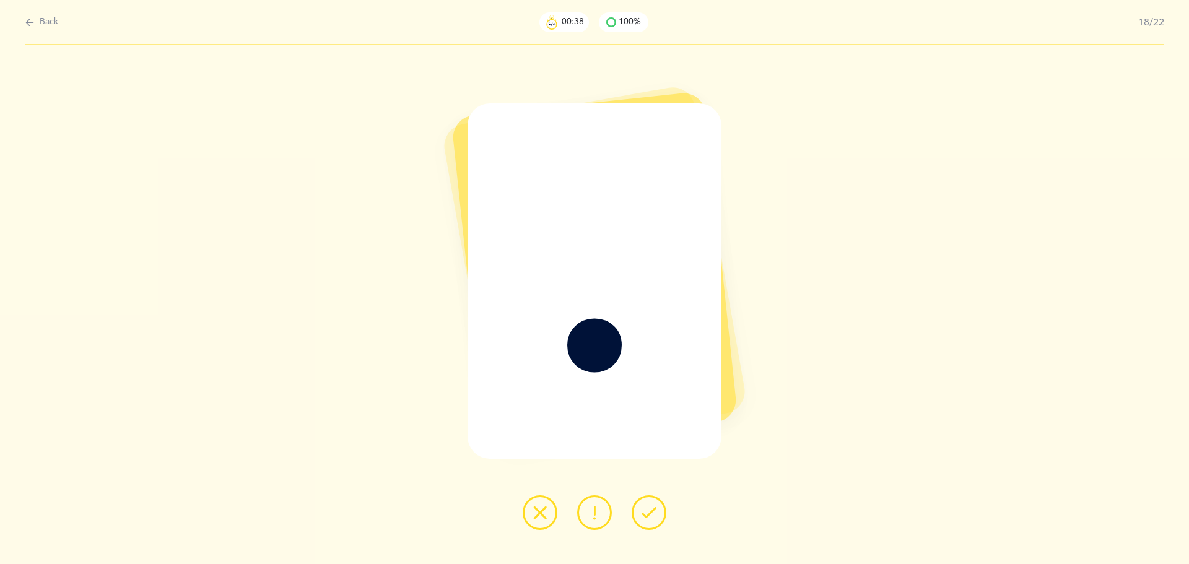
click at [650, 518] on icon at bounding box center [648, 512] width 15 height 15
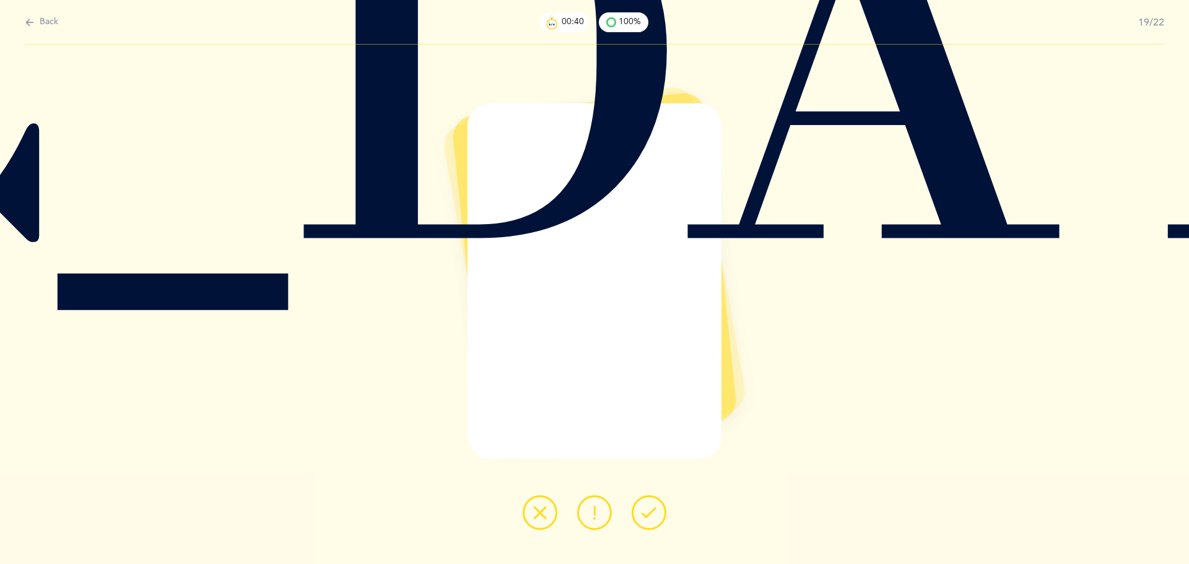
click at [650, 518] on icon at bounding box center [648, 512] width 15 height 15
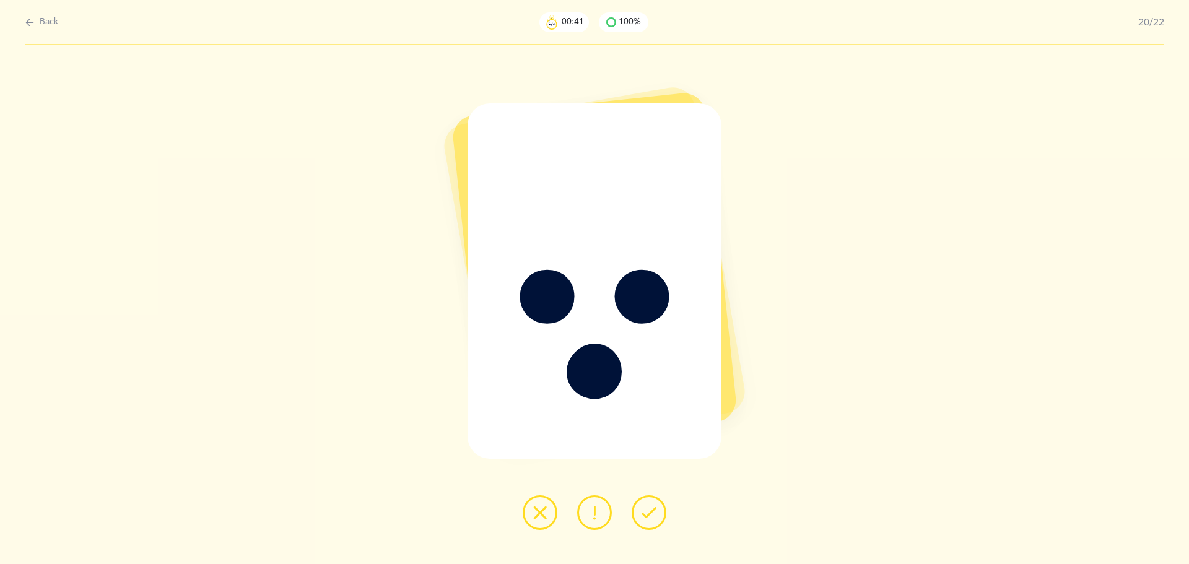
click at [649, 519] on icon at bounding box center [648, 512] width 15 height 15
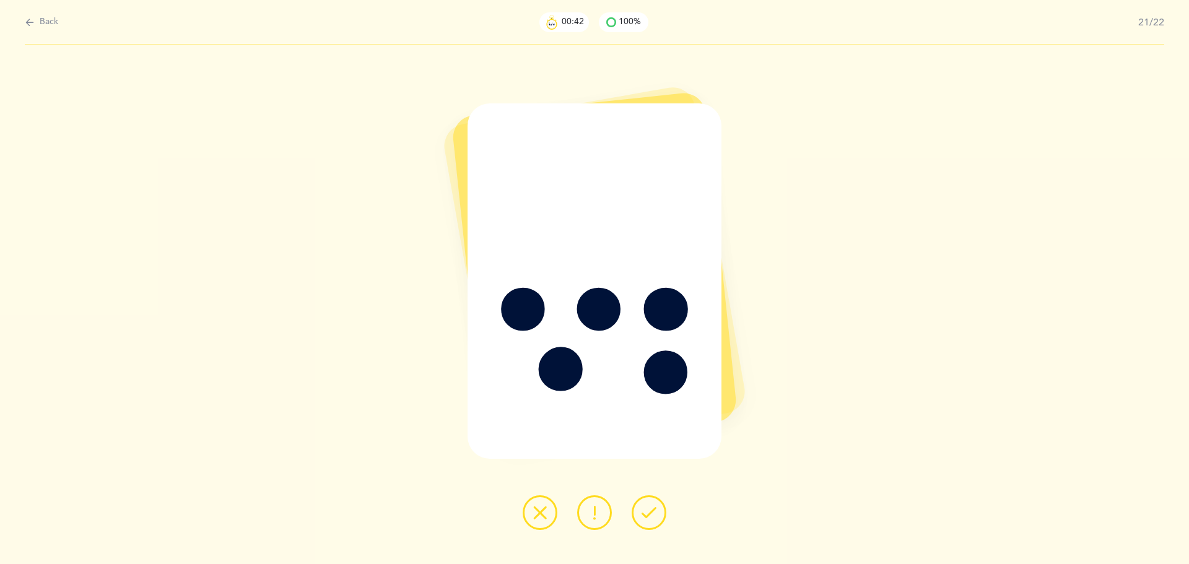
click at [649, 519] on icon at bounding box center [648, 512] width 15 height 15
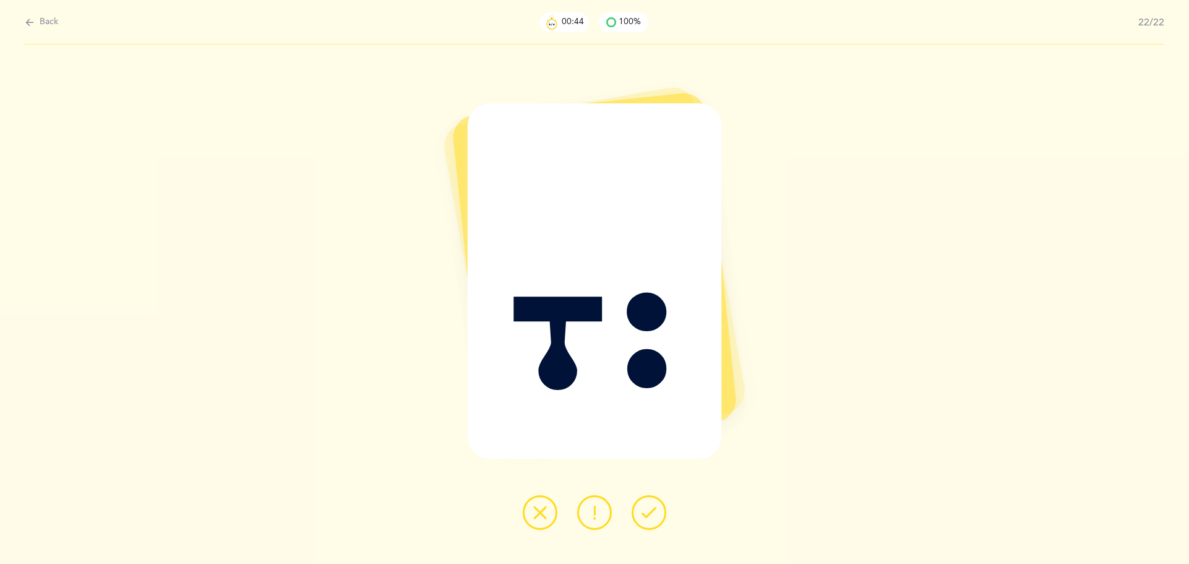
click at [649, 519] on icon at bounding box center [648, 512] width 15 height 15
